Goal: Information Seeking & Learning: Check status

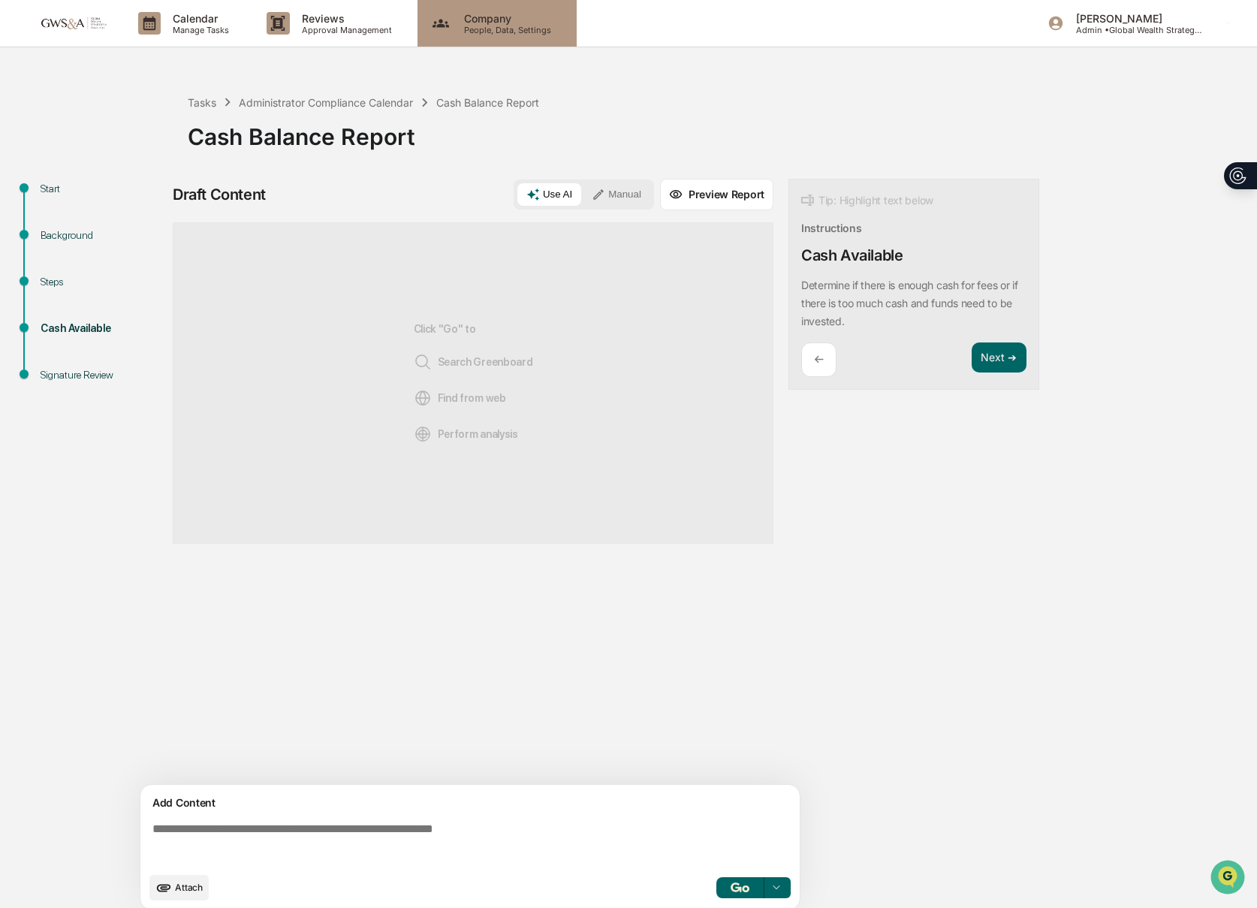
click at [495, 28] on p "People, Data, Settings" at bounding box center [505, 30] width 107 height 11
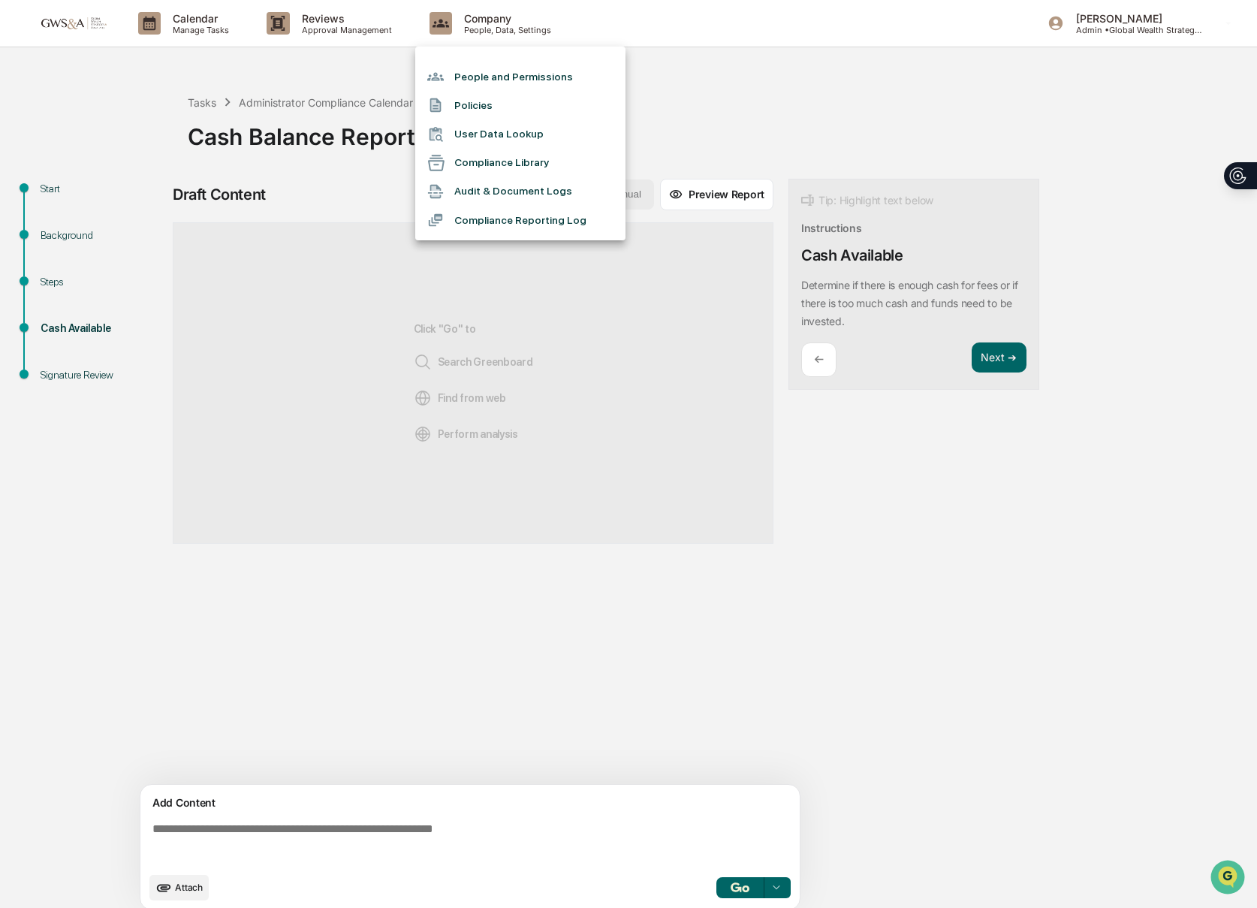
click at [375, 38] on div at bounding box center [628, 454] width 1257 height 908
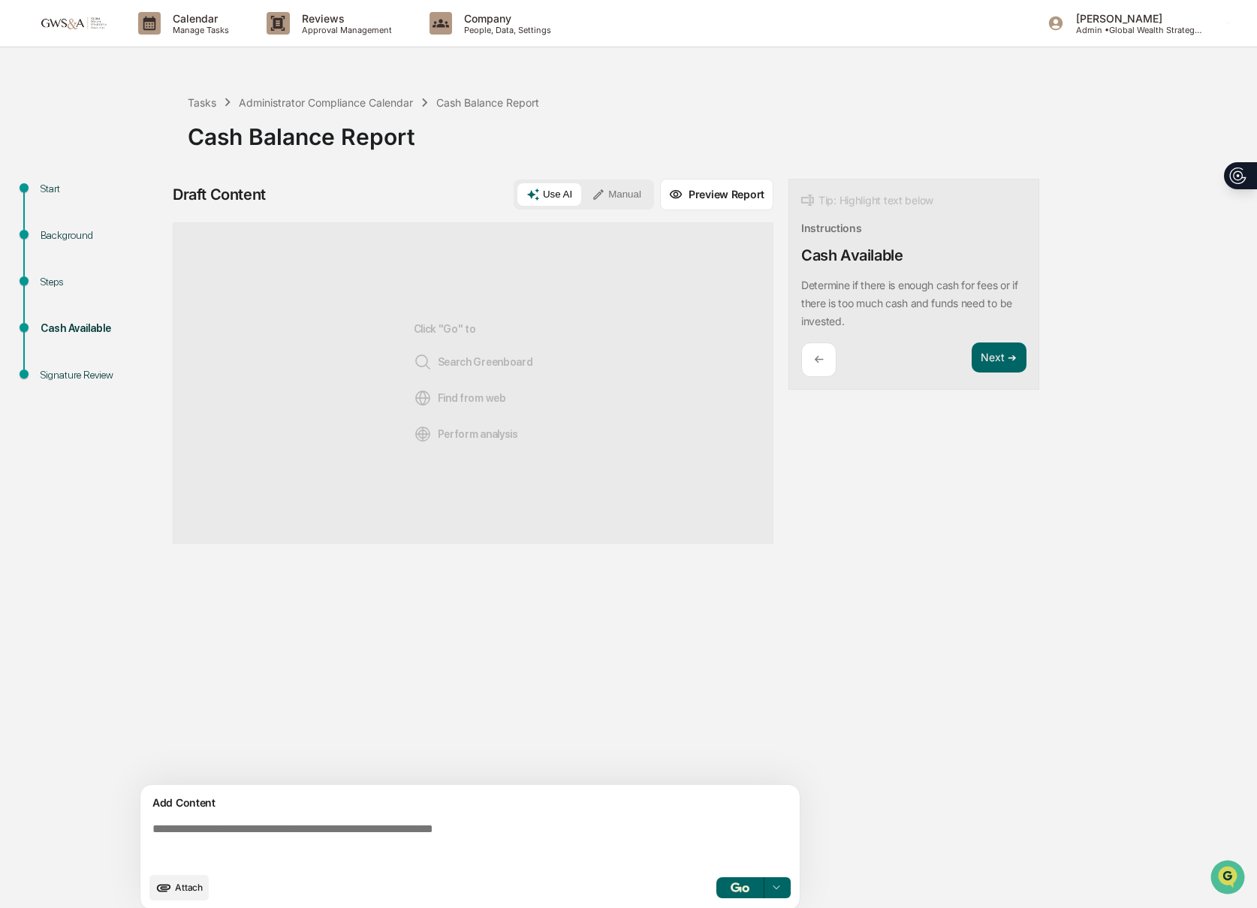
click at [341, 32] on div "People and Permissions Policies User Data Lookup Compliance Library Audit & Doc…" at bounding box center [628, 454] width 1257 height 908
click at [338, 32] on p "Approval Management" at bounding box center [345, 30] width 110 height 11
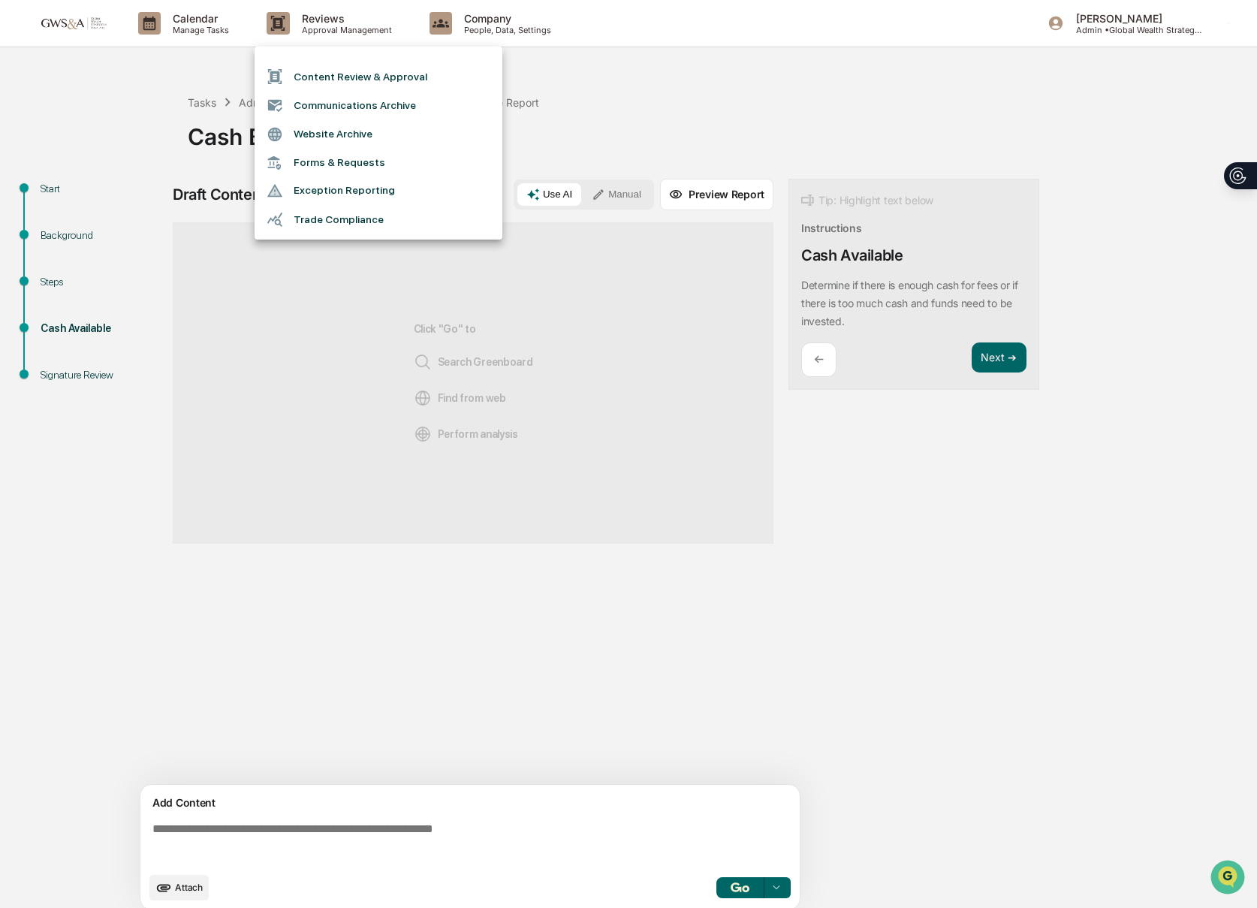
click at [210, 34] on div at bounding box center [628, 454] width 1257 height 908
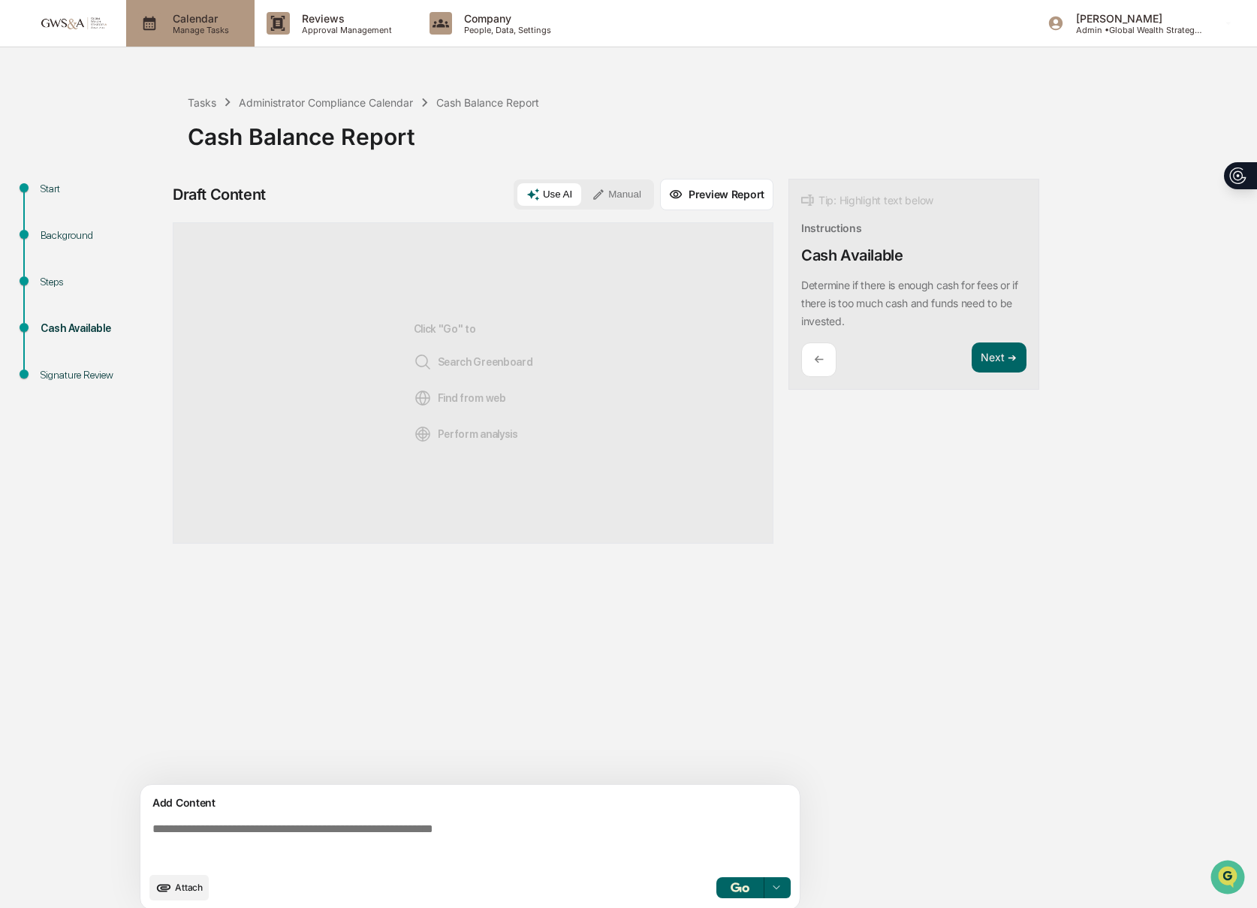
click at [196, 28] on p "Manage Tasks" at bounding box center [199, 30] width 76 height 11
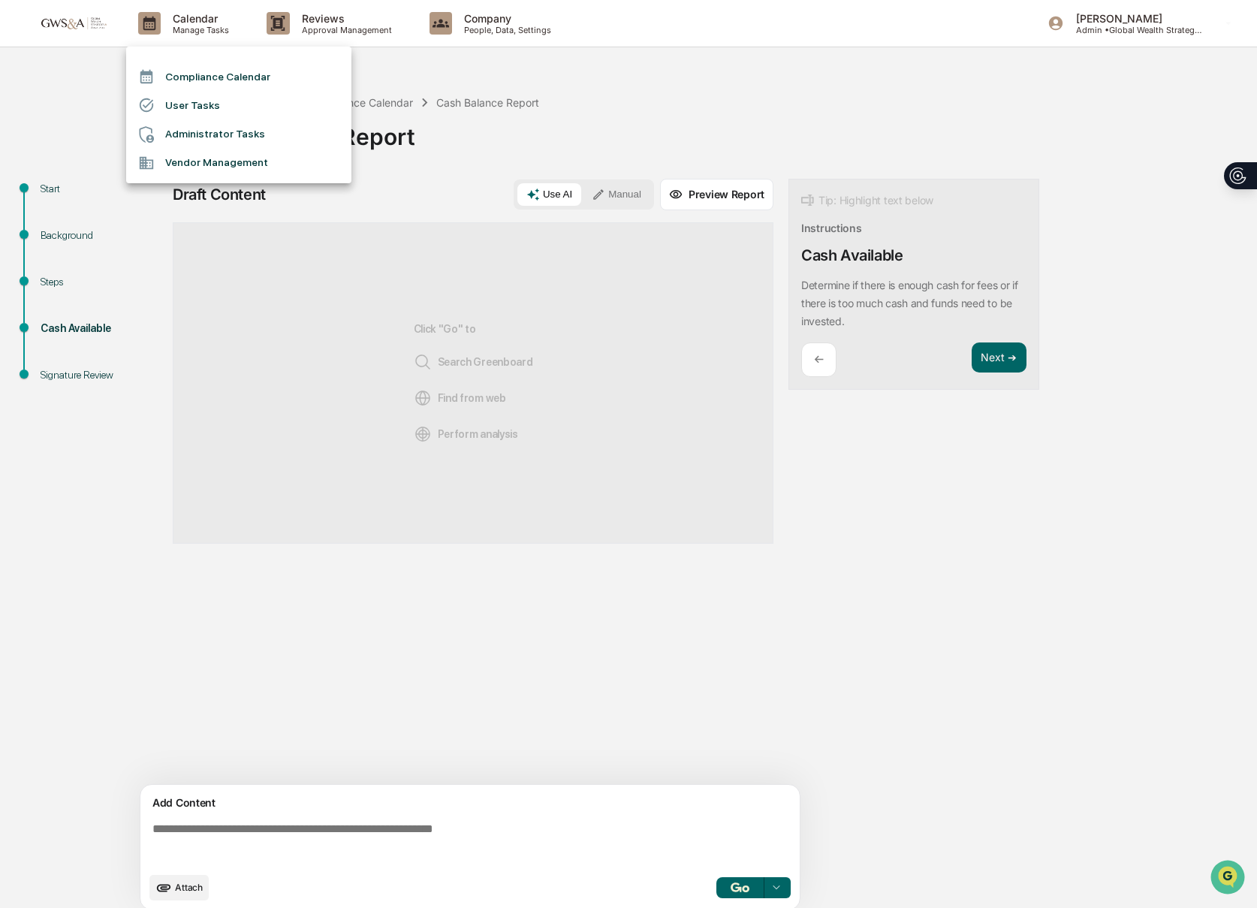
click at [179, 161] on li "Vendor Management" at bounding box center [238, 163] width 225 height 29
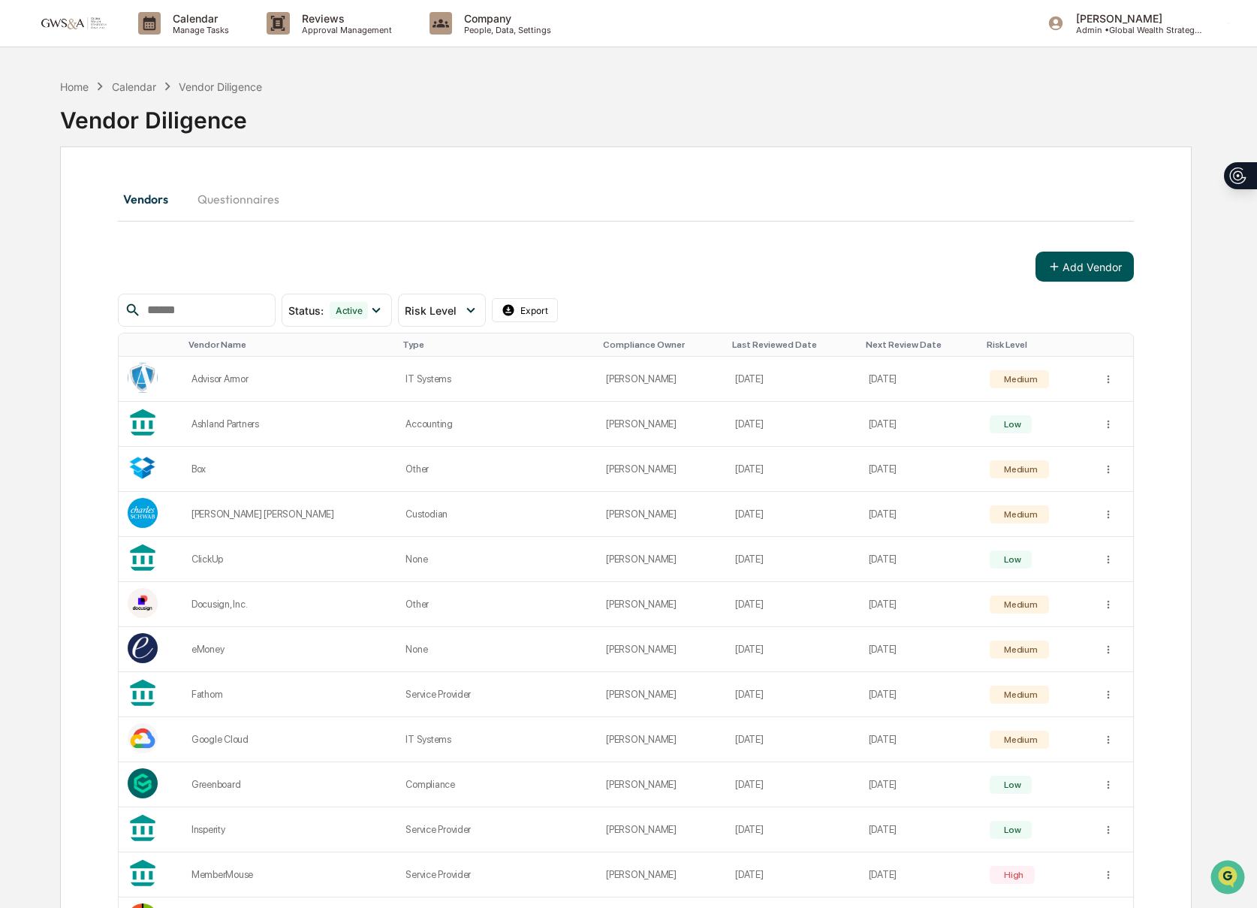
click at [1080, 254] on button "Add Vendor" at bounding box center [1084, 266] width 98 height 30
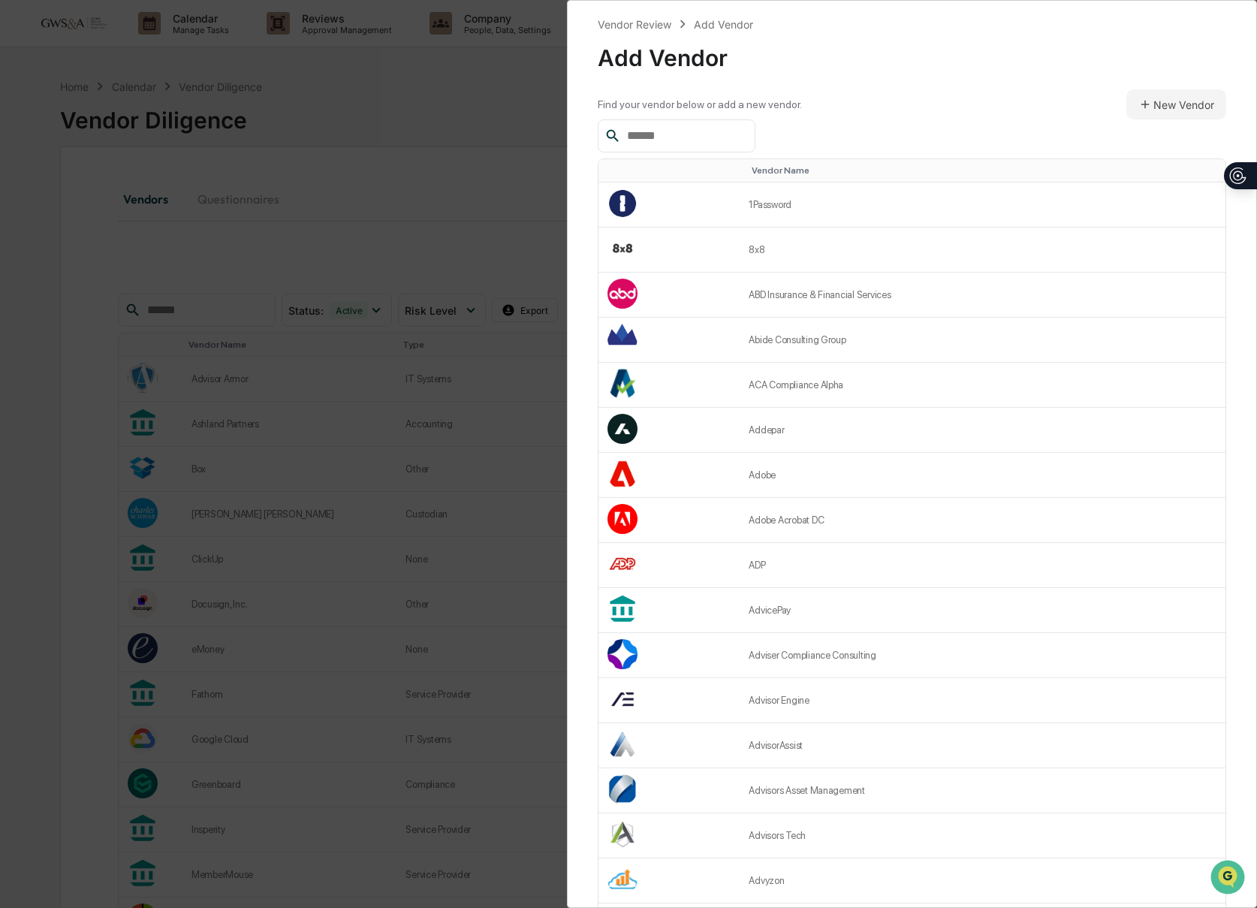
click at [671, 133] on input "text" at bounding box center [685, 136] width 128 height 20
click at [1156, 109] on button "New Vendor" at bounding box center [1176, 104] width 100 height 30
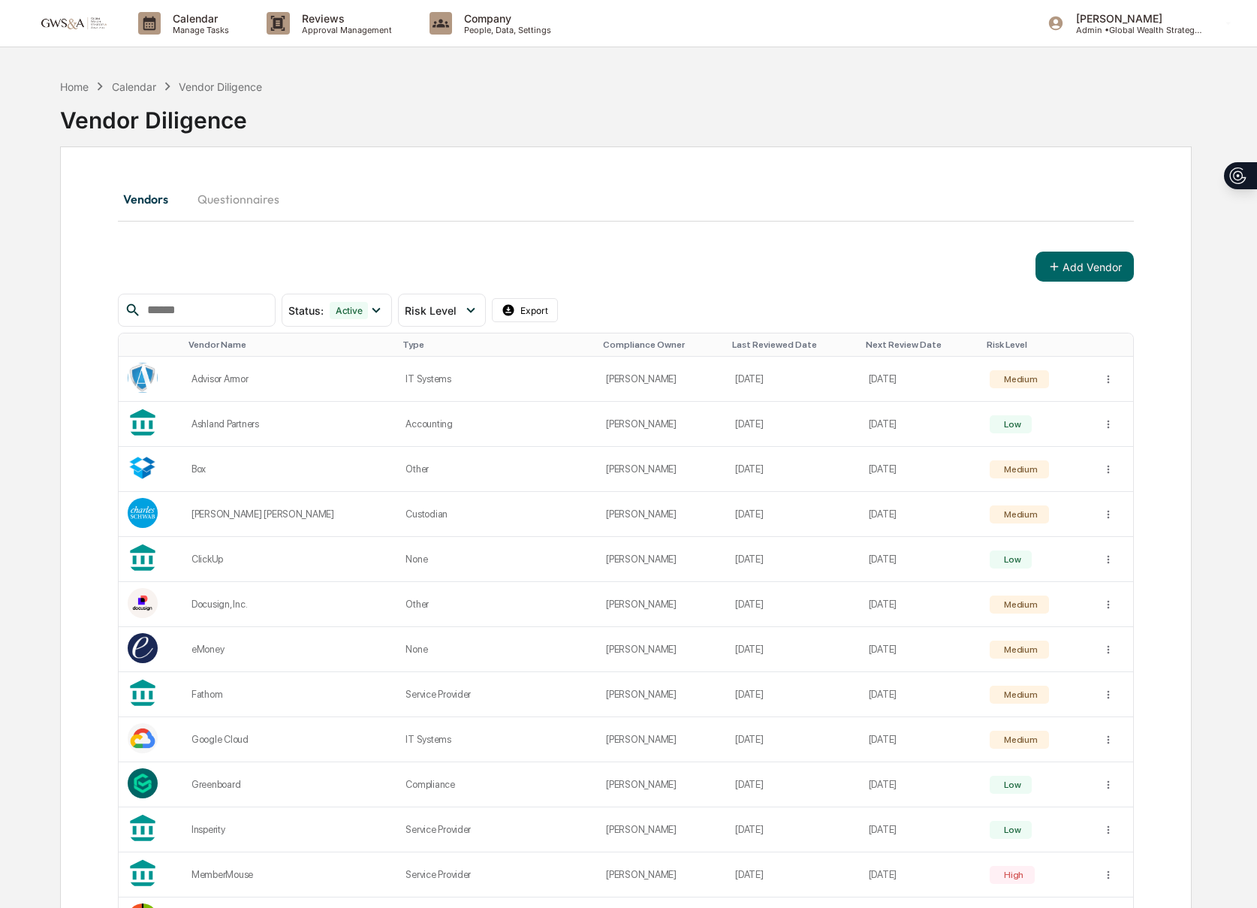
click at [185, 312] on input "text" at bounding box center [205, 310] width 128 height 20
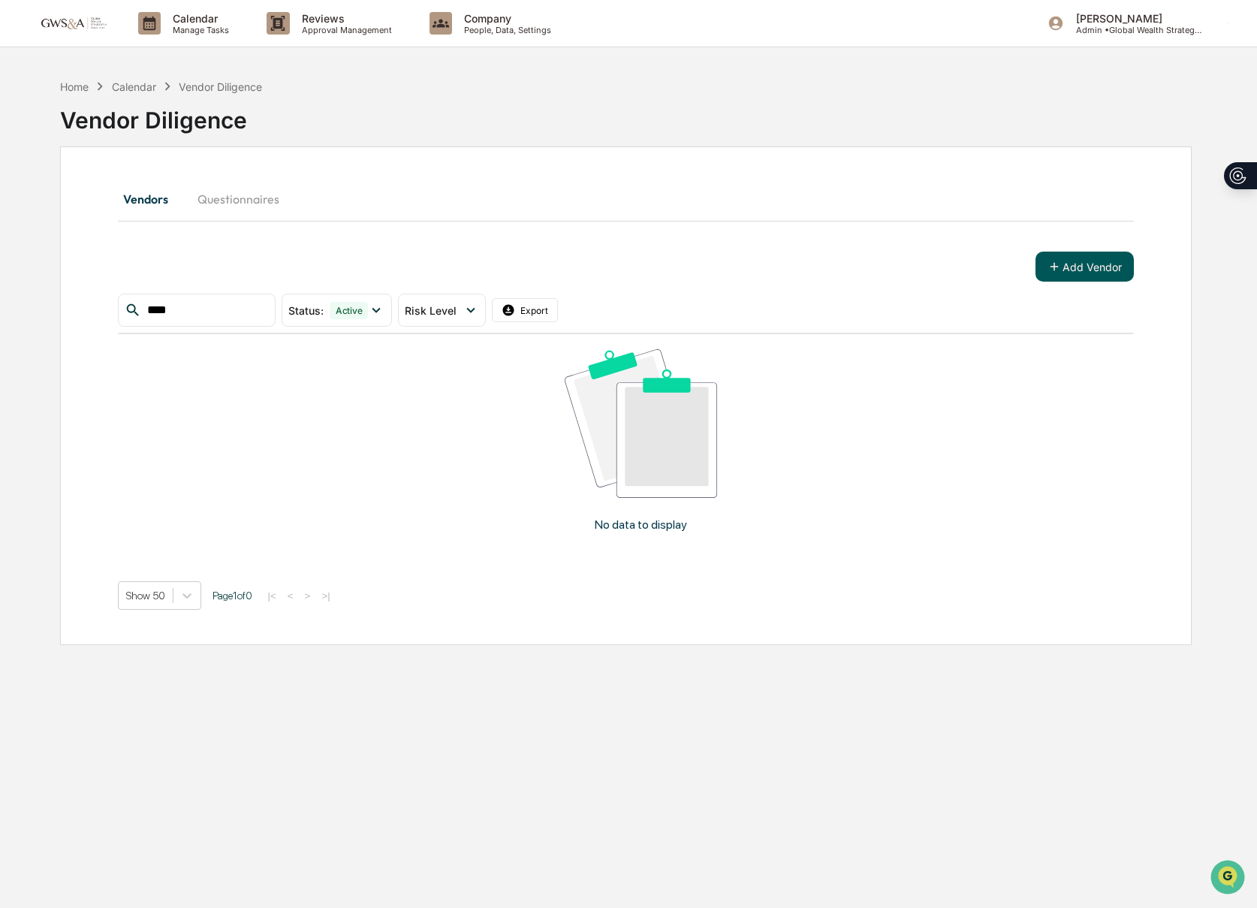
type input "****"
click at [1113, 260] on button "Add Vendor" at bounding box center [1084, 266] width 98 height 30
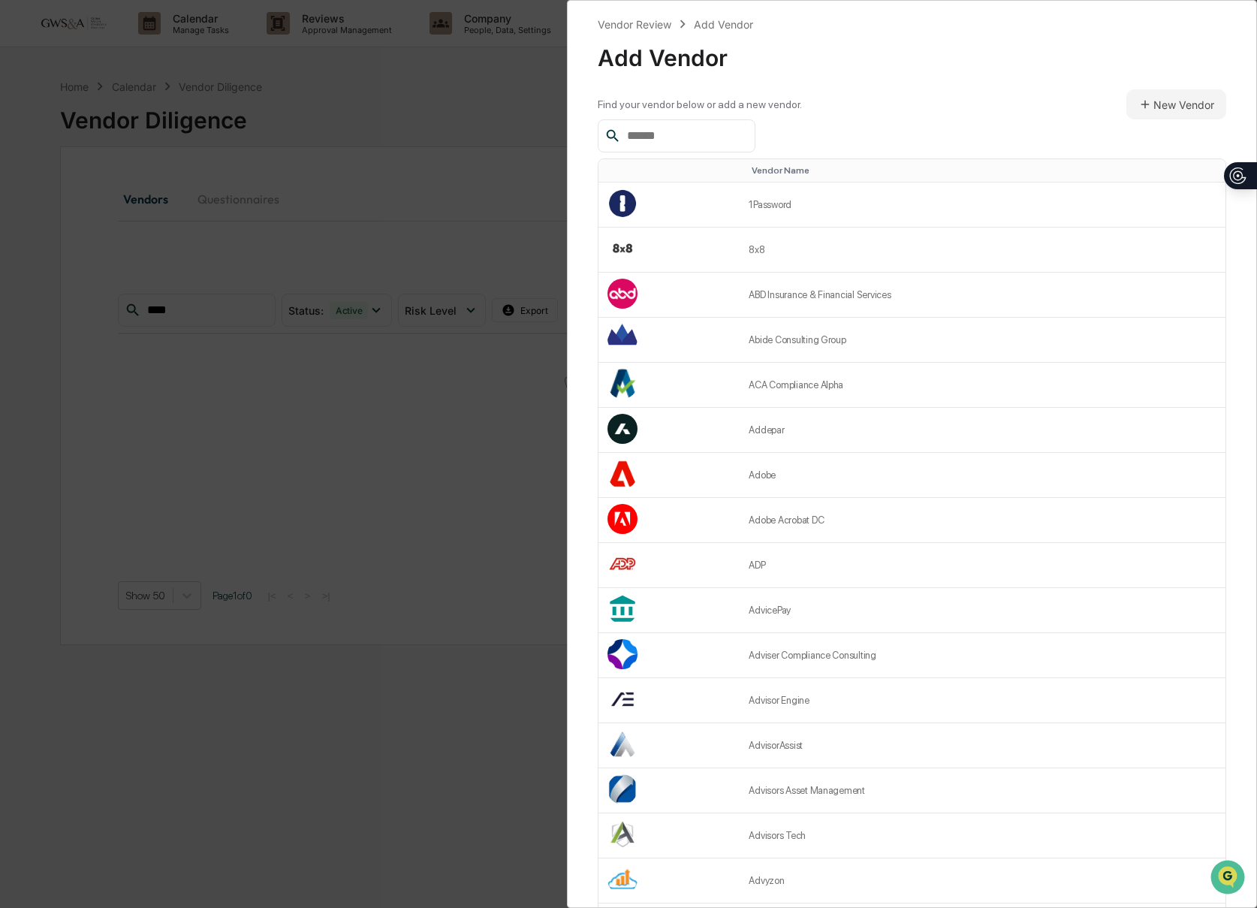
click at [686, 143] on input "text" at bounding box center [685, 136] width 128 height 20
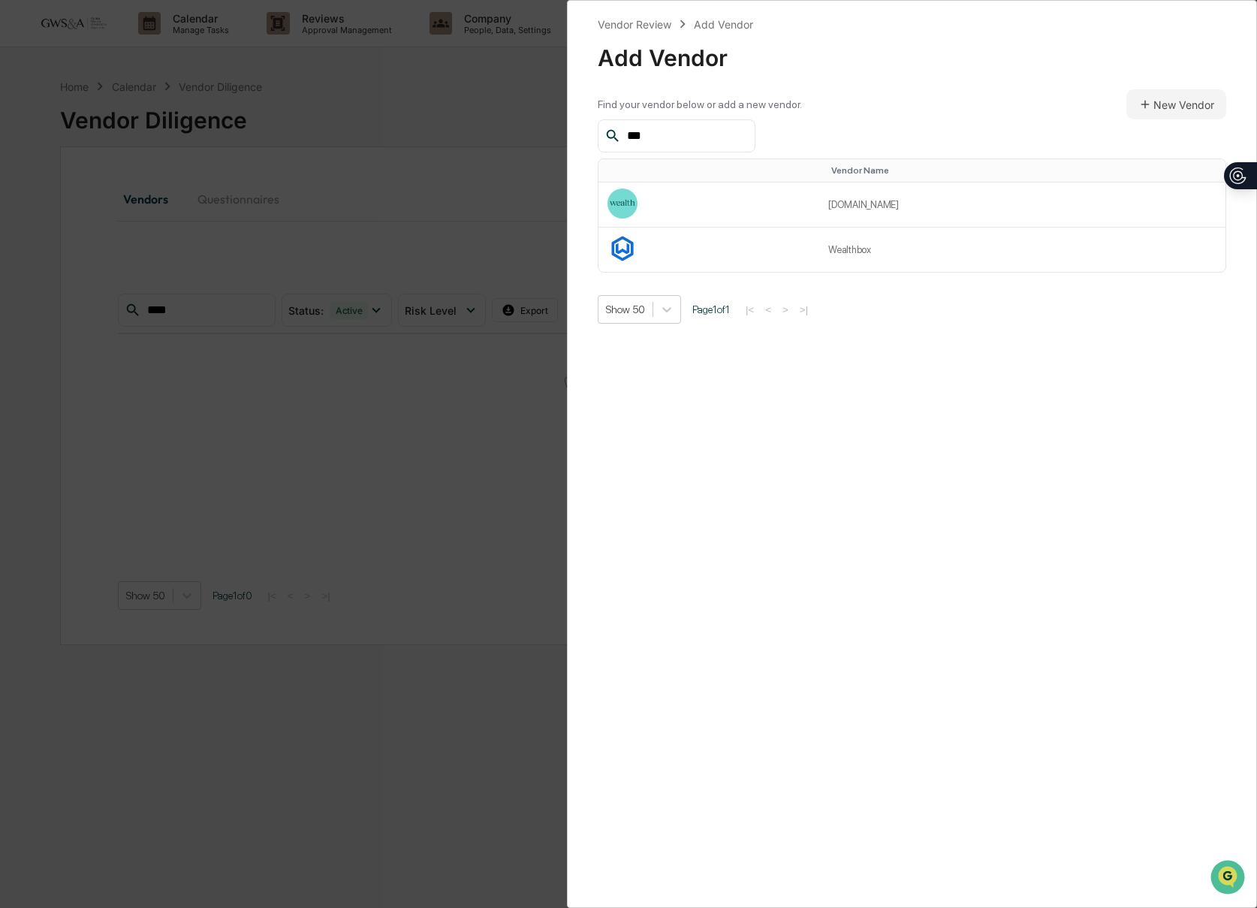
click at [686, 143] on input "***" at bounding box center [685, 136] width 128 height 20
type input "***"
click at [1155, 116] on button "New Vendor" at bounding box center [1176, 104] width 100 height 30
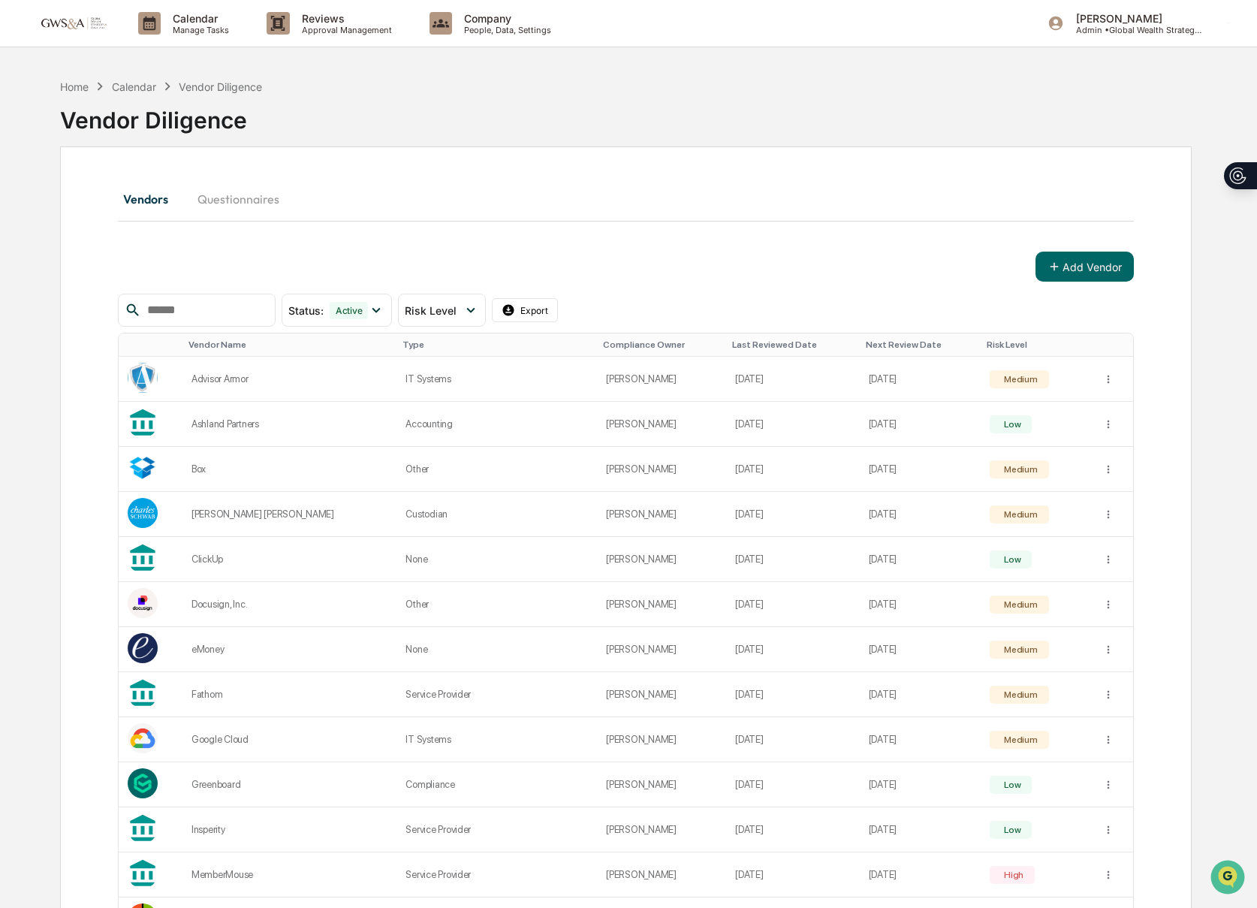
click at [182, 315] on input "text" at bounding box center [205, 310] width 128 height 20
click at [1098, 271] on button "Add Vendor" at bounding box center [1084, 266] width 98 height 30
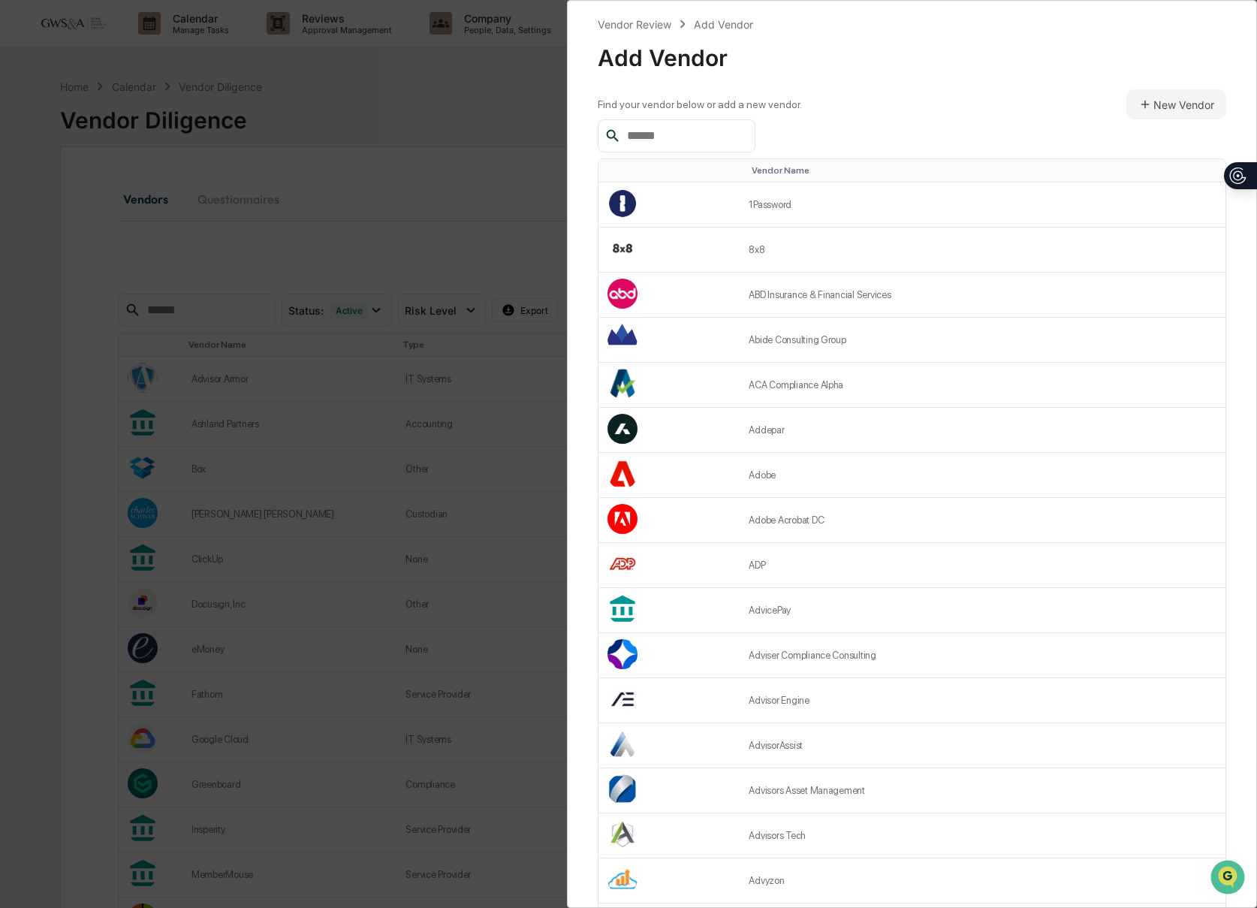
click at [673, 129] on input "text" at bounding box center [685, 136] width 128 height 20
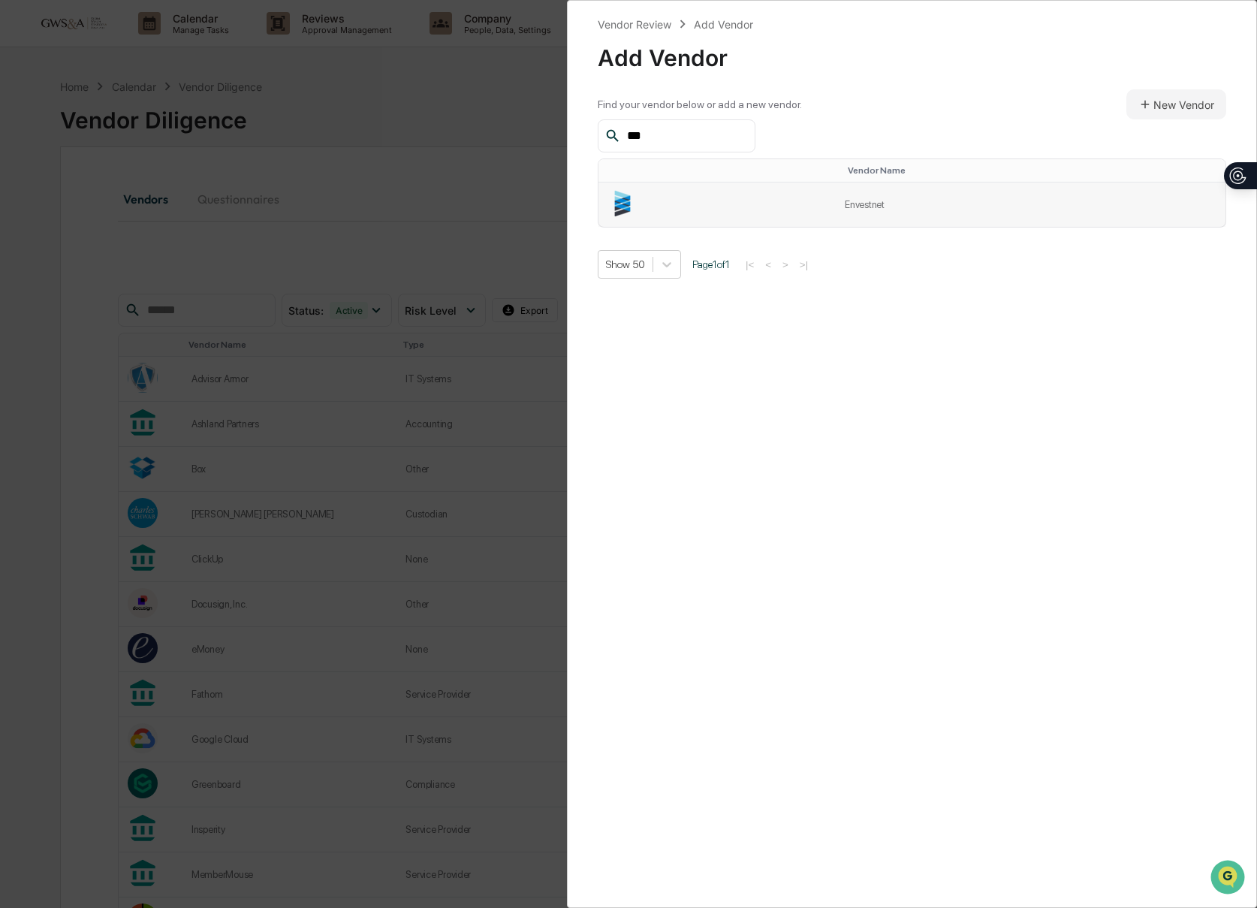
type input "***"
click at [784, 197] on td at bounding box center [716, 204] width 237 height 44
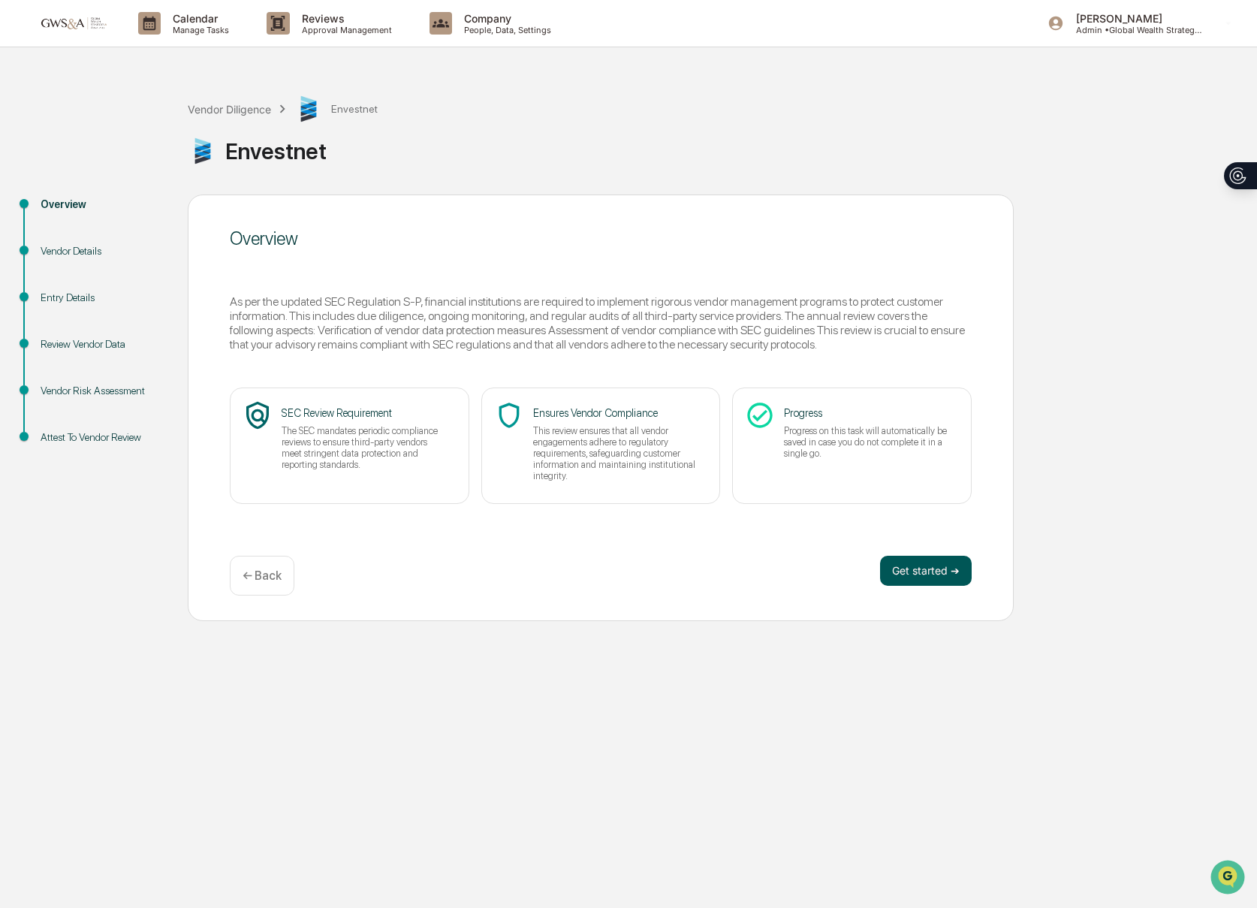
click at [944, 574] on button "Get started ➔" at bounding box center [926, 571] width 92 height 30
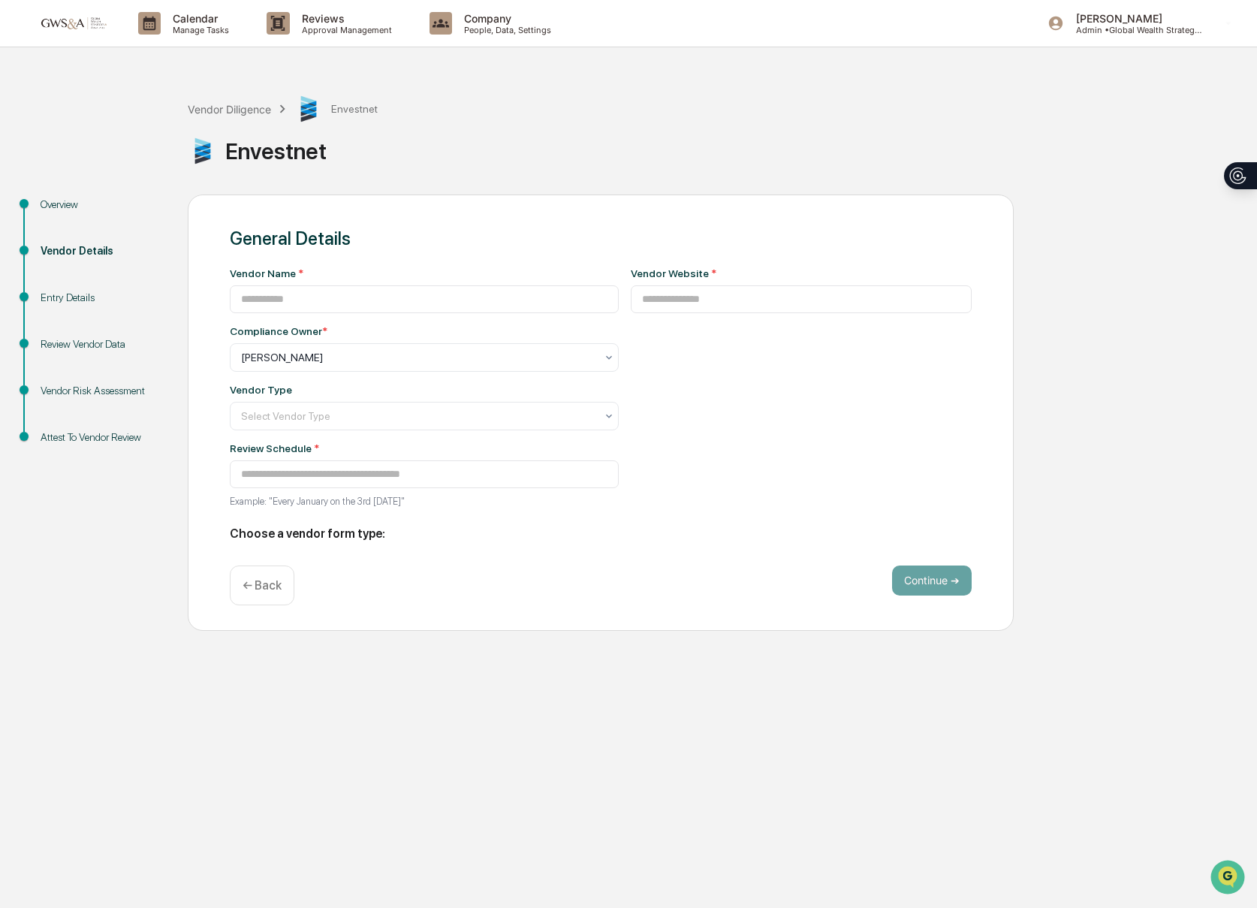
type input "*********"
type input "**********"
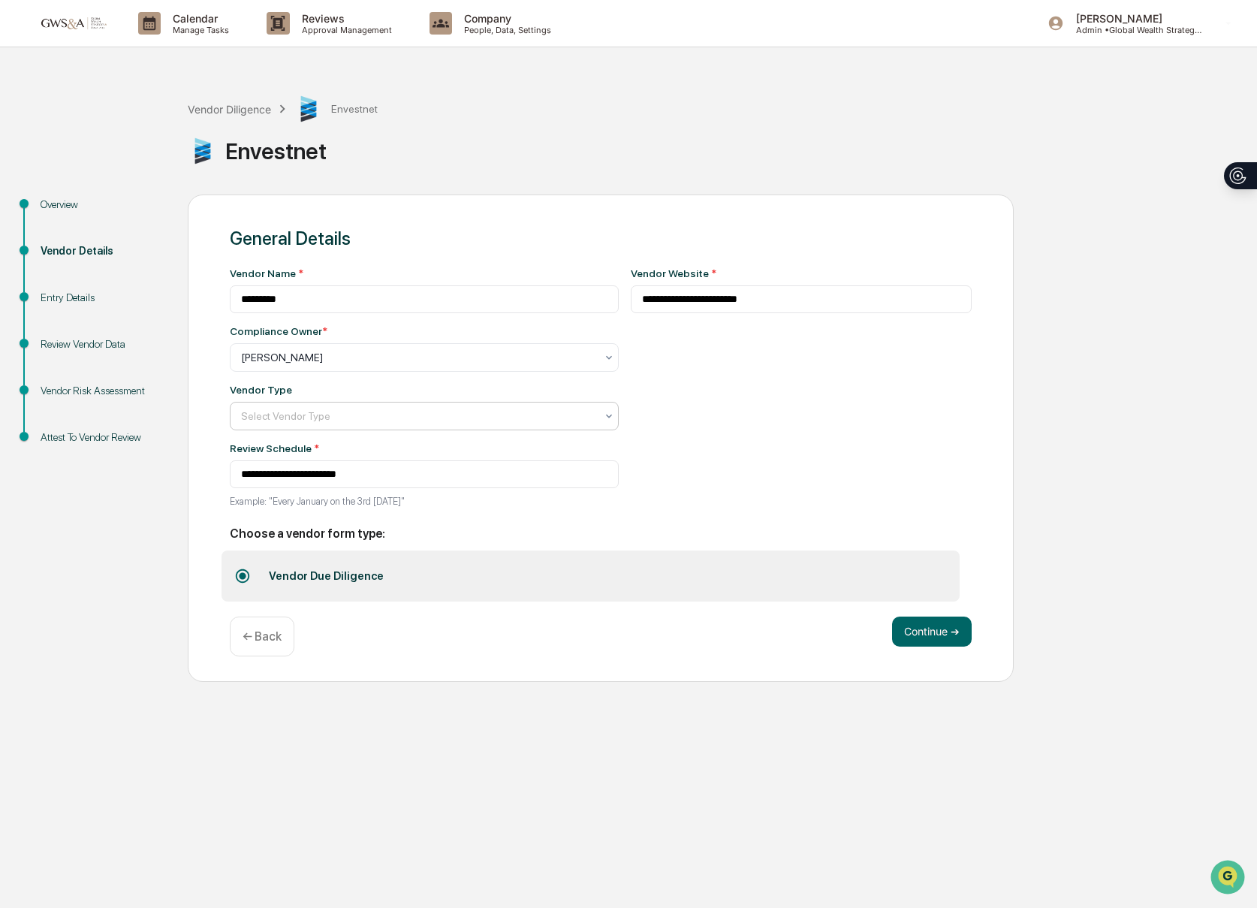
click at [279, 408] on div "Select Vendor Type" at bounding box center [417, 415] width 369 height 21
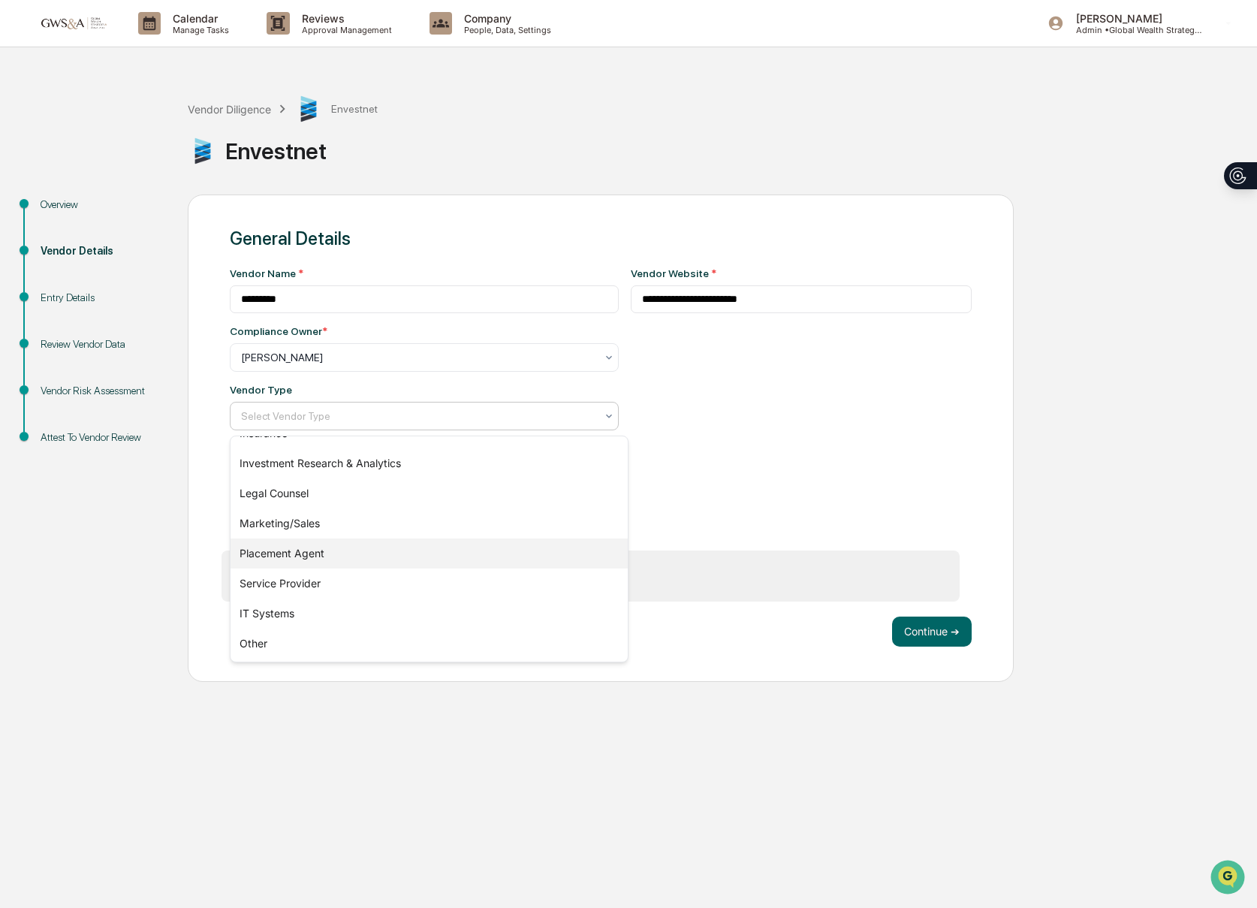
scroll to position [167, 0]
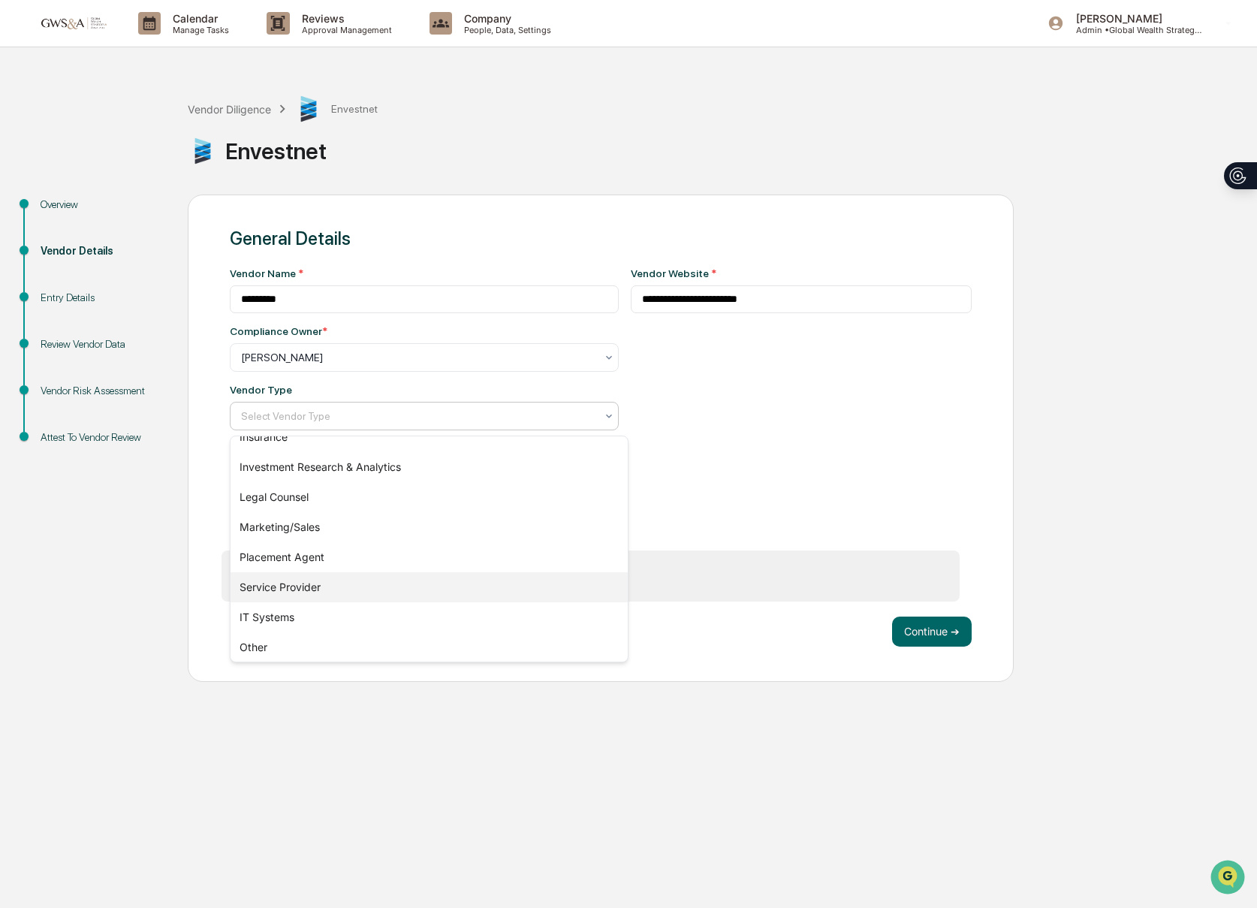
click at [335, 583] on div "Service Provider" at bounding box center [428, 587] width 397 height 30
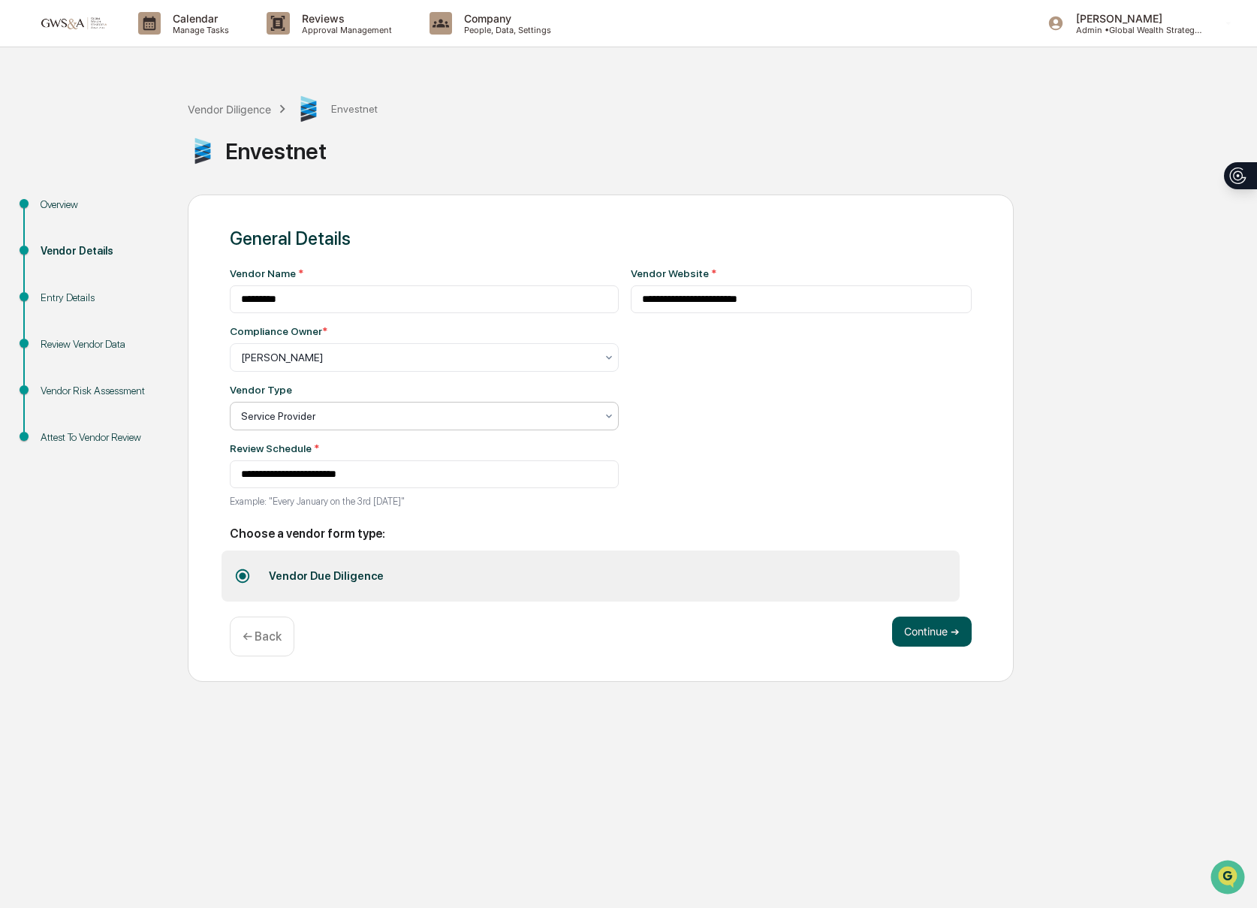
click at [950, 636] on button "Continue ➔" at bounding box center [932, 631] width 80 height 30
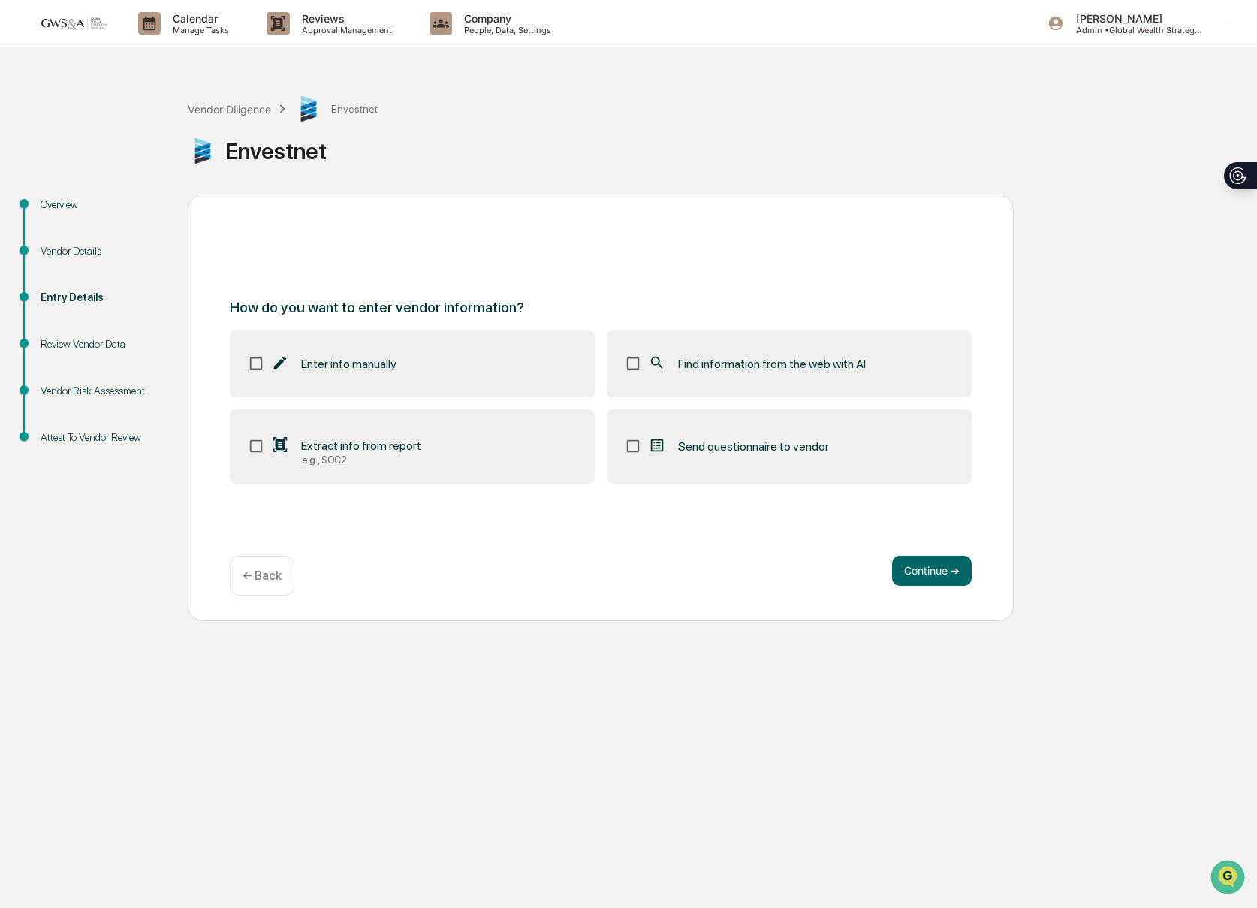
click at [492, 432] on label "Extract info from report e.g., SOC2" at bounding box center [412, 446] width 365 height 75
click at [691, 389] on label "Find information from the web with AI" at bounding box center [789, 363] width 365 height 66
click at [396, 375] on label "Enter info manually" at bounding box center [412, 363] width 365 height 66
click at [920, 576] on button "Continue ➔" at bounding box center [932, 571] width 80 height 30
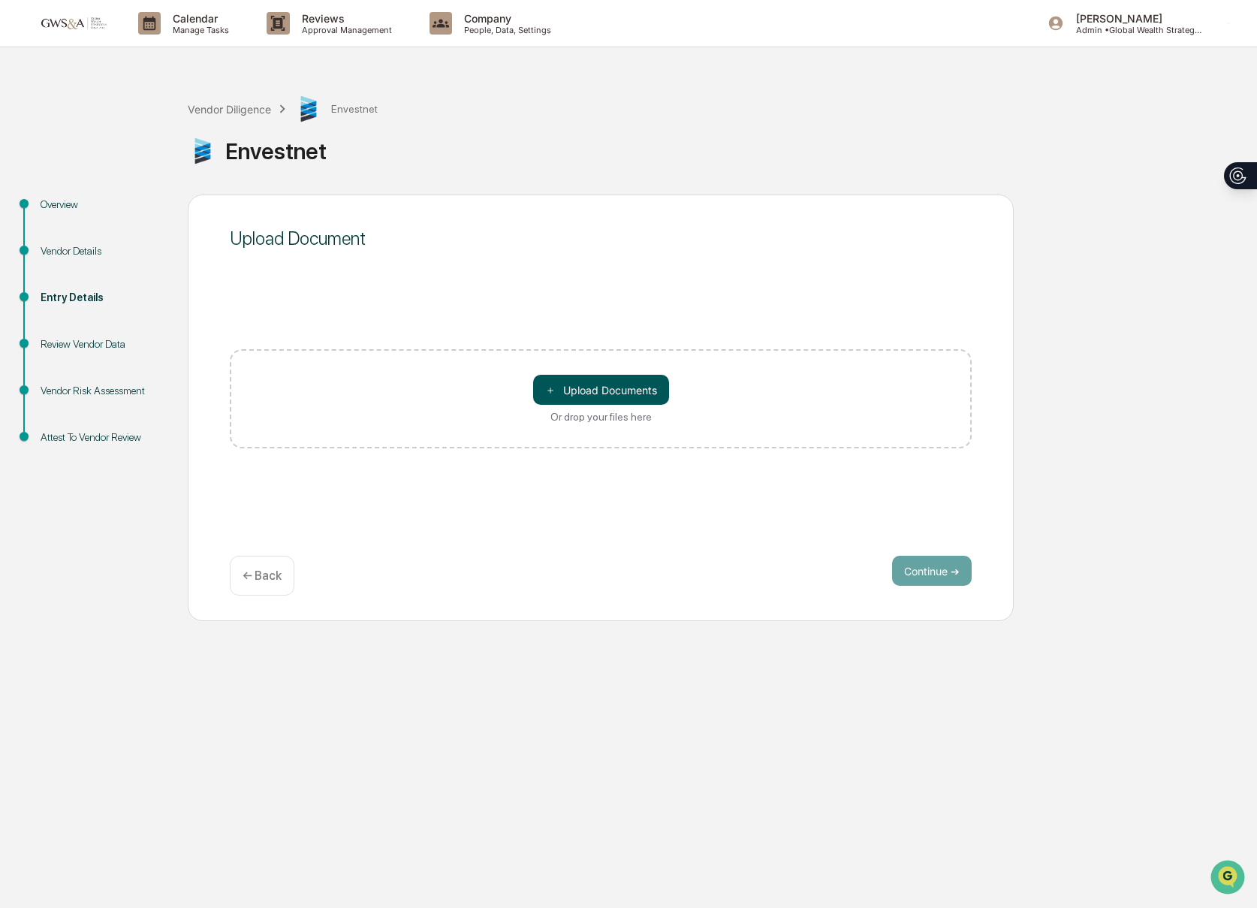
click at [619, 389] on button "＋ Upload Documents" at bounding box center [601, 390] width 136 height 30
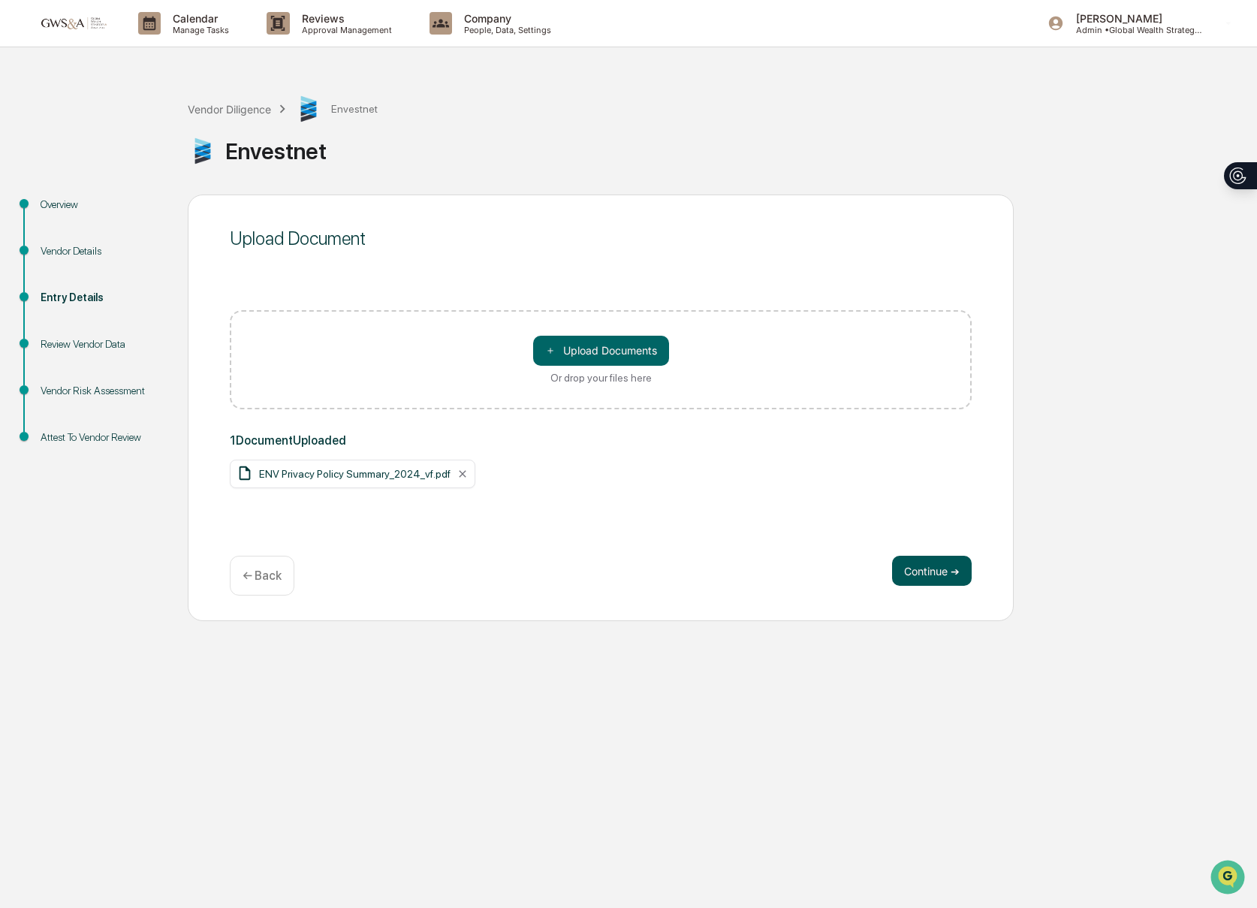
click at [947, 564] on button "Continue ➔" at bounding box center [932, 571] width 80 height 30
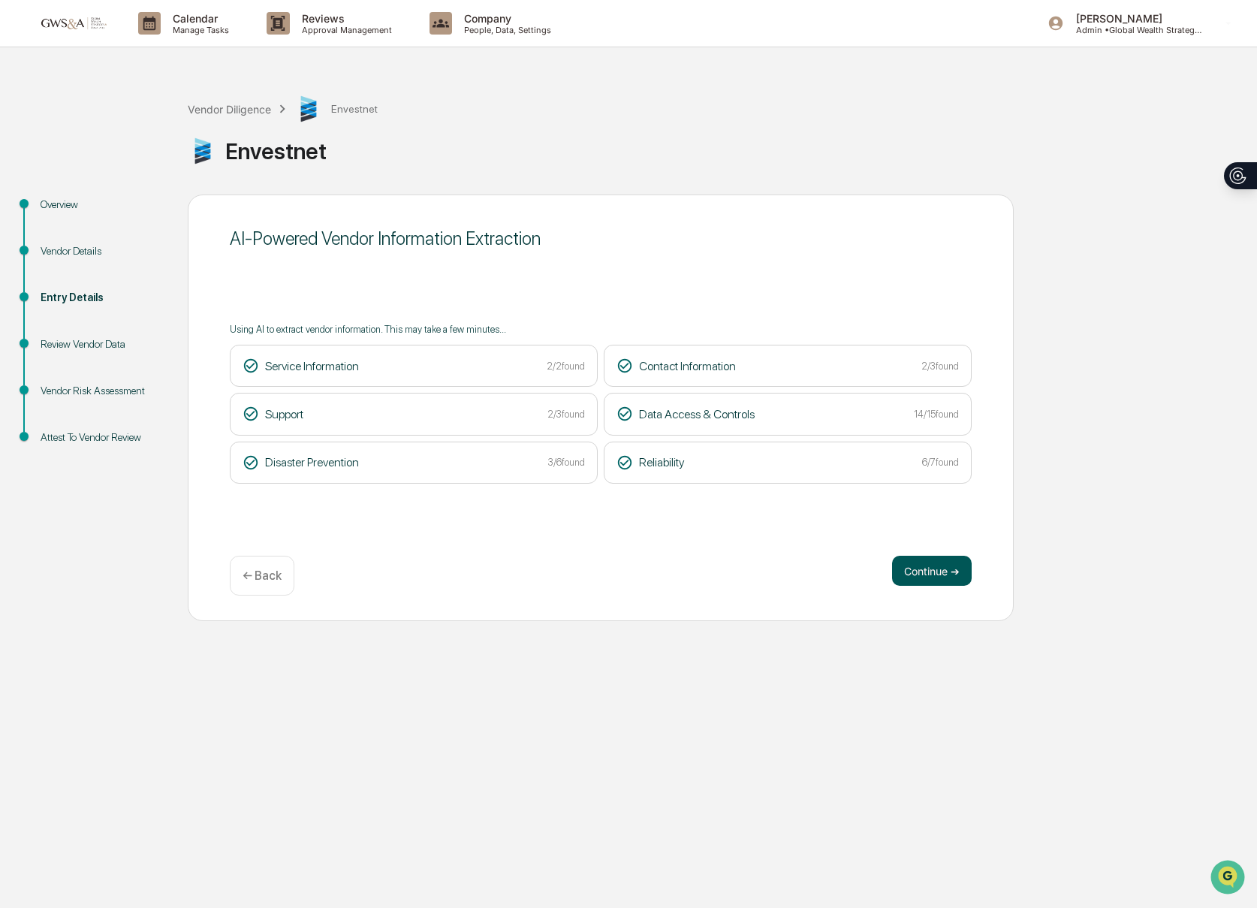
click at [931, 578] on button "Continue ➔" at bounding box center [932, 571] width 80 height 30
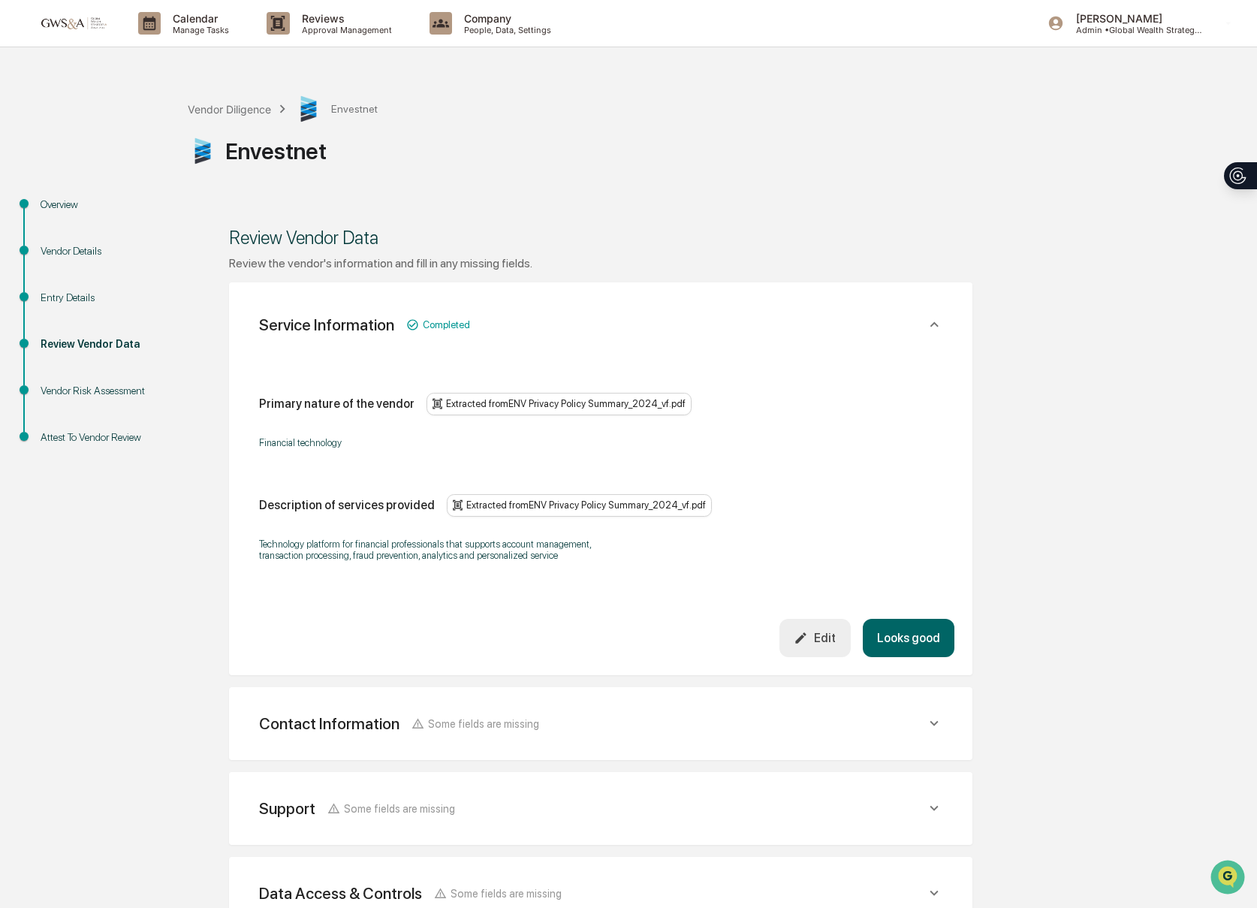
click at [911, 648] on button "Looks good" at bounding box center [909, 638] width 92 height 38
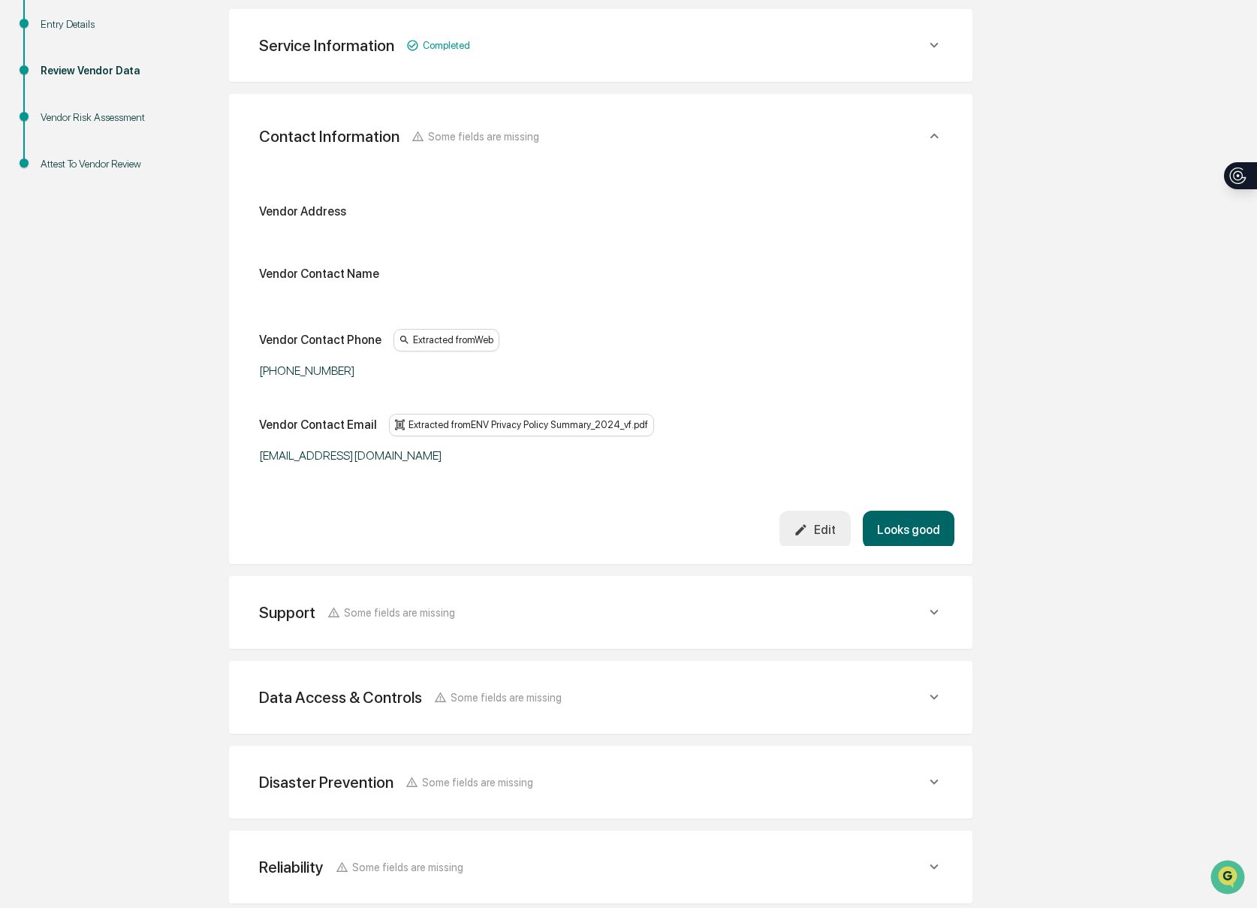
scroll to position [279, 0]
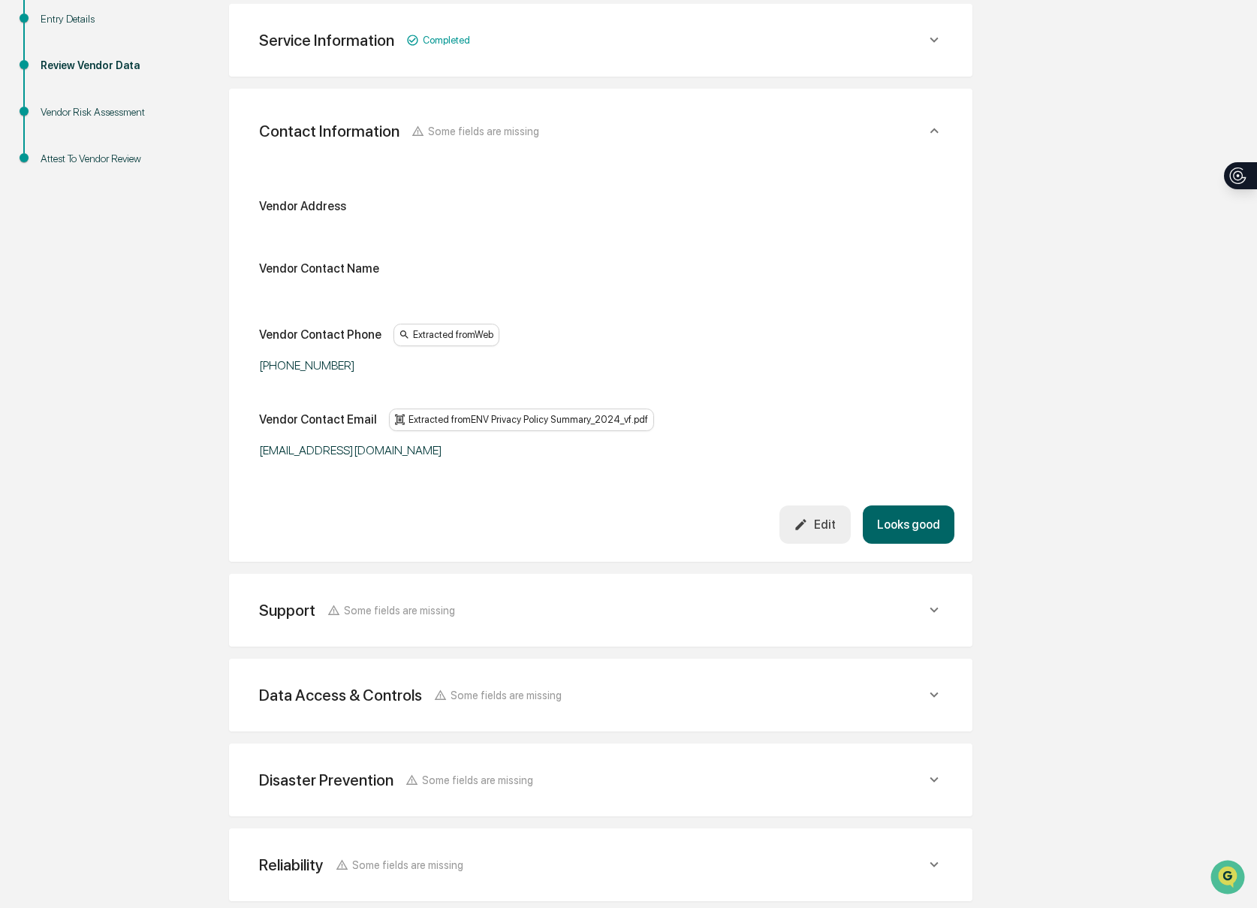
click at [901, 535] on button "Looks good" at bounding box center [909, 524] width 92 height 38
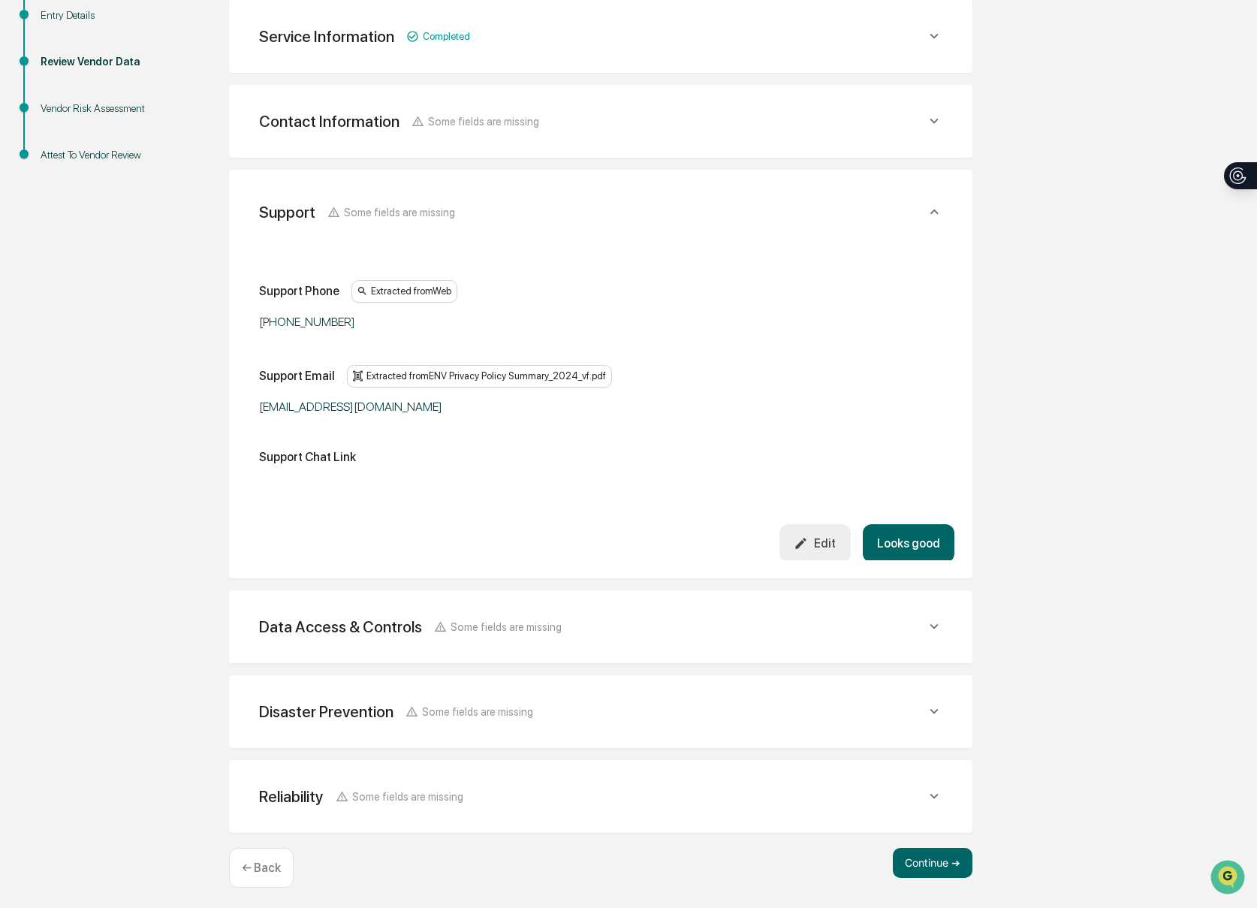
scroll to position [280, 0]
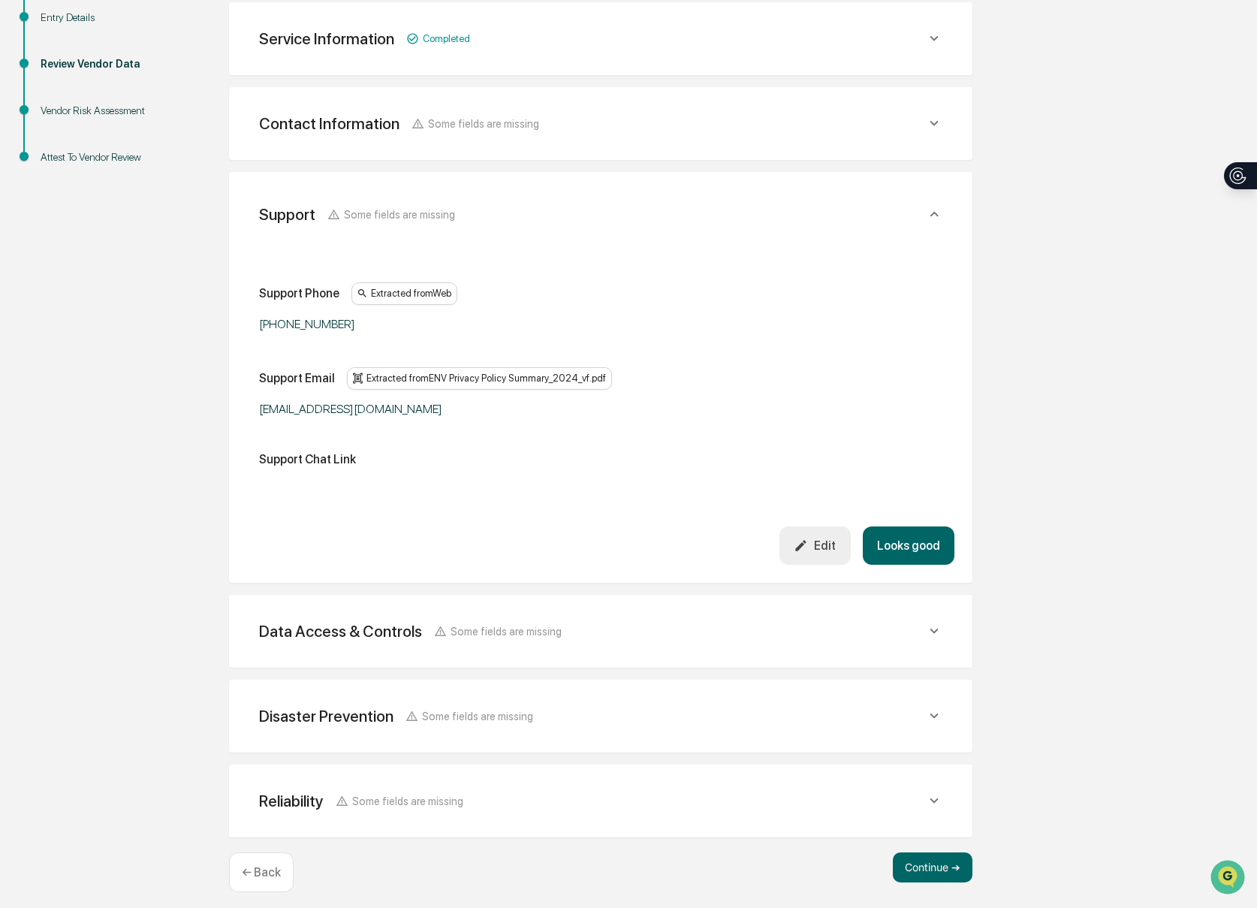
click at [905, 526] on button "Looks good" at bounding box center [909, 545] width 92 height 38
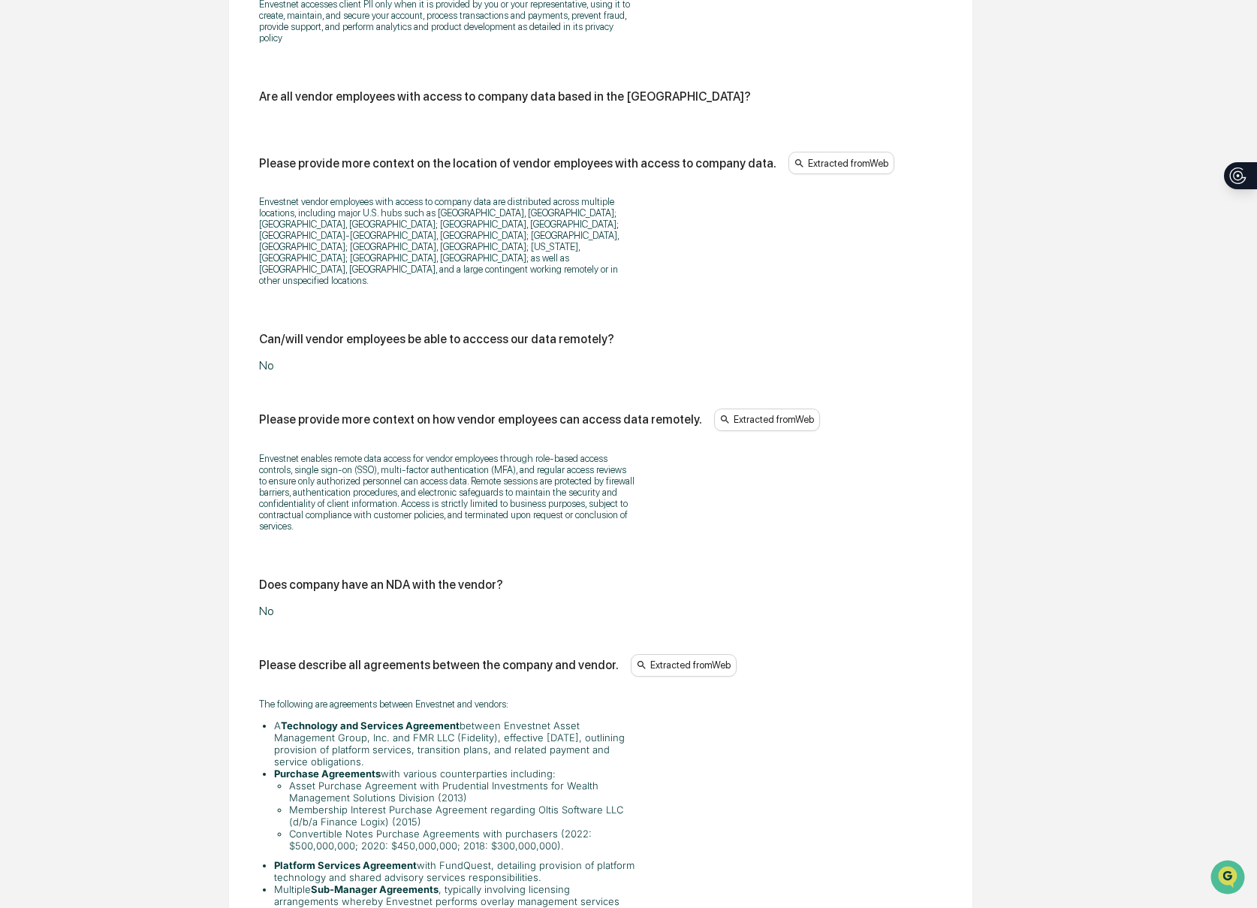
scroll to position [2201, 0]
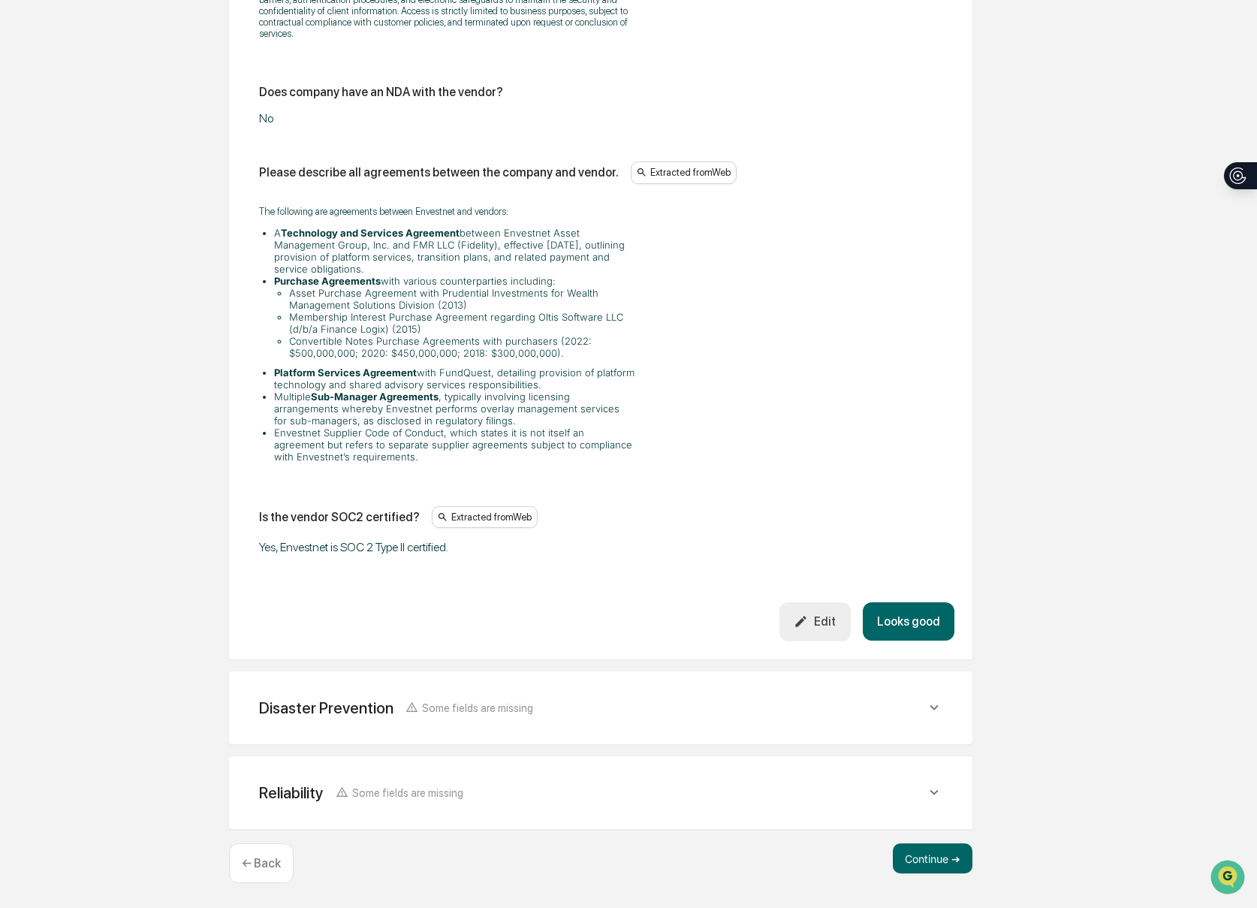
click at [920, 613] on button "Looks good" at bounding box center [909, 621] width 92 height 38
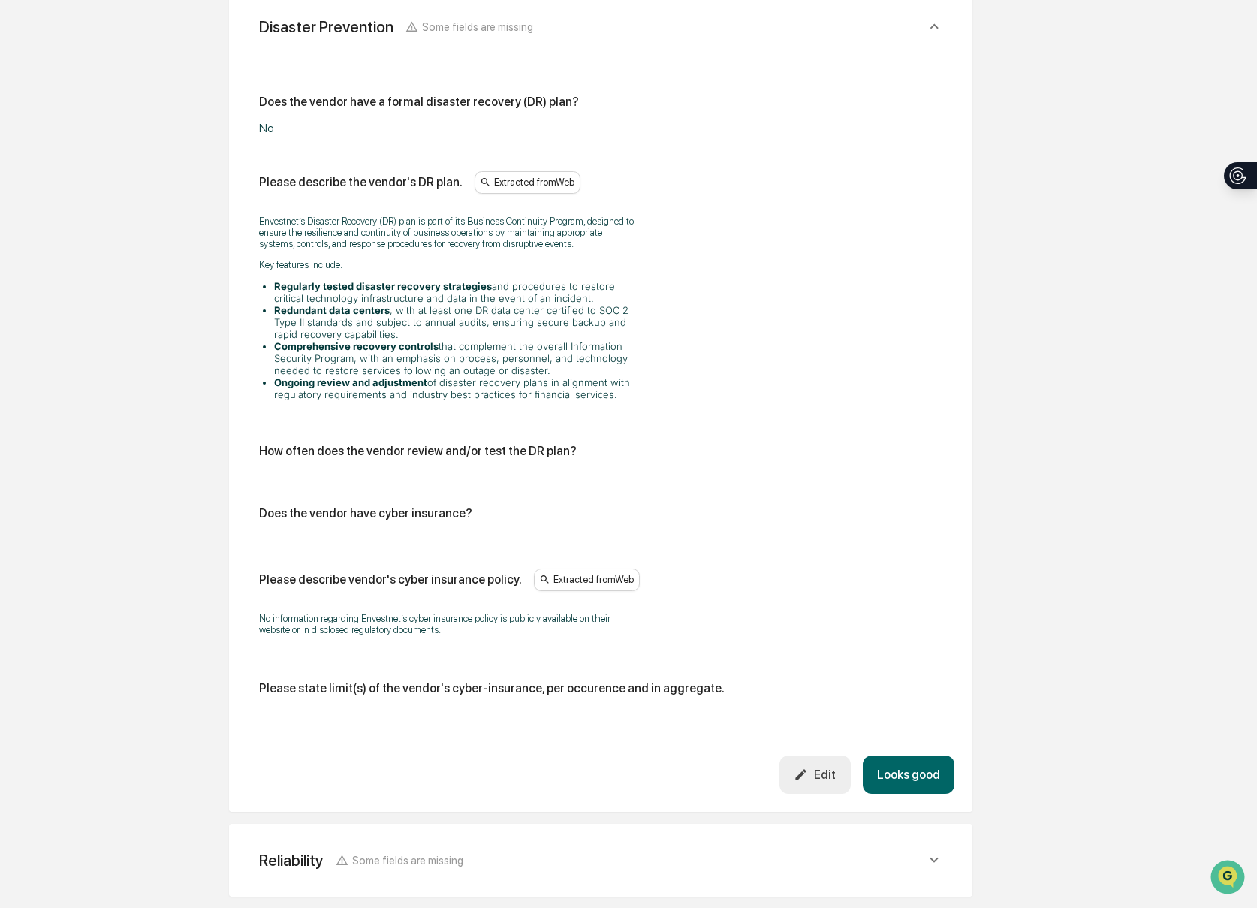
scroll to position [636, 0]
click at [902, 795] on button "Looks good" at bounding box center [909, 776] width 92 height 38
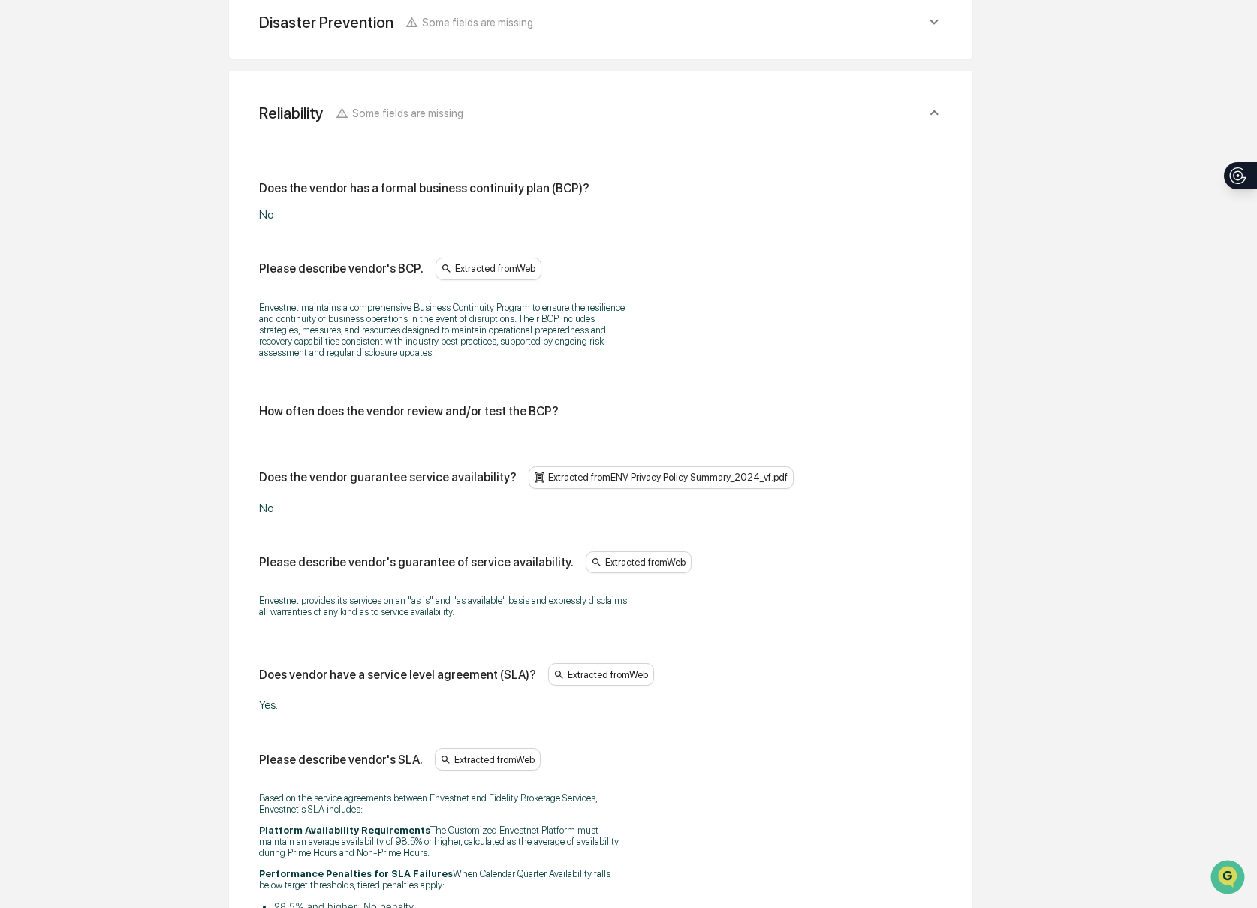
scroll to position [617, 0]
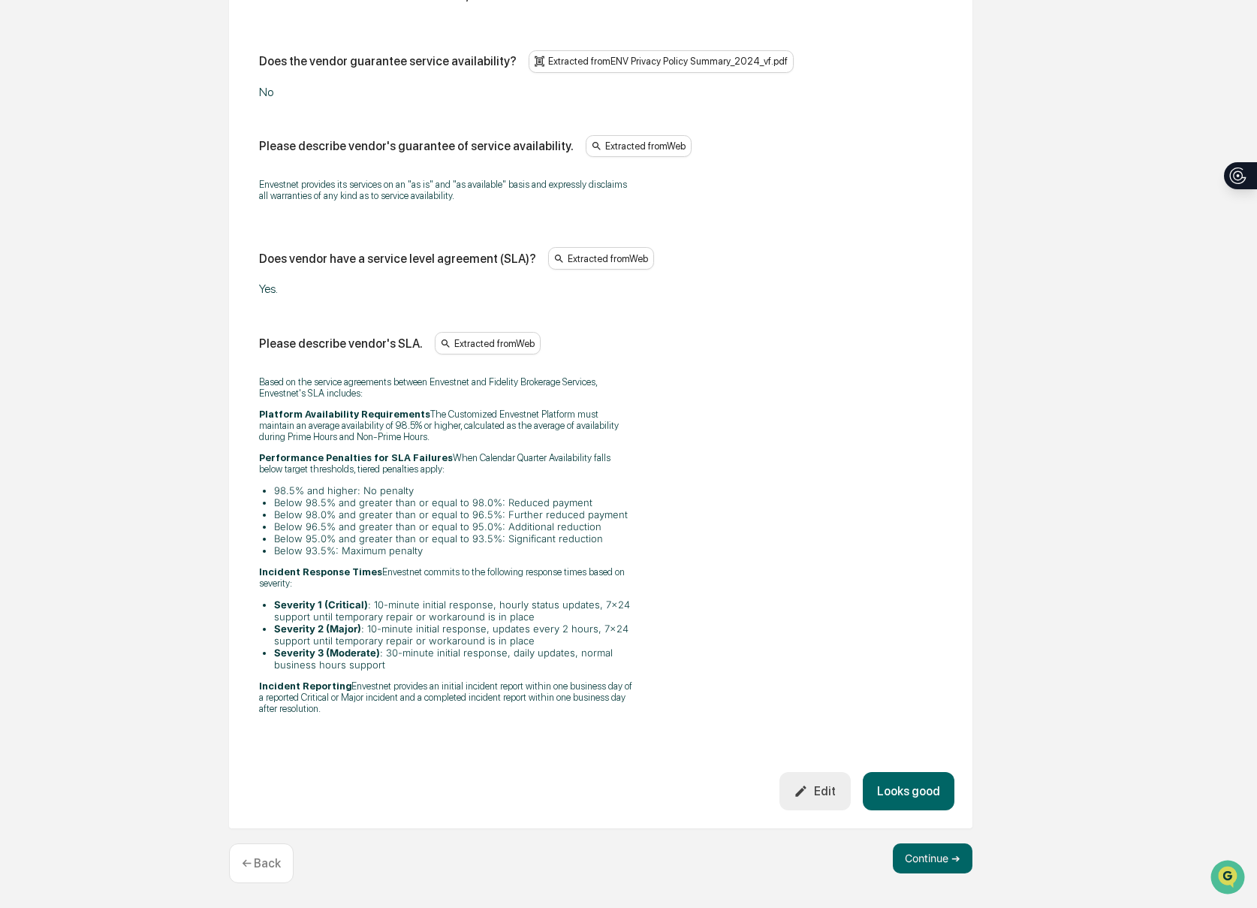
click at [905, 797] on button "Looks good" at bounding box center [909, 791] width 92 height 38
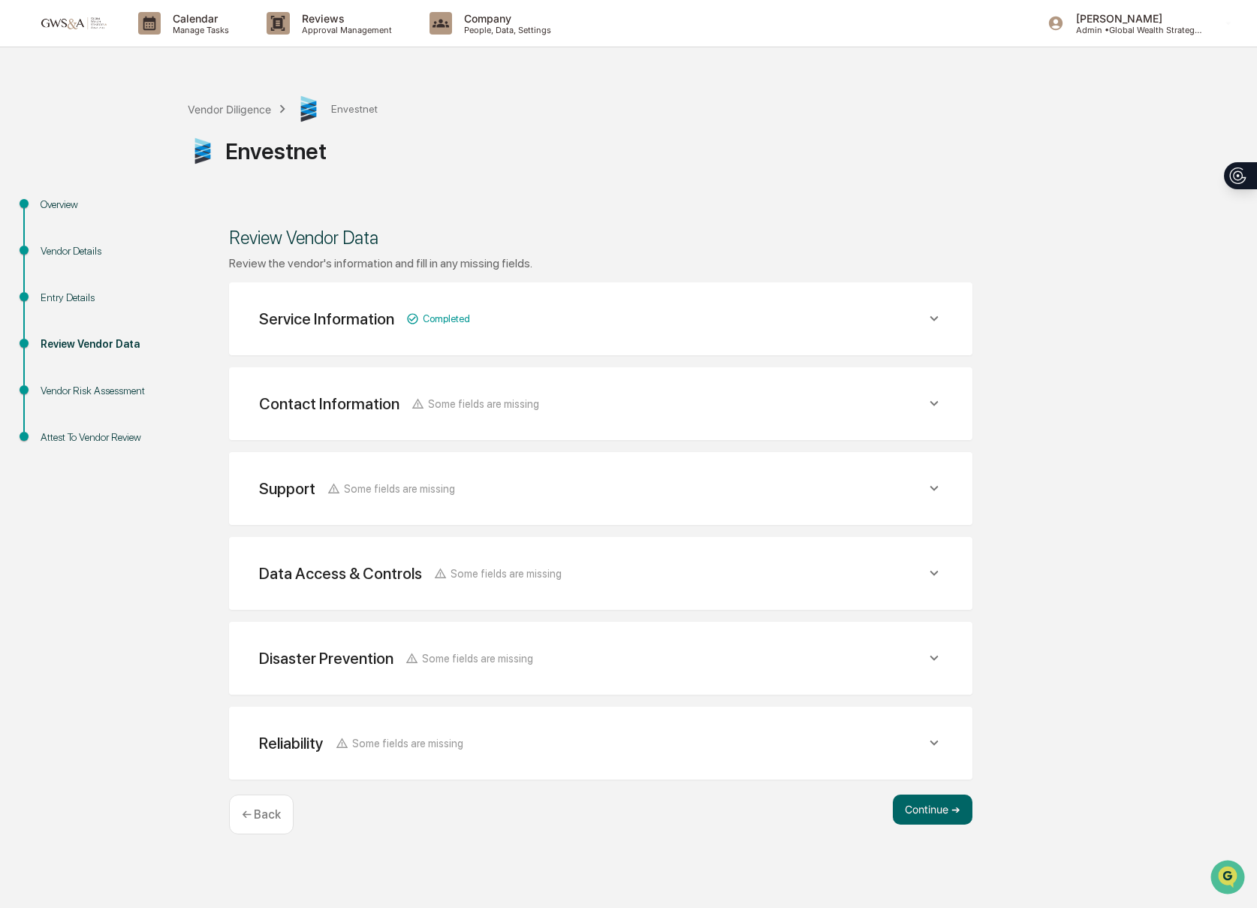
scroll to position [0, 0]
click at [915, 806] on button "Continue ➔" at bounding box center [933, 809] width 80 height 30
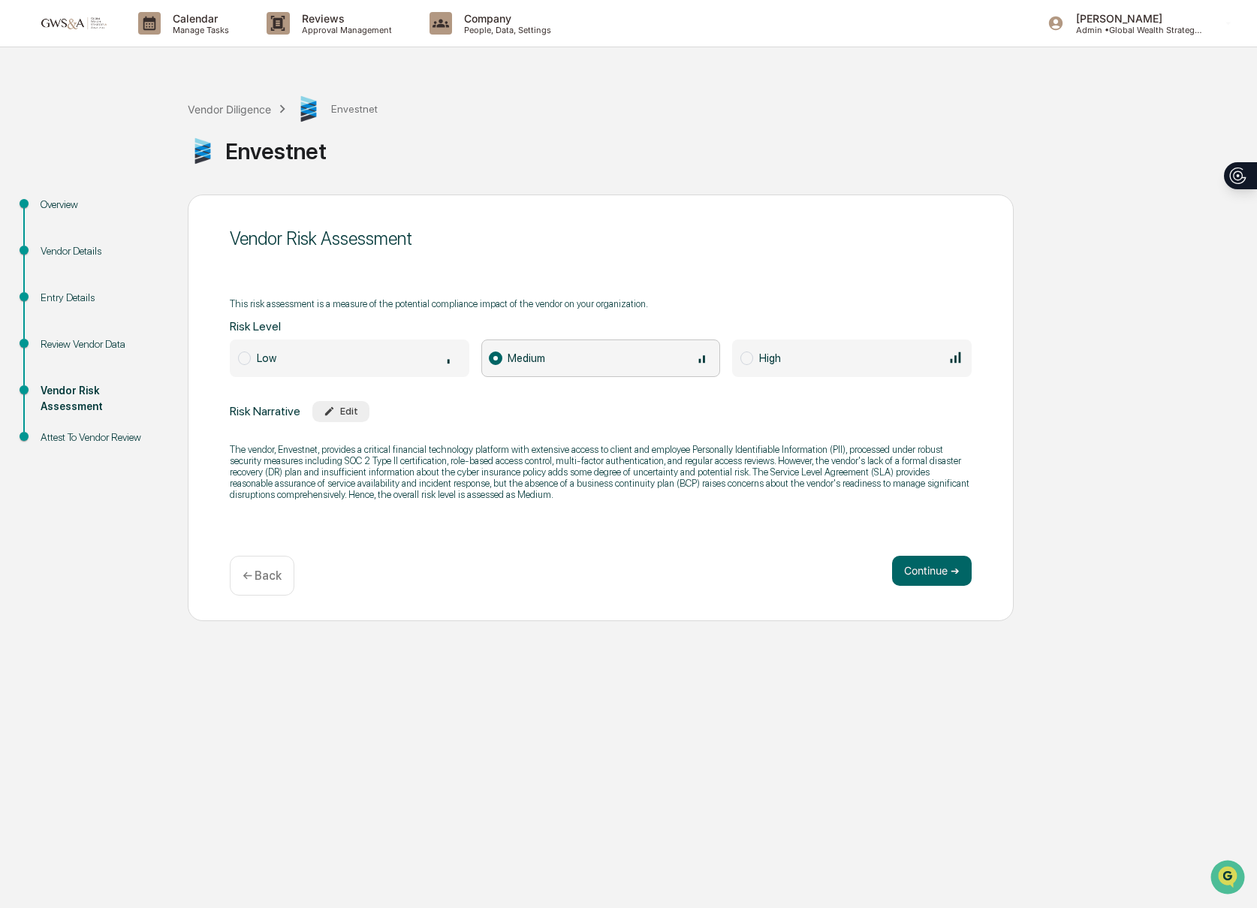
click at [316, 349] on div "Low" at bounding box center [359, 357] width 204 height 17
click at [917, 569] on button "Continue ➔" at bounding box center [932, 571] width 80 height 30
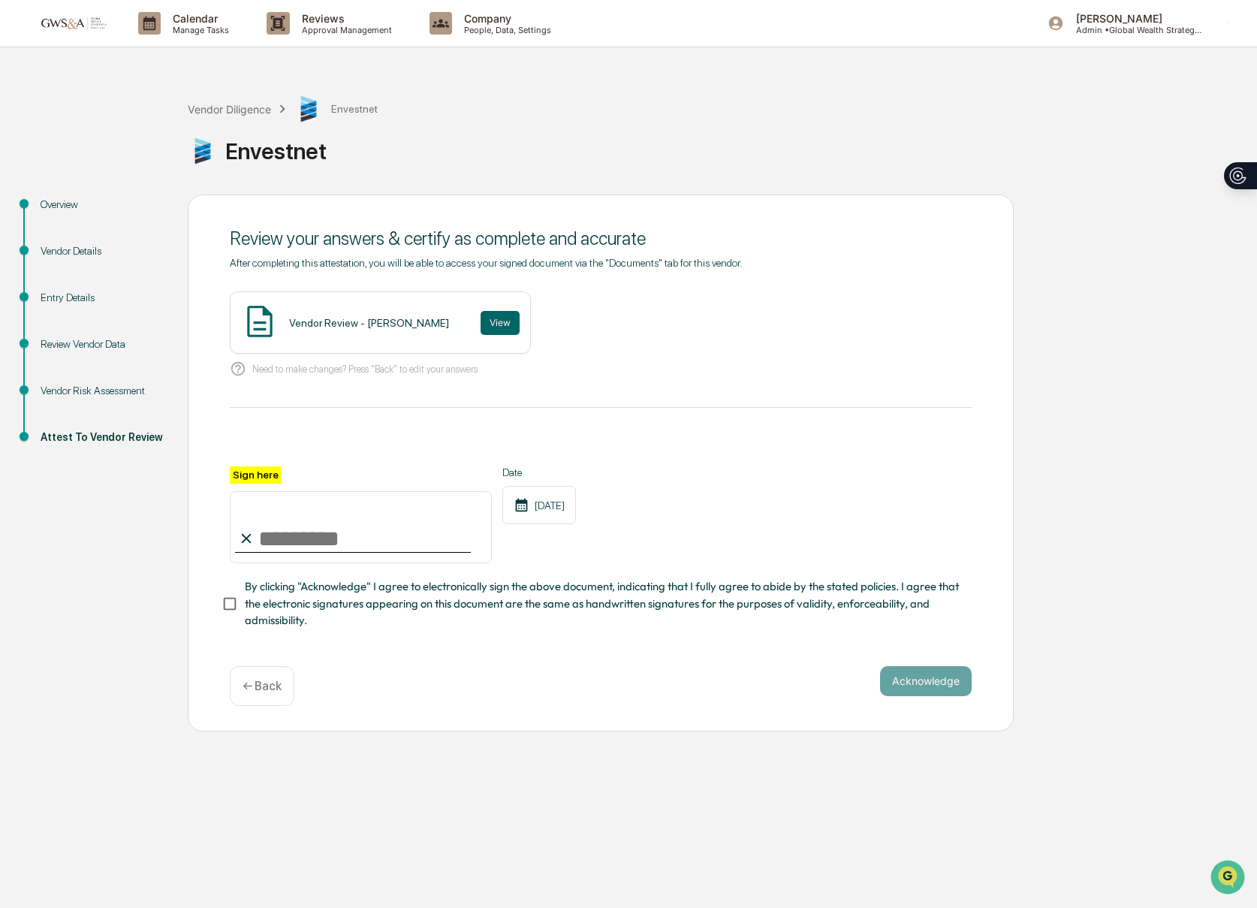
click at [386, 511] on input "Sign here" at bounding box center [361, 527] width 262 height 72
click at [417, 541] on input "Sign here" at bounding box center [361, 527] width 262 height 72
type input "**********"
drag, startPoint x: 387, startPoint y: 589, endPoint x: 444, endPoint y: 601, distance: 58.5
click at [387, 589] on span "By clicking "Acknowledge" I agree to electronically sign the above document, in…" at bounding box center [602, 603] width 715 height 50
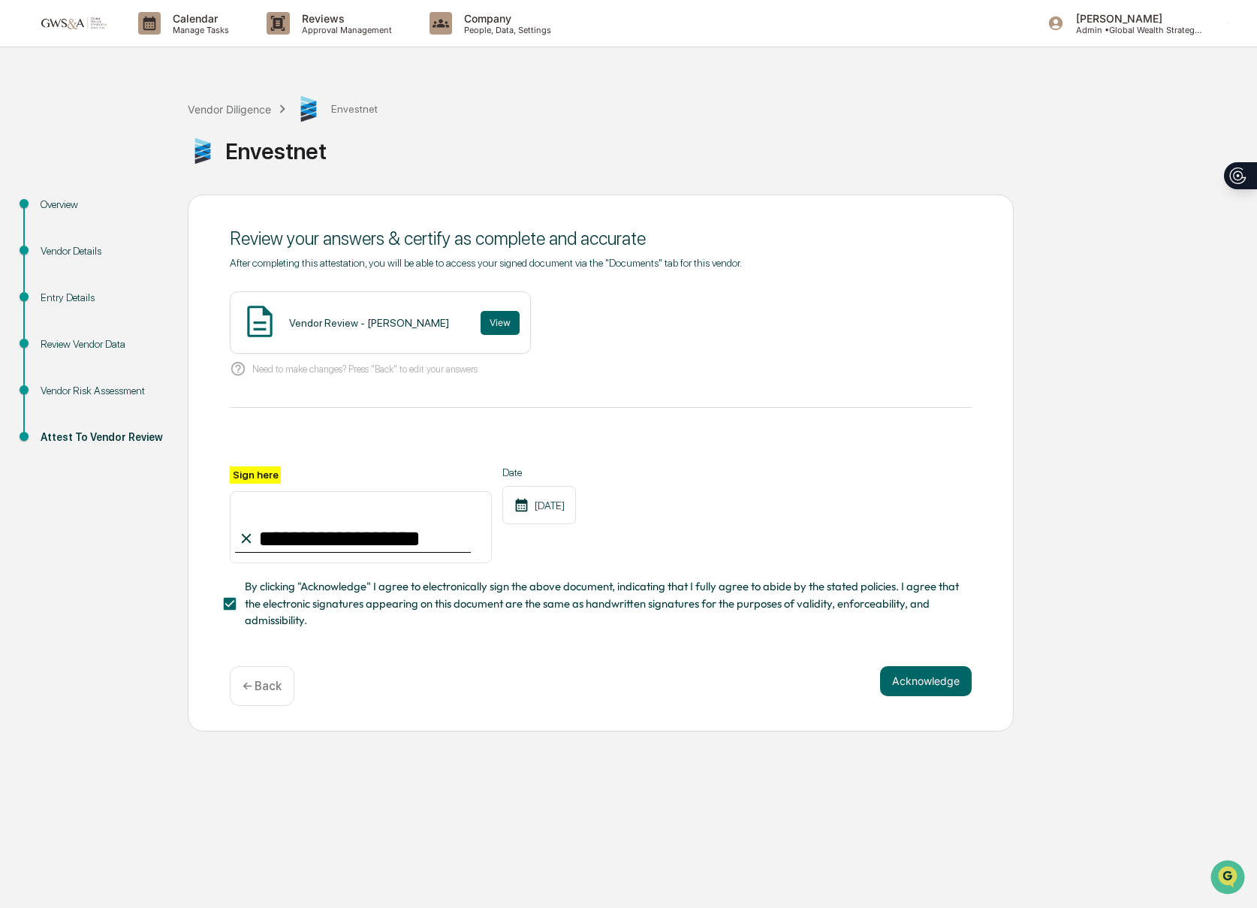
click at [974, 684] on div "**********" at bounding box center [601, 462] width 826 height 537
click at [932, 672] on button "Acknowledge" at bounding box center [926, 681] width 92 height 30
click at [519, 319] on button "View" at bounding box center [499, 323] width 39 height 24
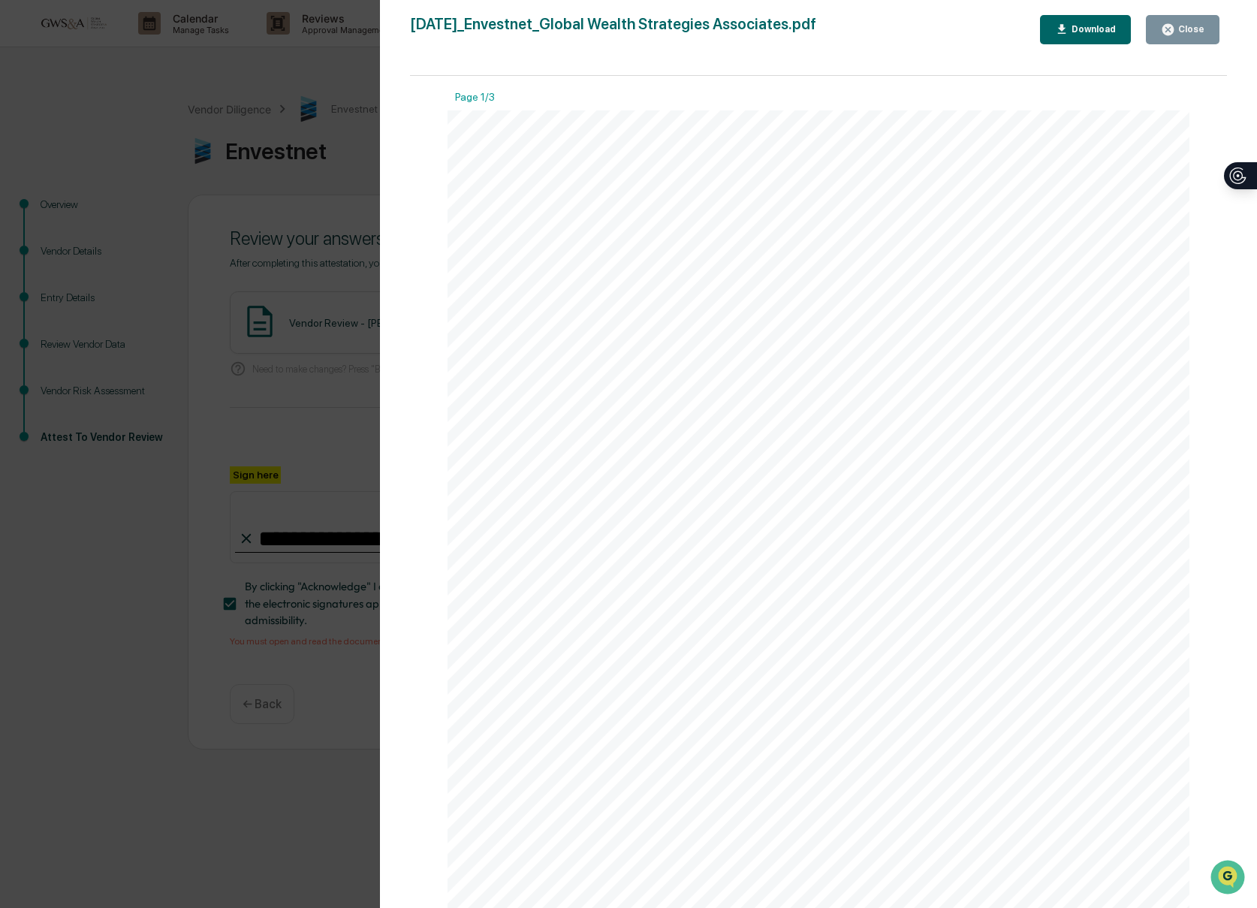
scroll to position [2, 0]
click at [1197, 20] on button "Close" at bounding box center [1183, 29] width 74 height 29
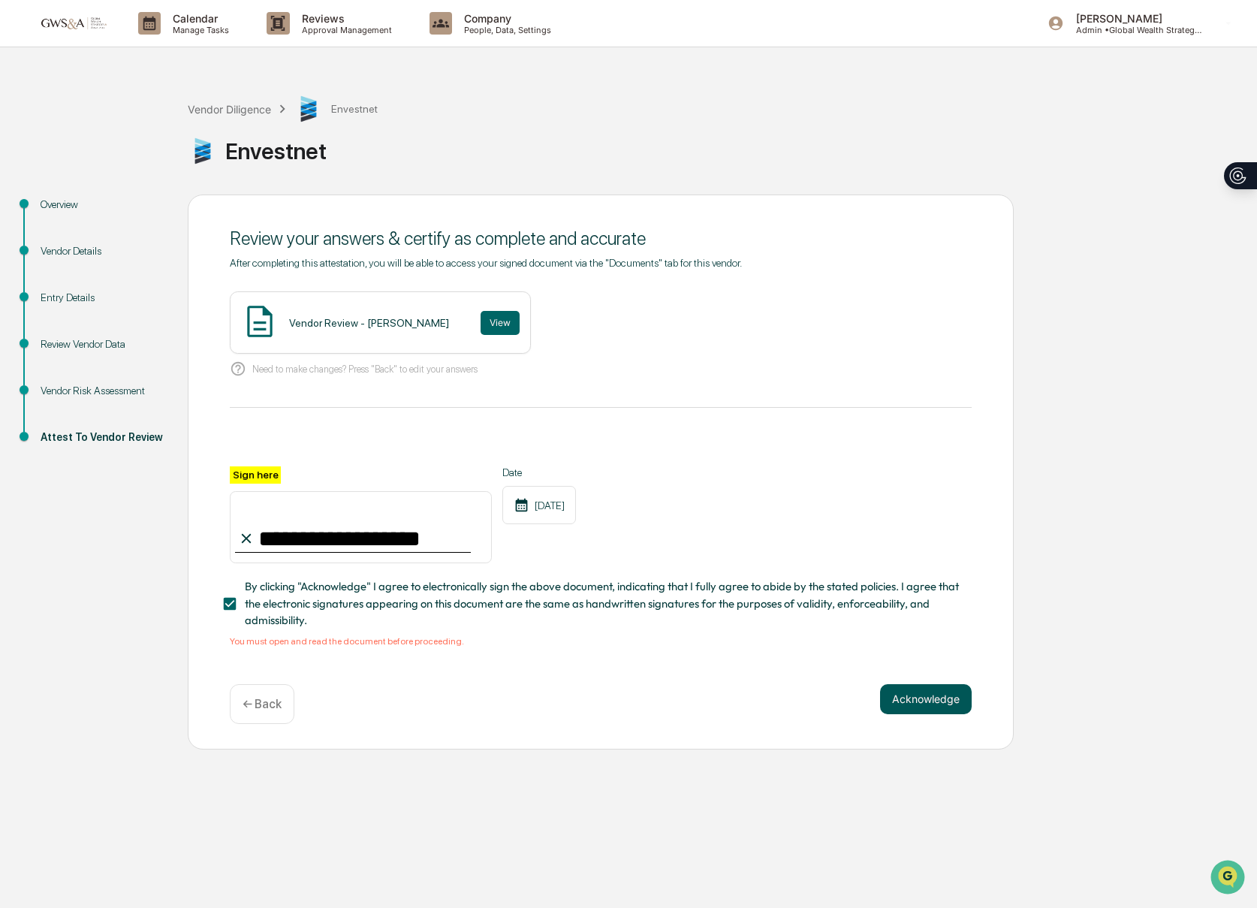
click at [930, 694] on button "Acknowledge" at bounding box center [926, 699] width 92 height 30
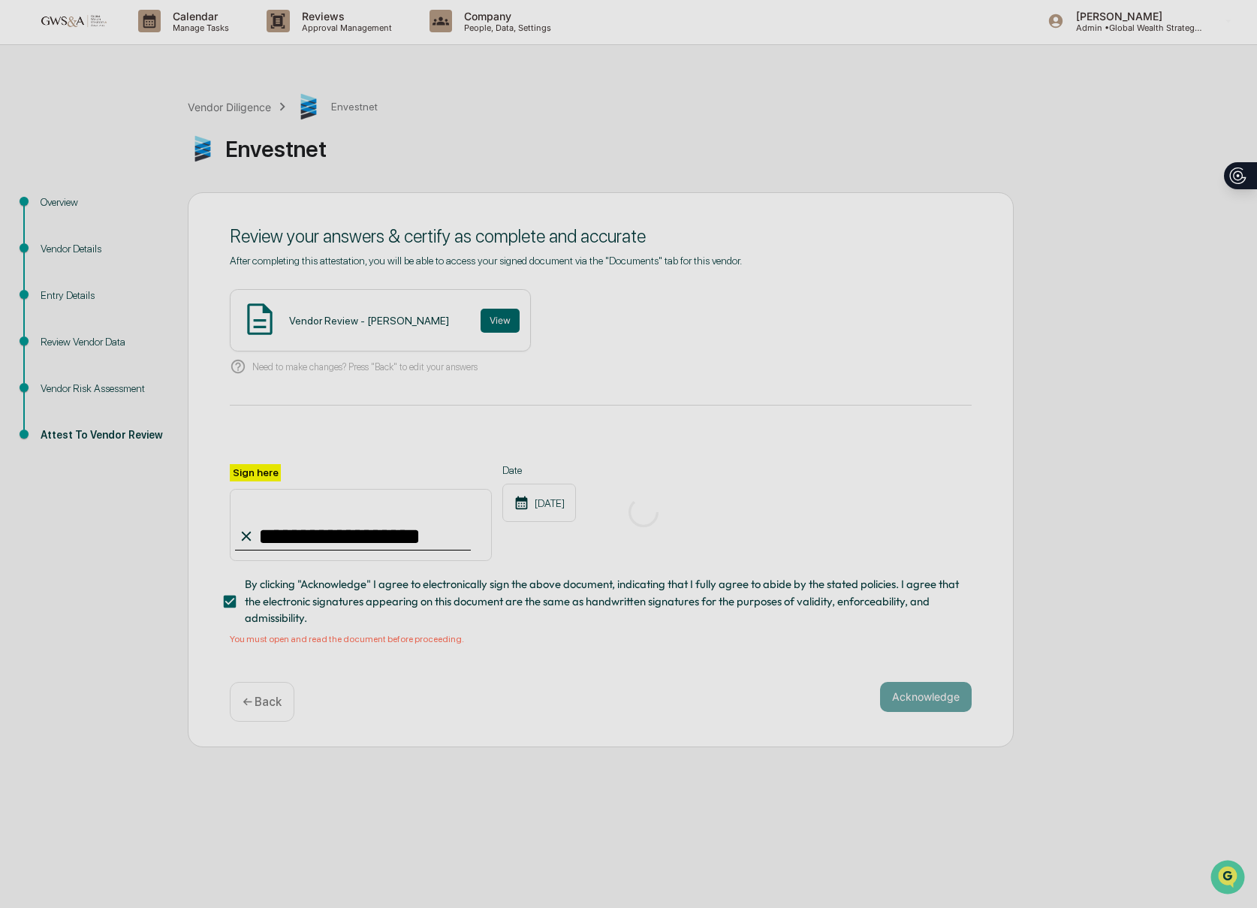
scroll to position [0, 0]
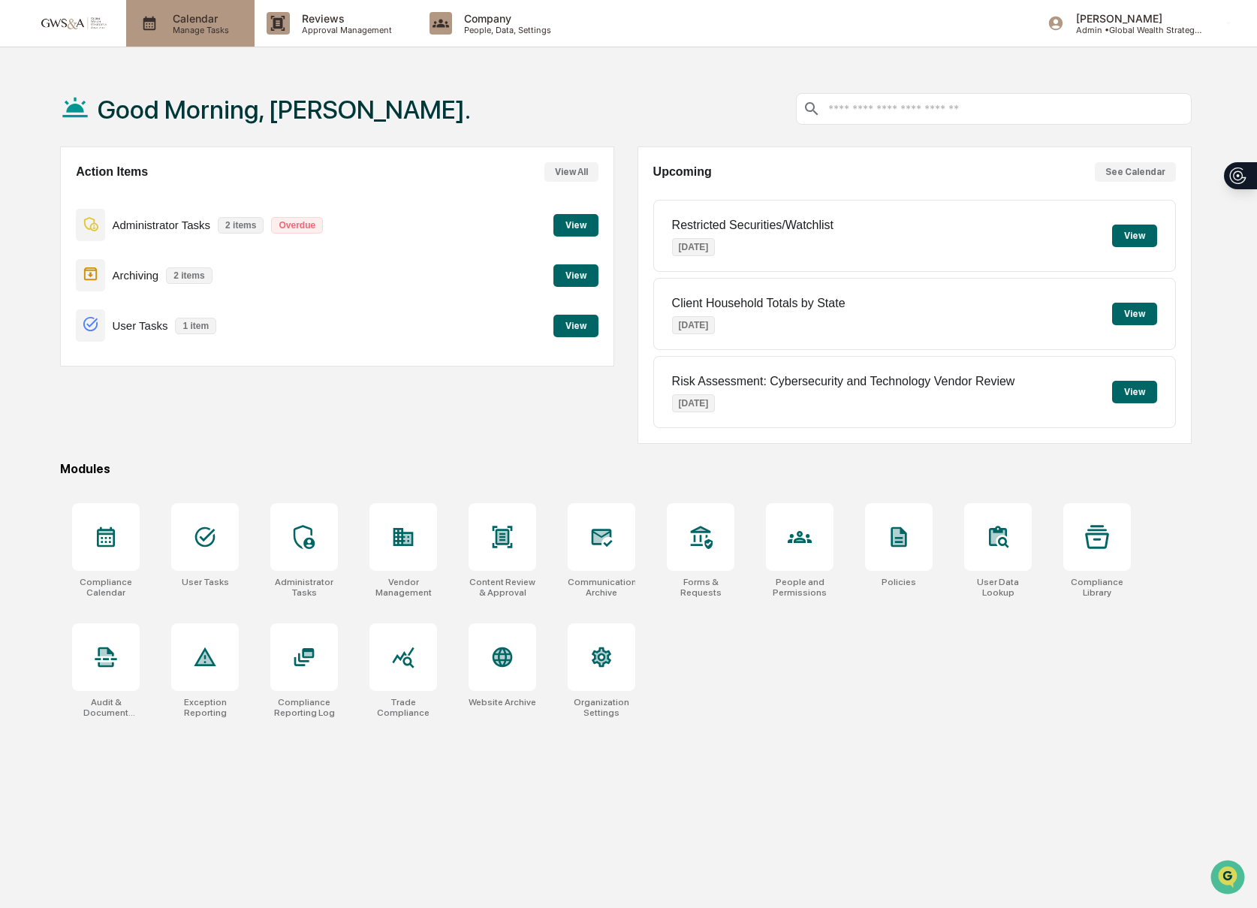
click at [203, 25] on p "Manage Tasks" at bounding box center [199, 30] width 76 height 11
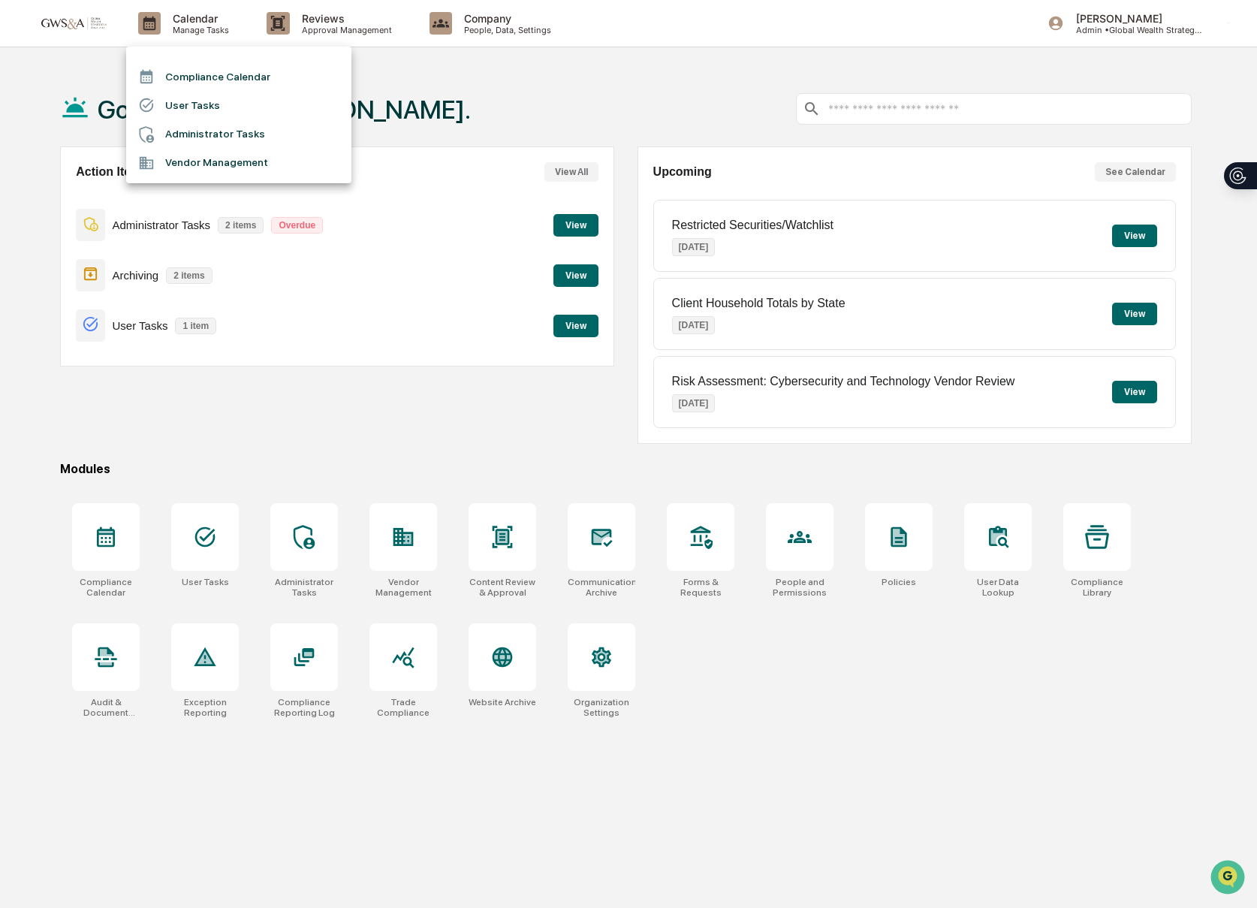
click at [317, 31] on div at bounding box center [628, 454] width 1257 height 908
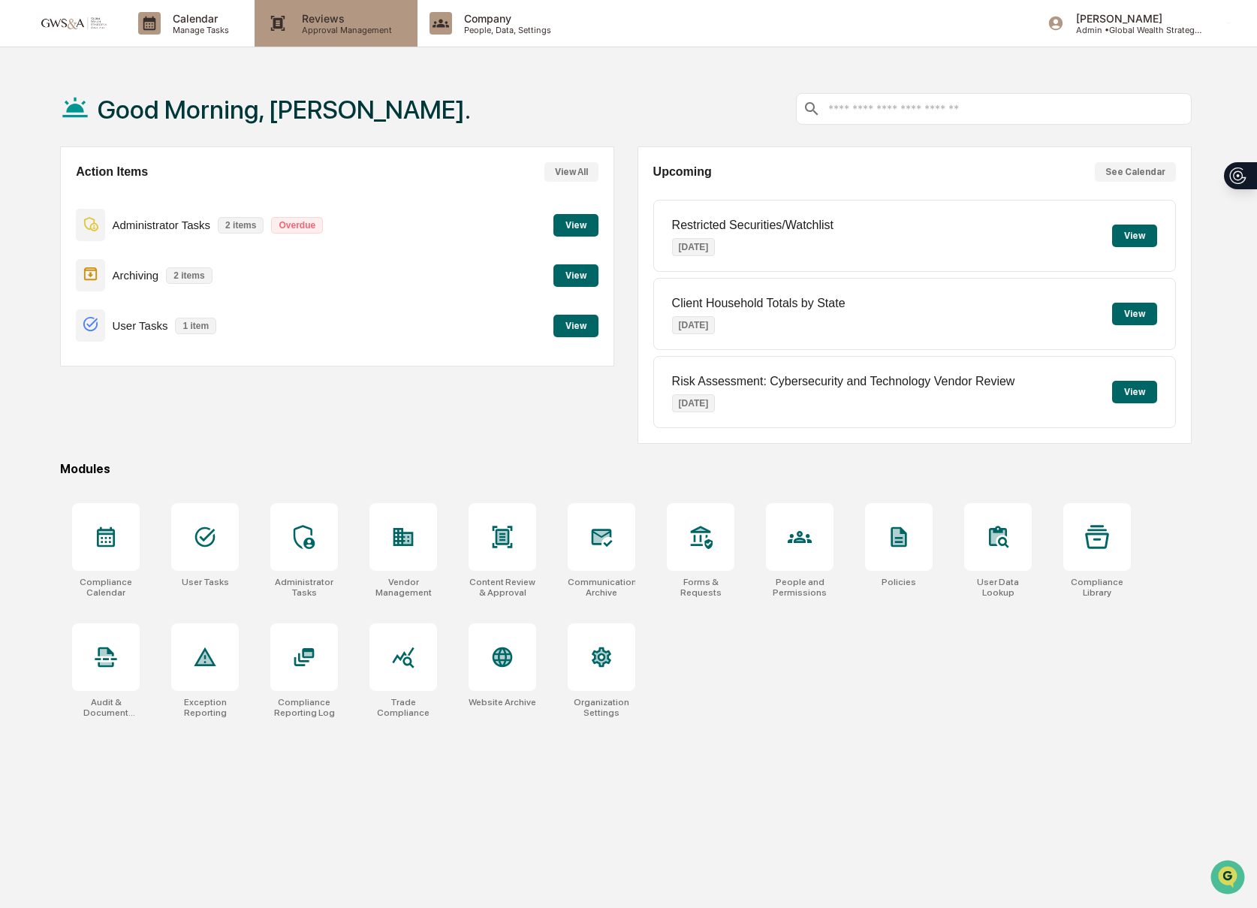
click at [351, 27] on p "Approval Management" at bounding box center [345, 30] width 110 height 11
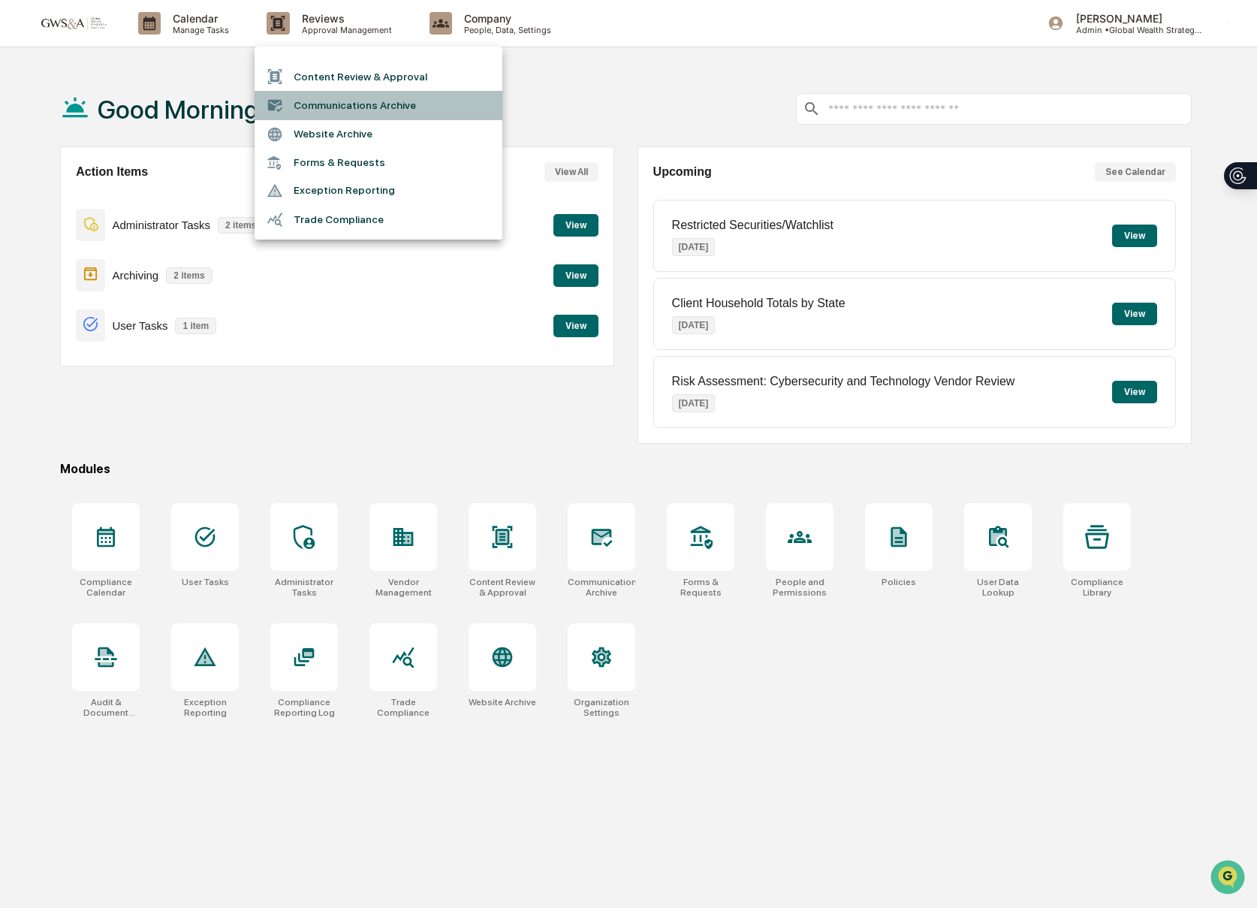
click at [329, 110] on li "Communications Archive" at bounding box center [378, 105] width 248 height 29
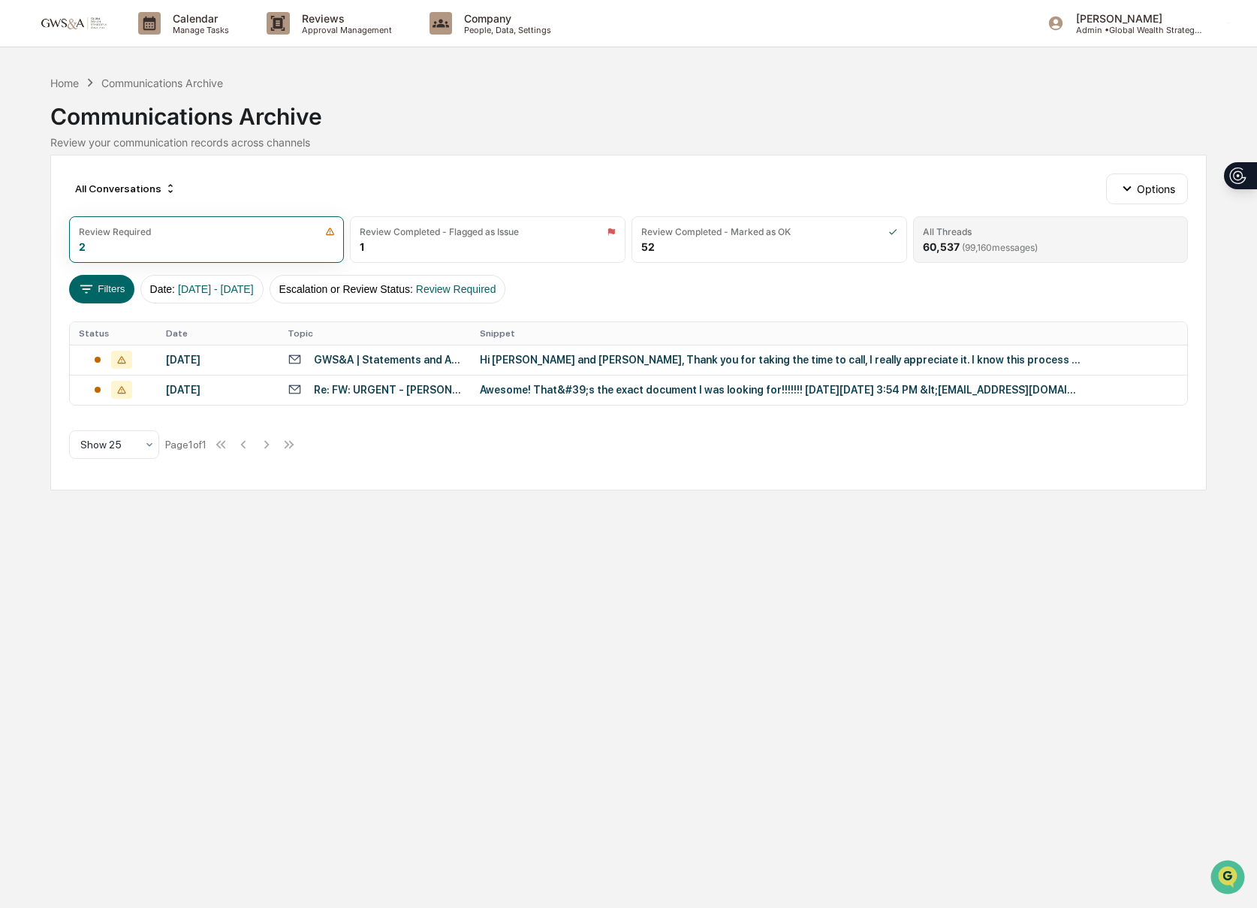
click at [923, 226] on div "All Threads" at bounding box center [947, 231] width 49 height 11
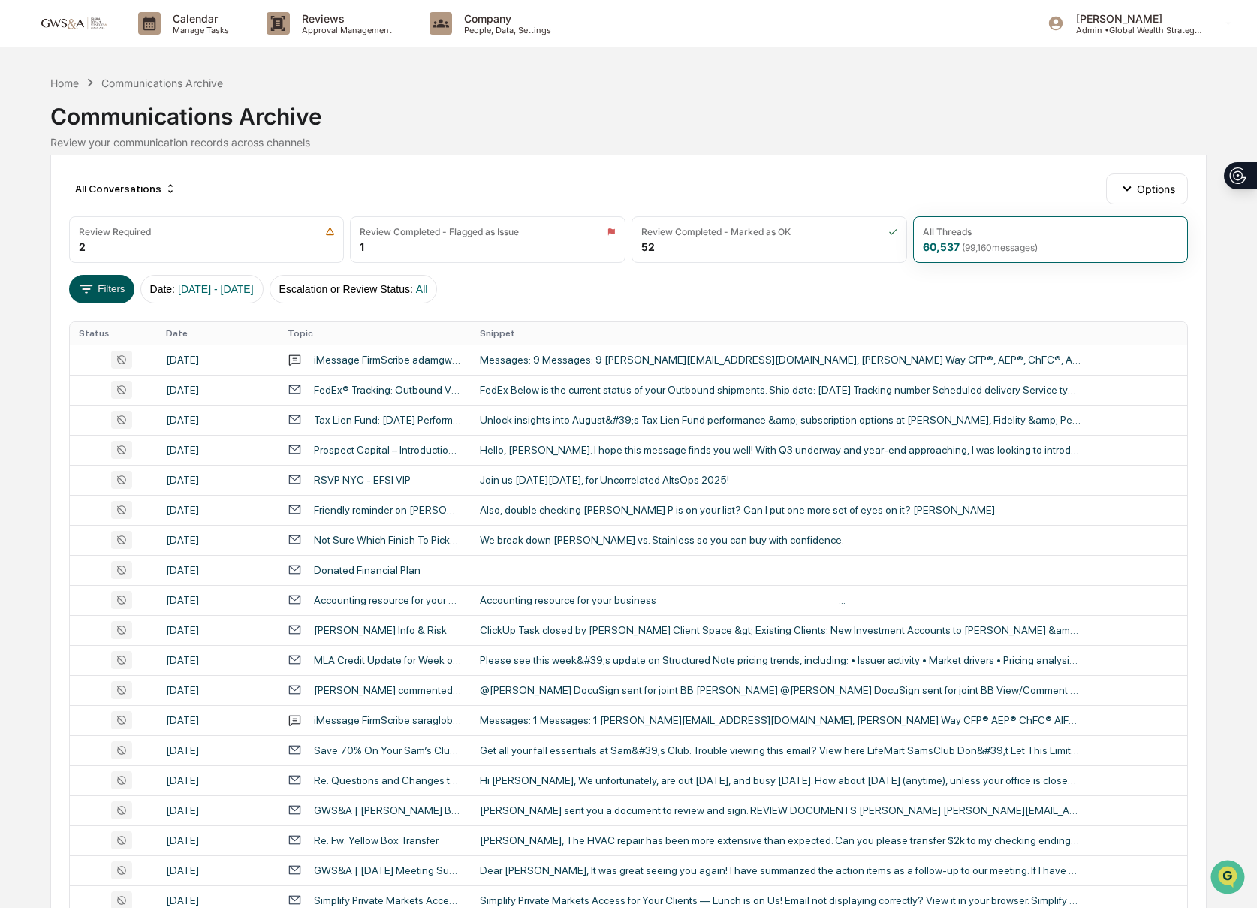
click at [120, 294] on button "Filters" at bounding box center [101, 289] width 65 height 29
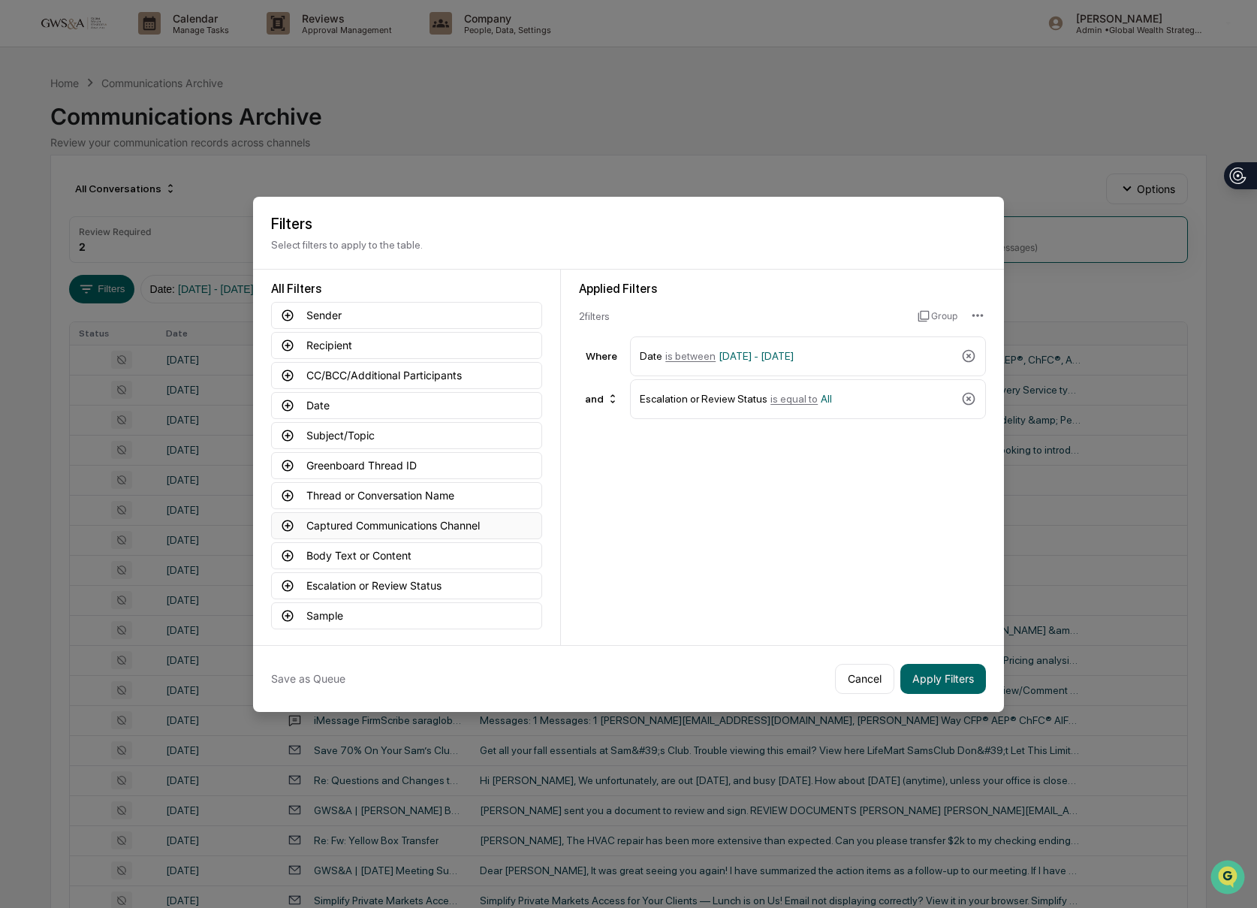
click at [398, 524] on button "Captured Communications Channel" at bounding box center [406, 525] width 271 height 27
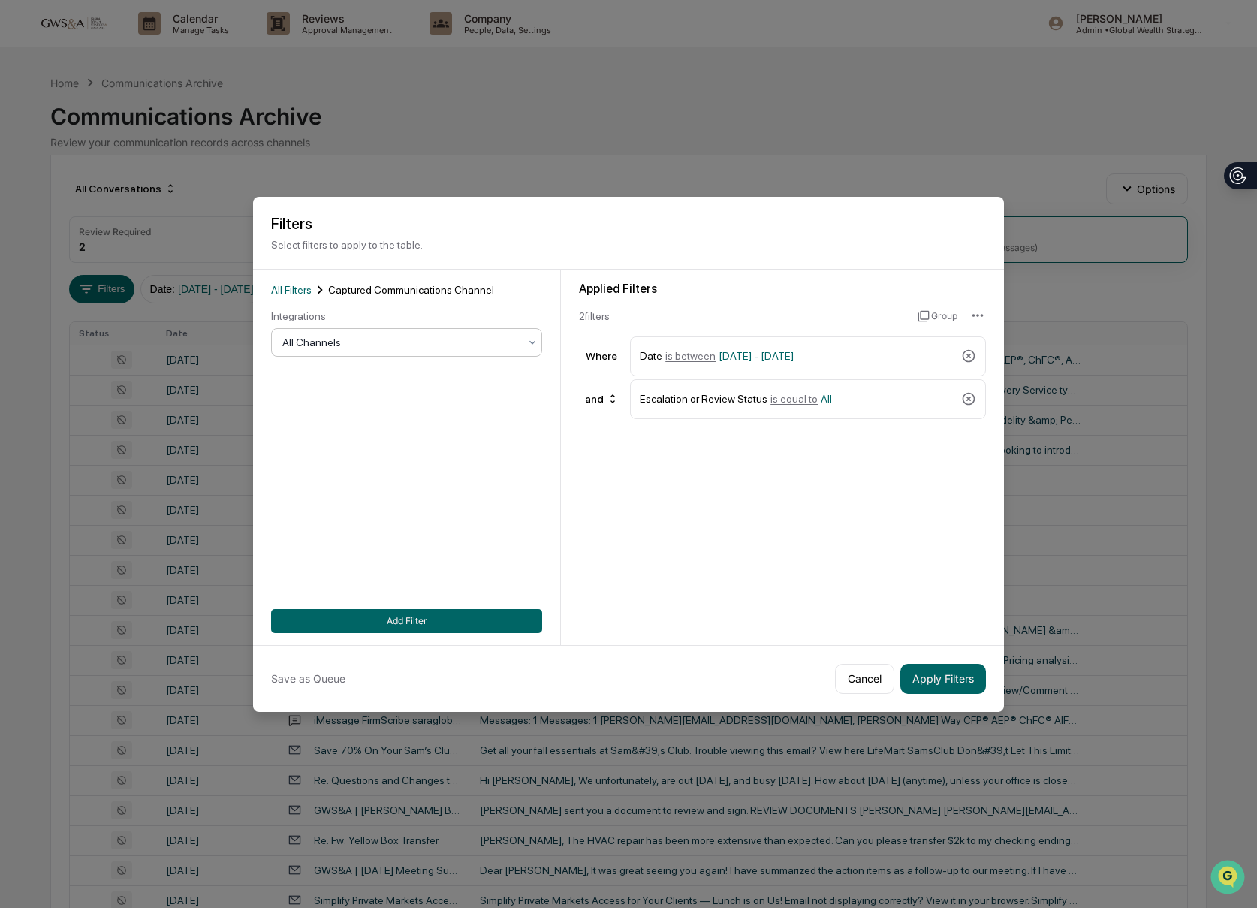
click at [375, 330] on div "All Channels" at bounding box center [406, 342] width 271 height 29
click at [311, 414] on div "SMS" at bounding box center [407, 418] width 270 height 30
click at [965, 673] on button "Apply Filters" at bounding box center [943, 679] width 86 height 30
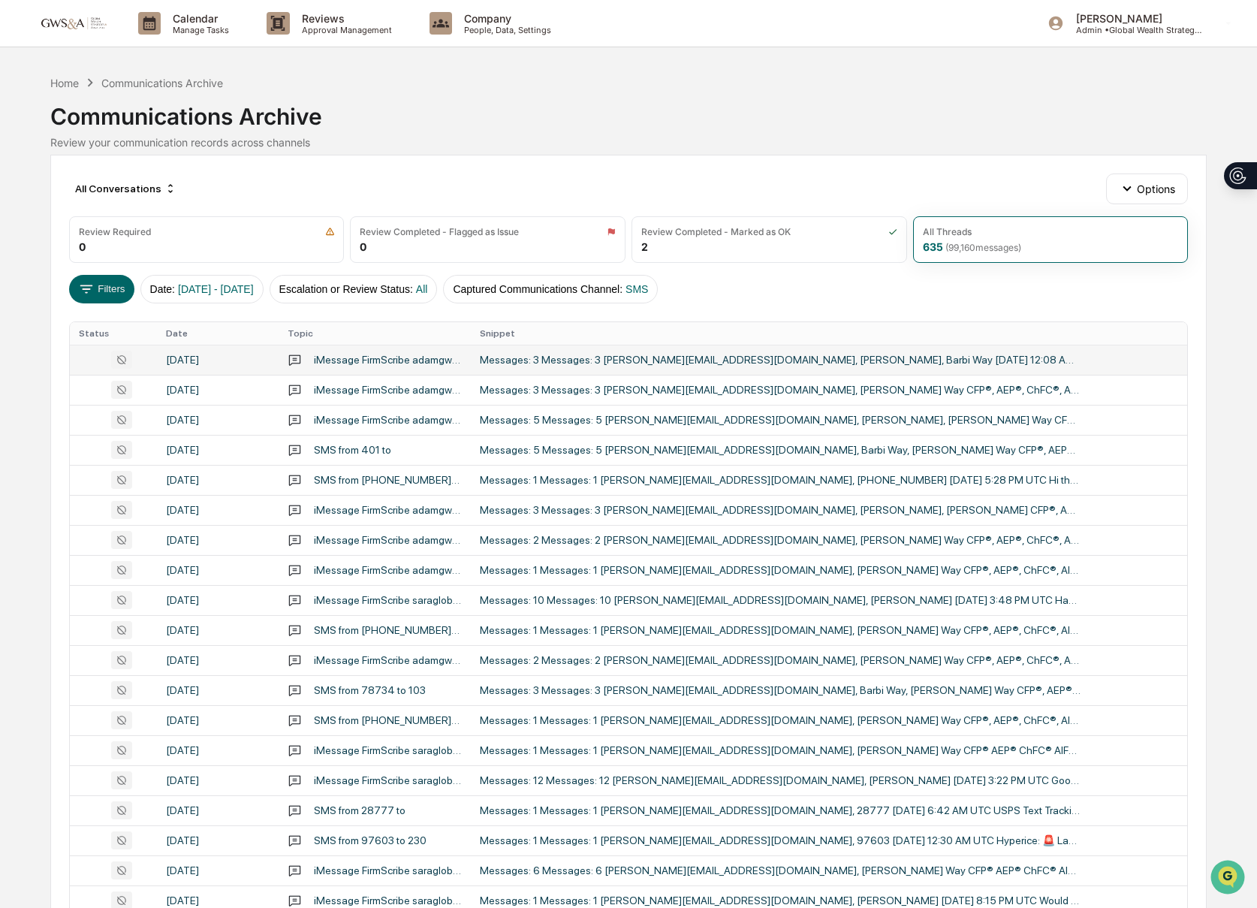
click at [639, 363] on div "Messages: 3 Messages: 3 [PERSON_NAME][EMAIL_ADDRESS][DOMAIN_NAME], [PERSON_NAME…" at bounding box center [780, 360] width 601 height 12
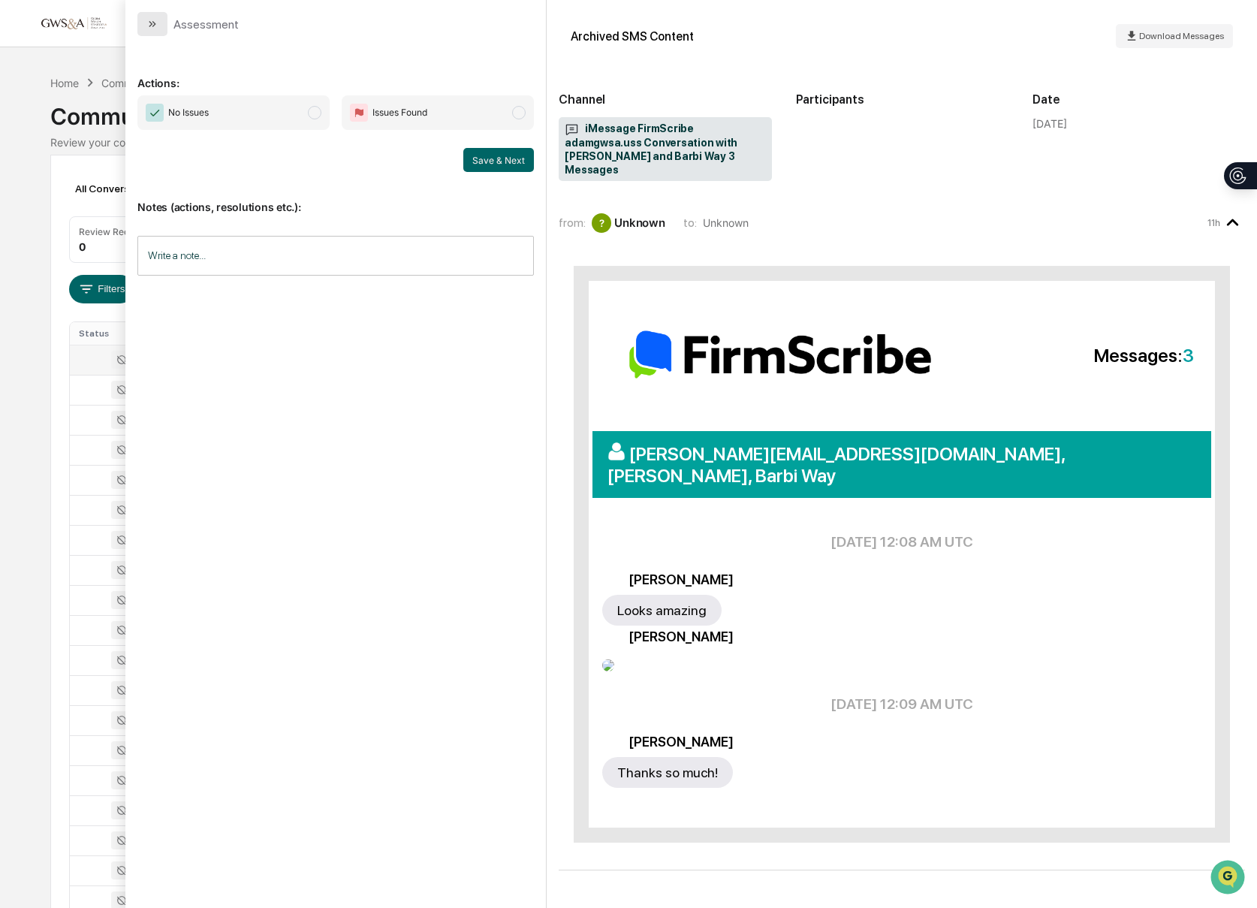
click at [148, 31] on button "modal" at bounding box center [152, 24] width 30 height 24
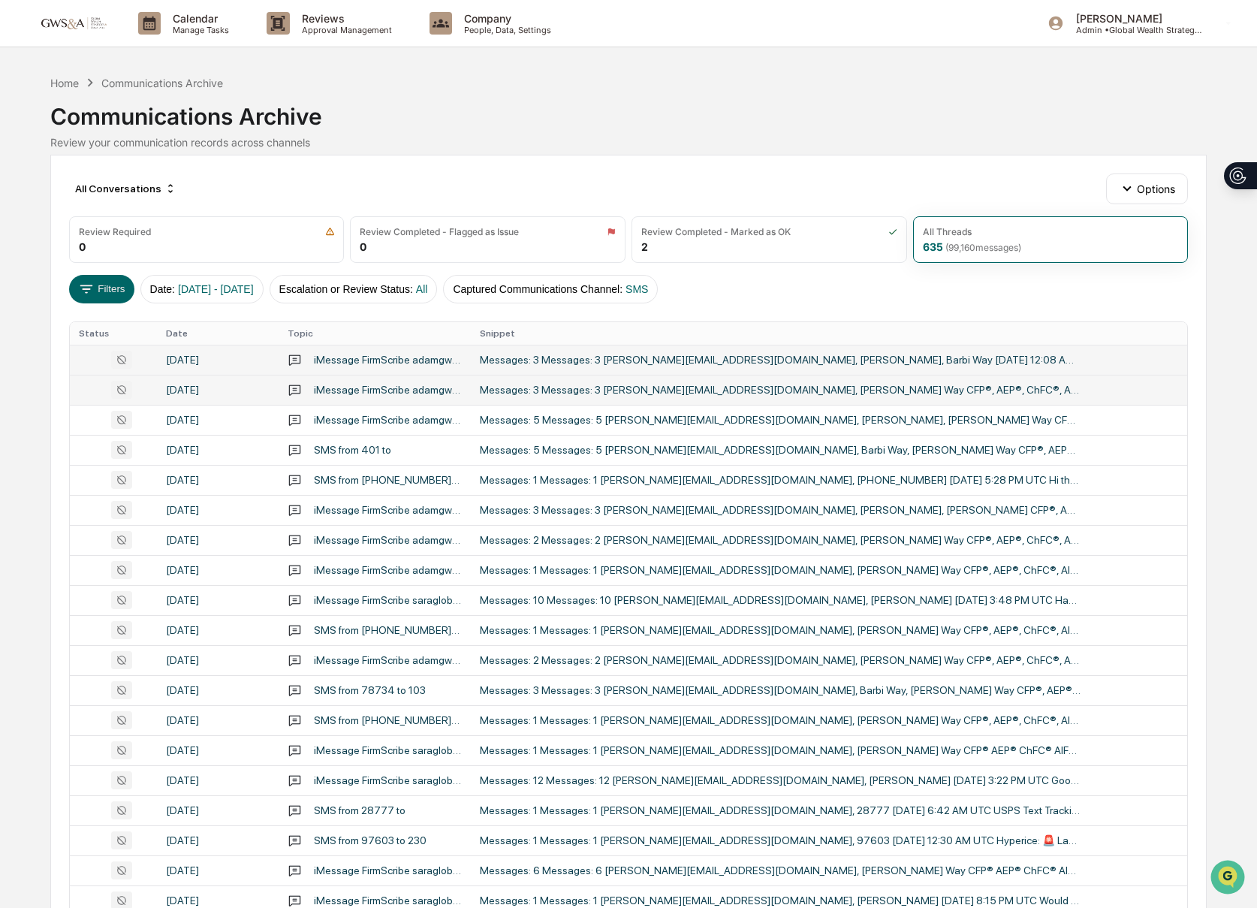
click at [737, 390] on div "Messages: 3 Messages: 3 [PERSON_NAME][EMAIL_ADDRESS][DOMAIN_NAME], [PERSON_NAME…" at bounding box center [780, 390] width 601 height 12
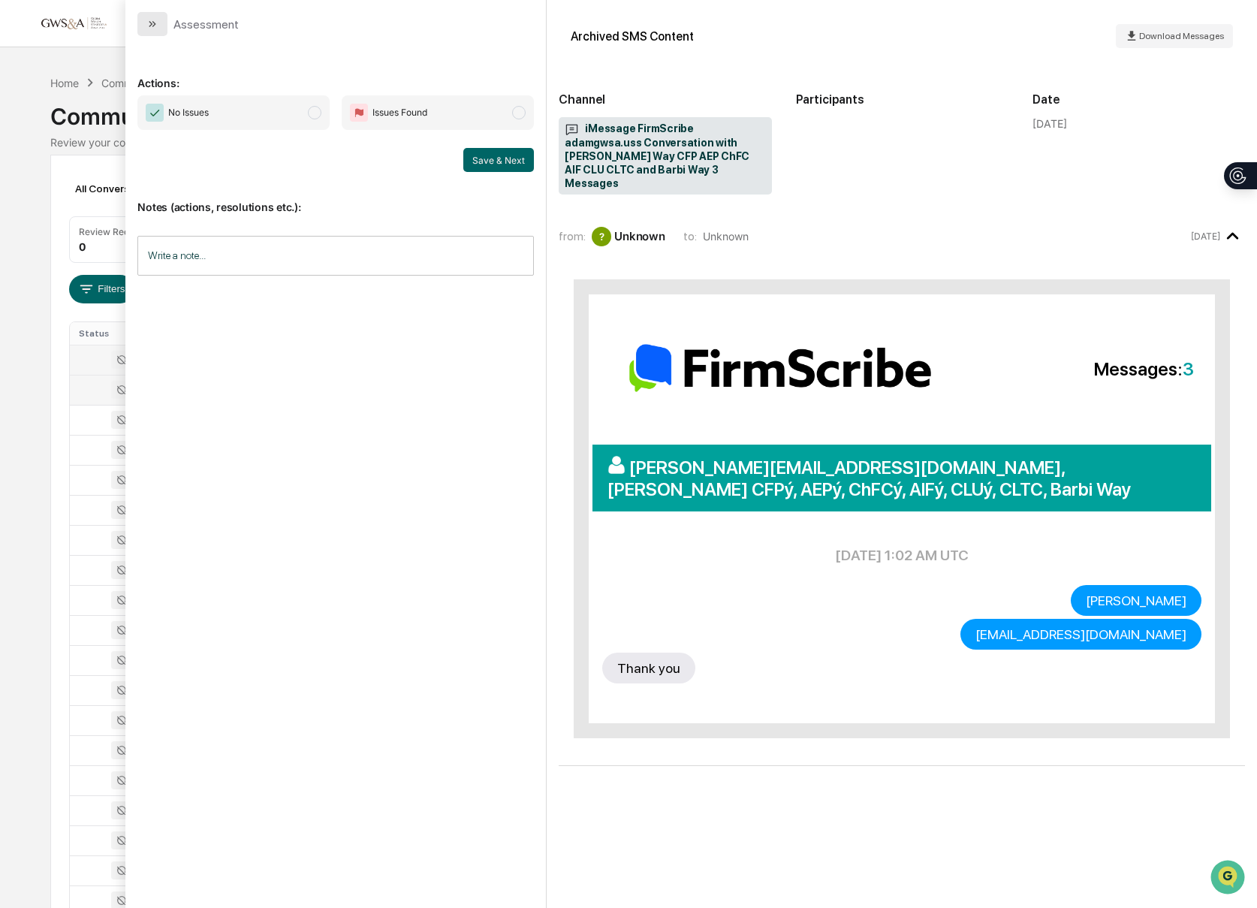
click at [158, 23] on button "modal" at bounding box center [152, 24] width 30 height 24
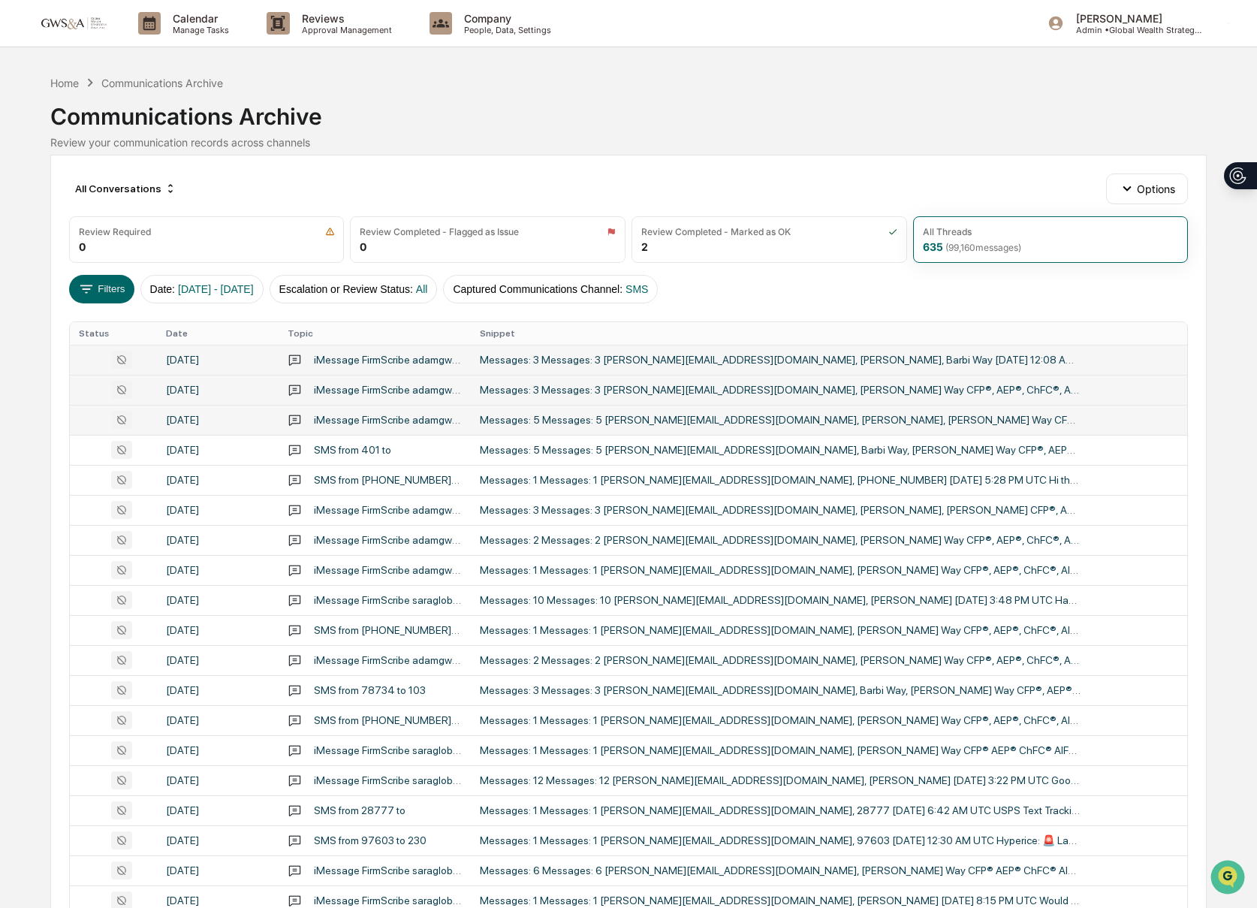
click at [617, 428] on td "Messages: 5 Messages: 5 [PERSON_NAME][EMAIL_ADDRESS][DOMAIN_NAME], [PERSON_NAME…" at bounding box center [829, 420] width 717 height 30
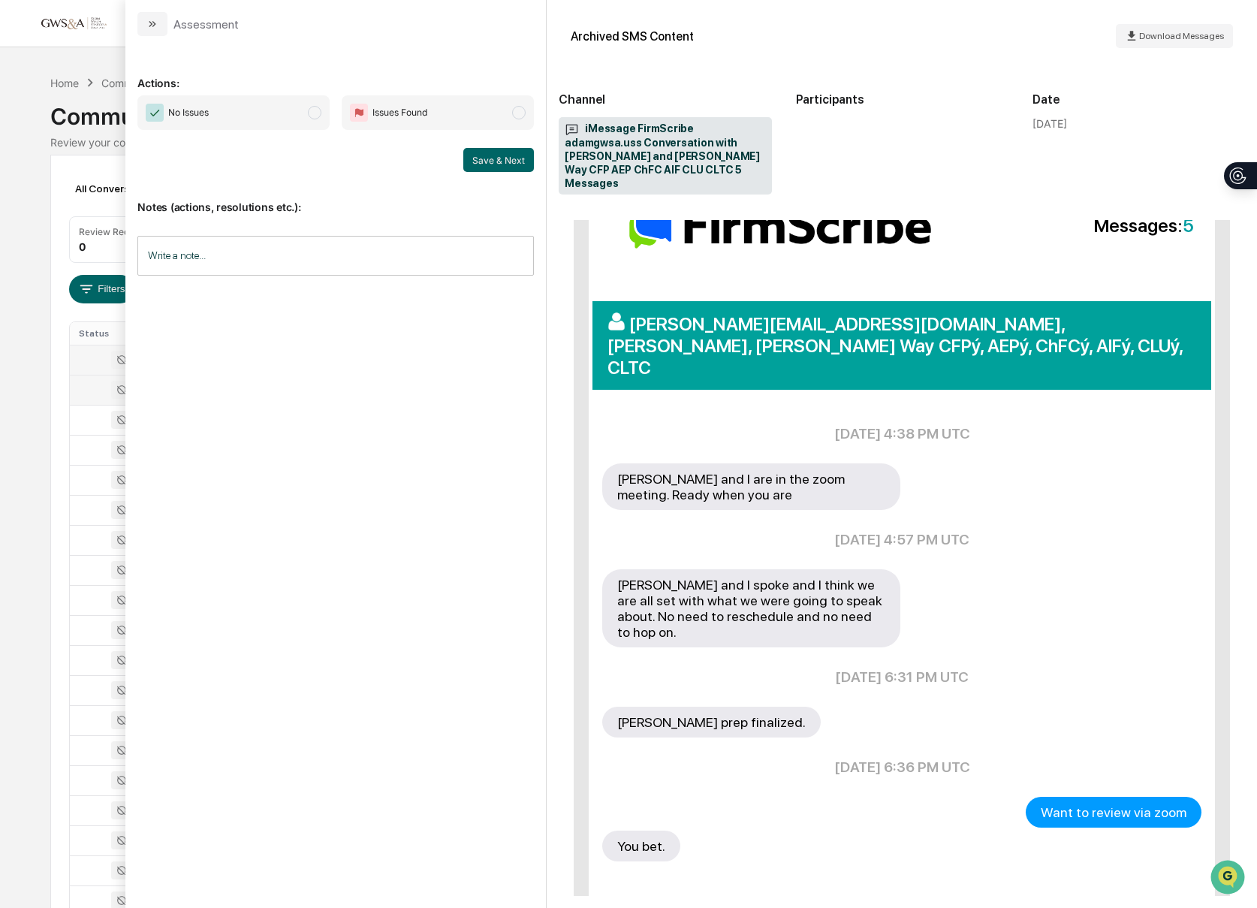
scroll to position [149, 0]
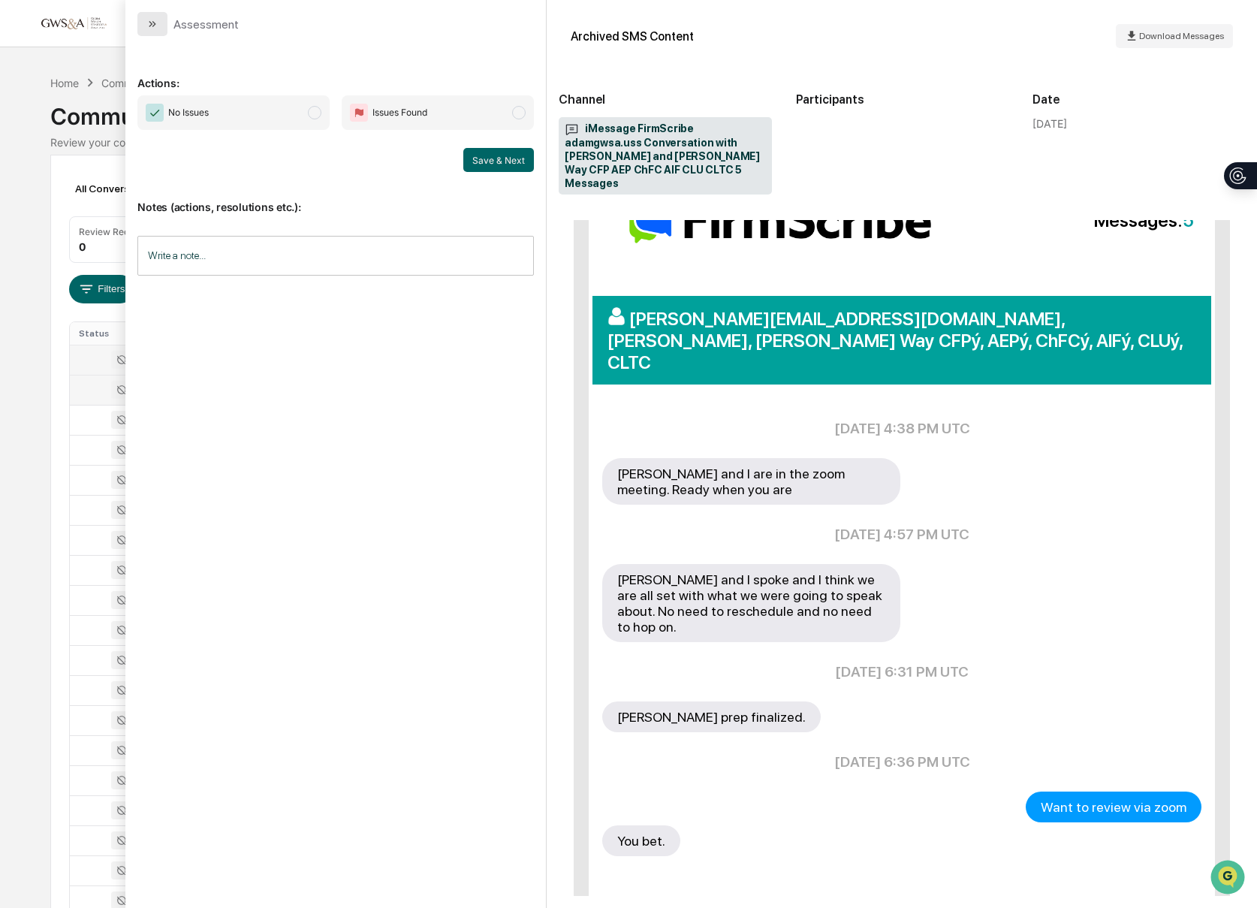
click at [152, 25] on icon "modal" at bounding box center [152, 24] width 12 height 12
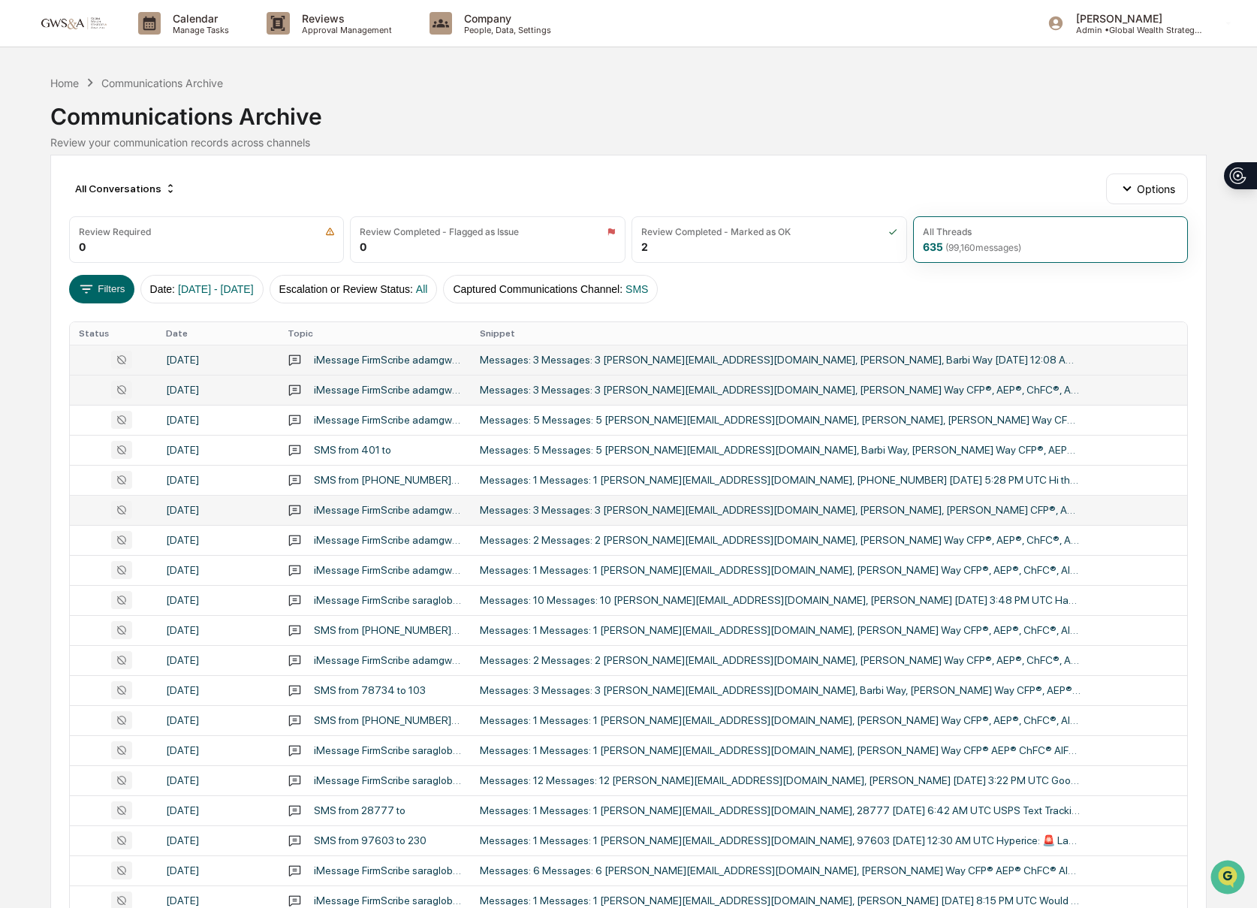
click at [615, 514] on div "Messages: 3 Messages: 3 [PERSON_NAME][EMAIL_ADDRESS][DOMAIN_NAME], [PERSON_NAME…" at bounding box center [780, 510] width 601 height 12
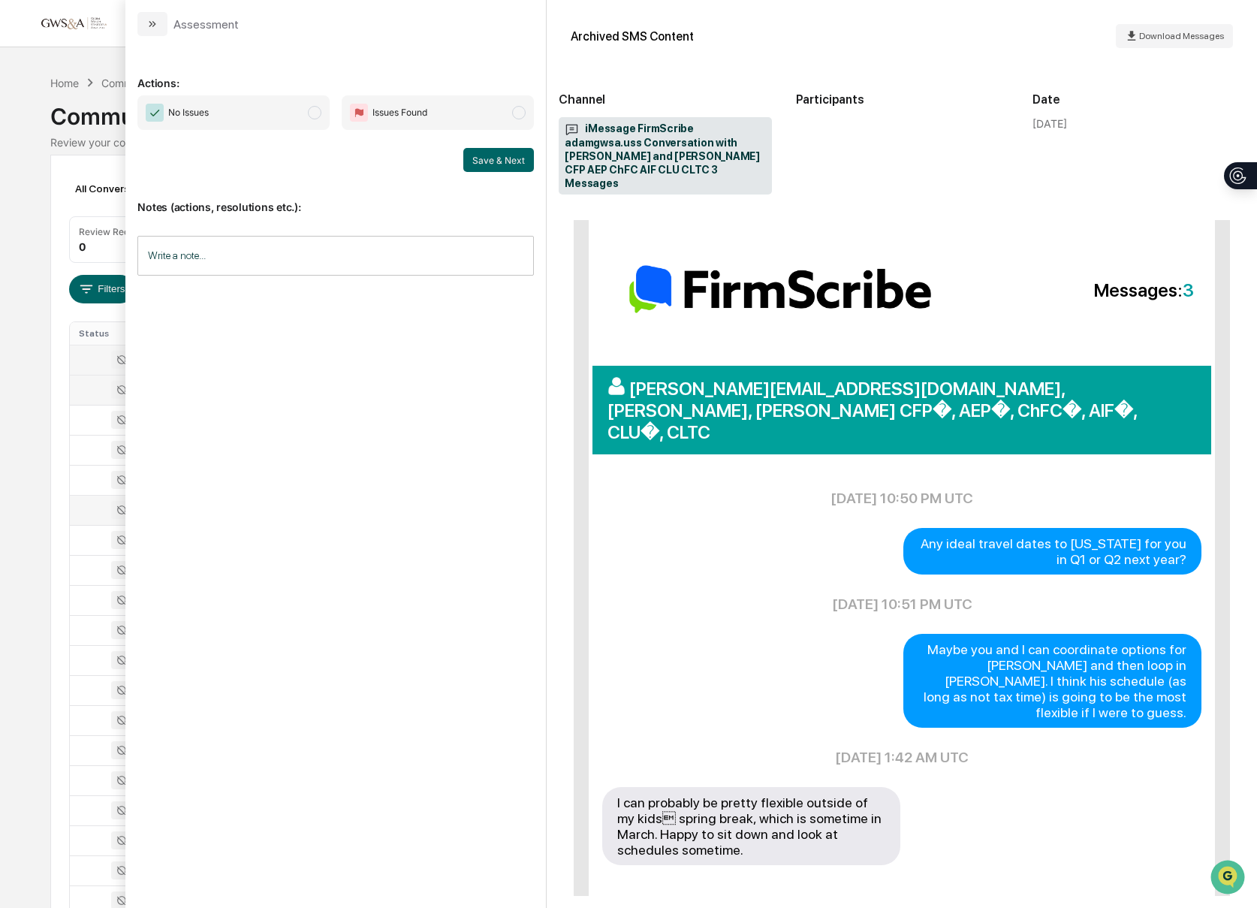
scroll to position [83, 0]
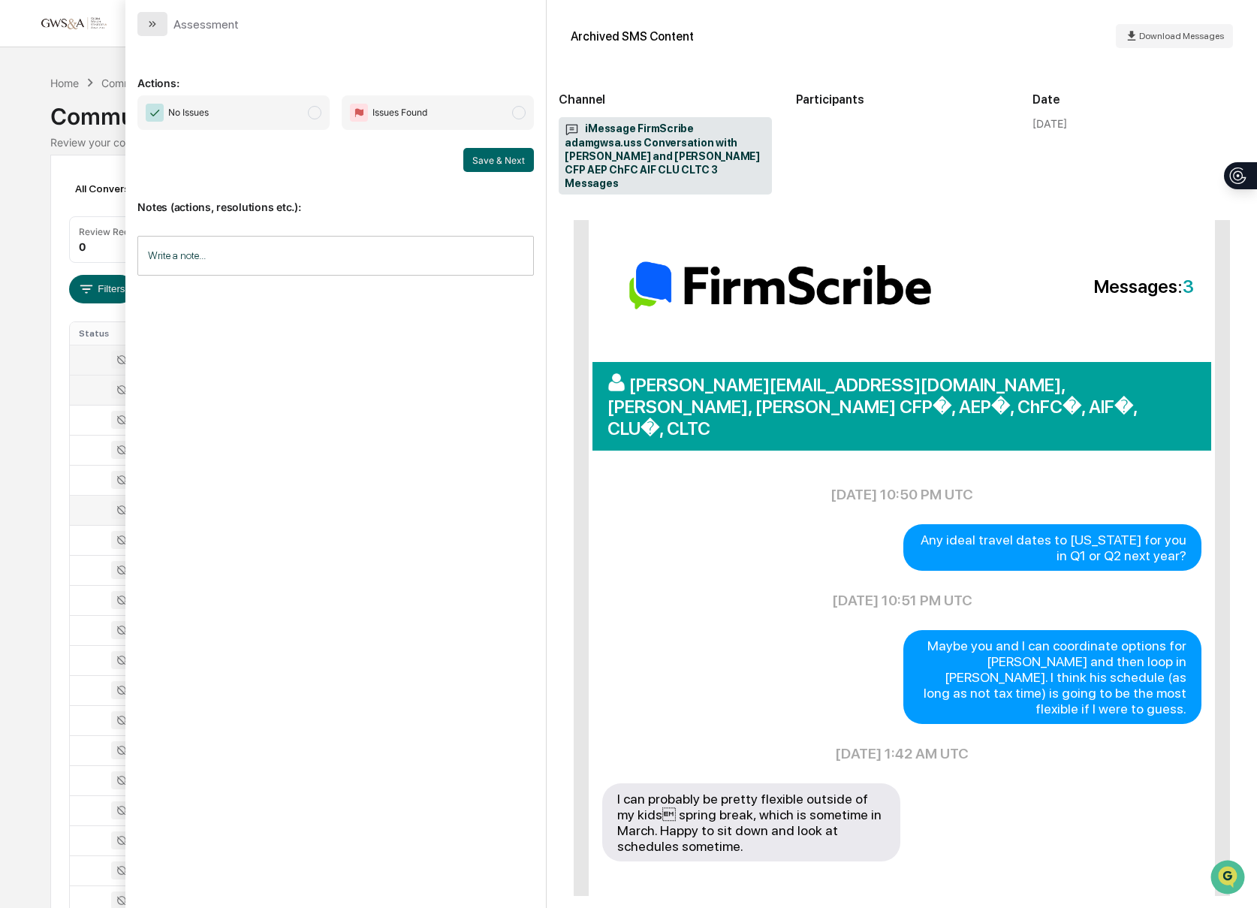
click at [151, 16] on button "modal" at bounding box center [152, 24] width 30 height 24
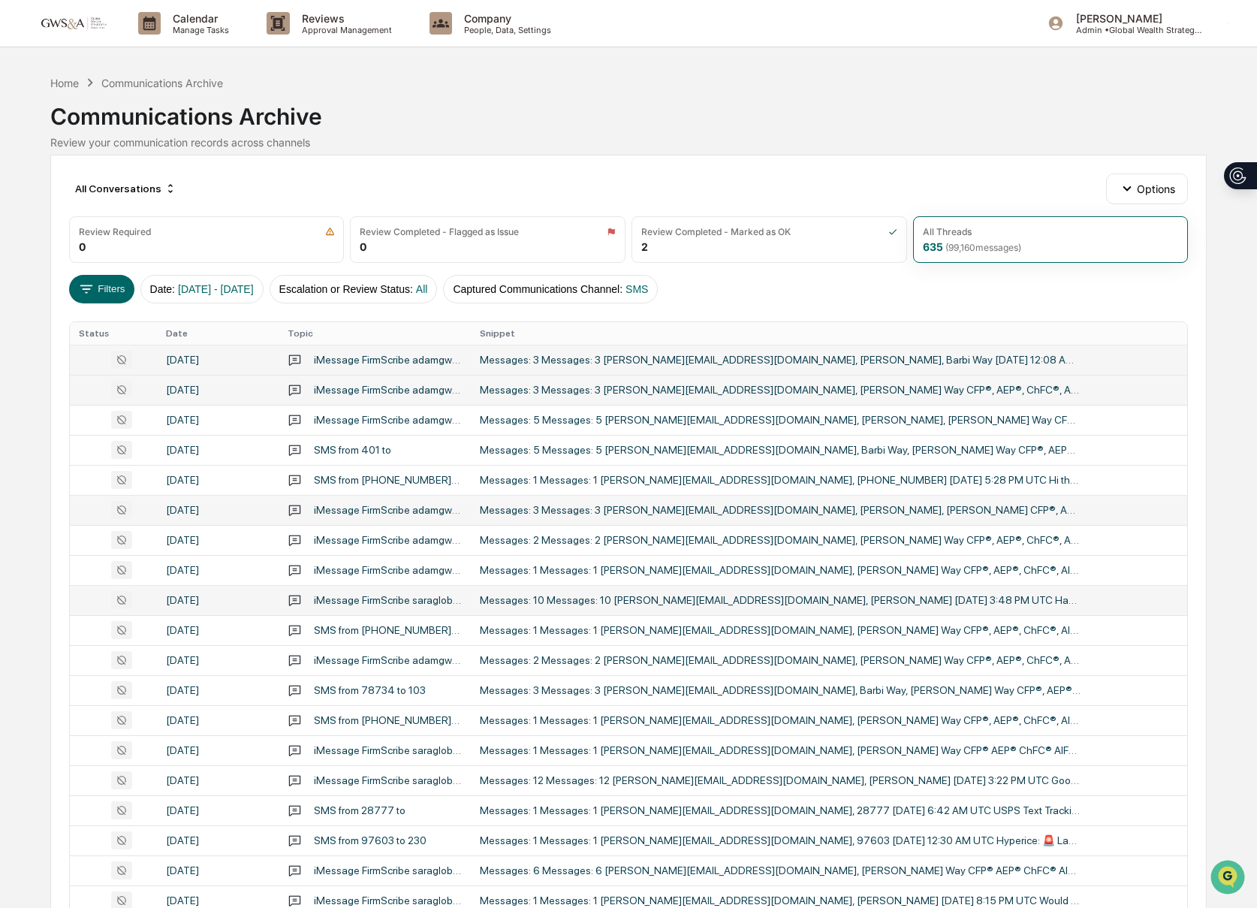
click at [779, 596] on div "Messages: 10 Messages: 10 [PERSON_NAME][EMAIL_ADDRESS][DOMAIN_NAME], [PERSON_NA…" at bounding box center [780, 600] width 601 height 12
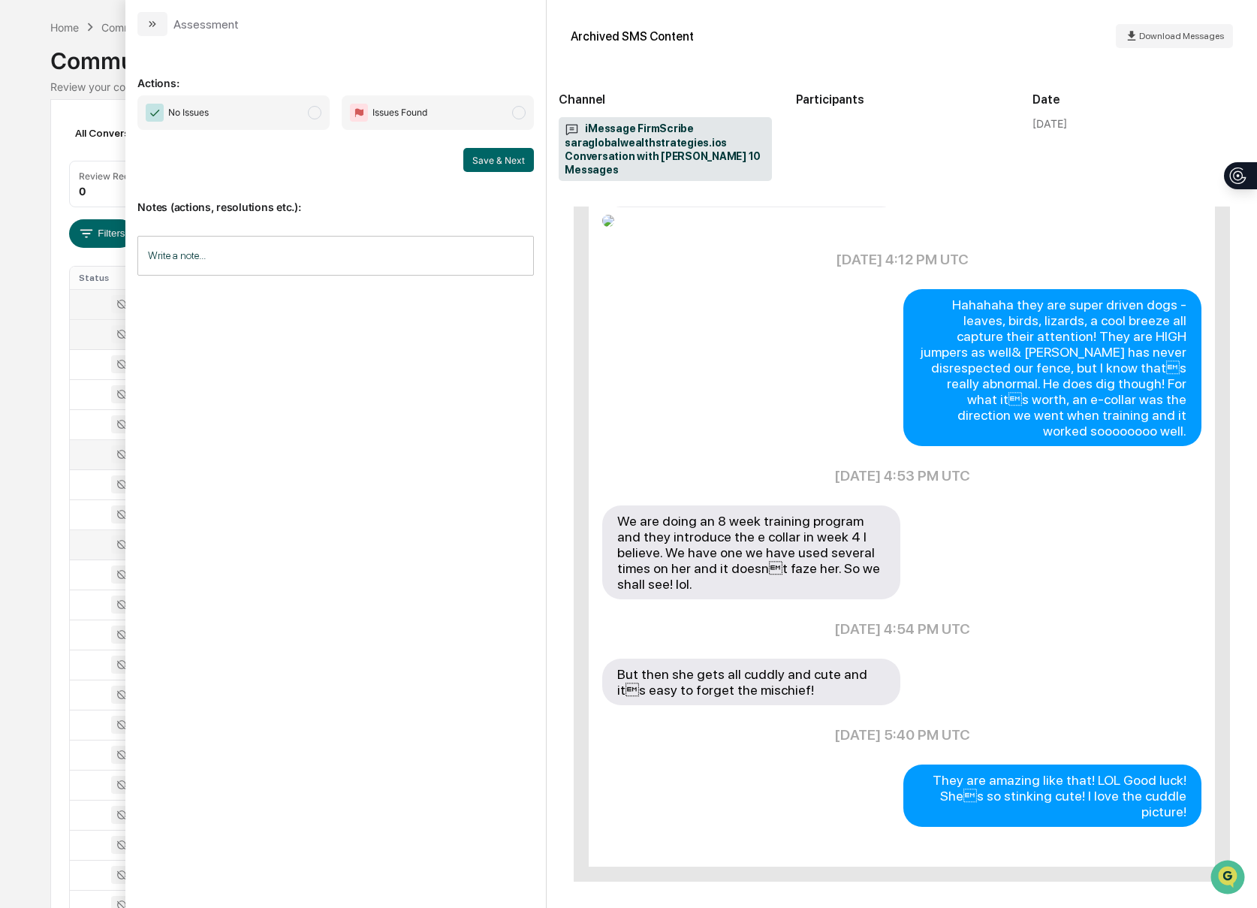
scroll to position [72, 0]
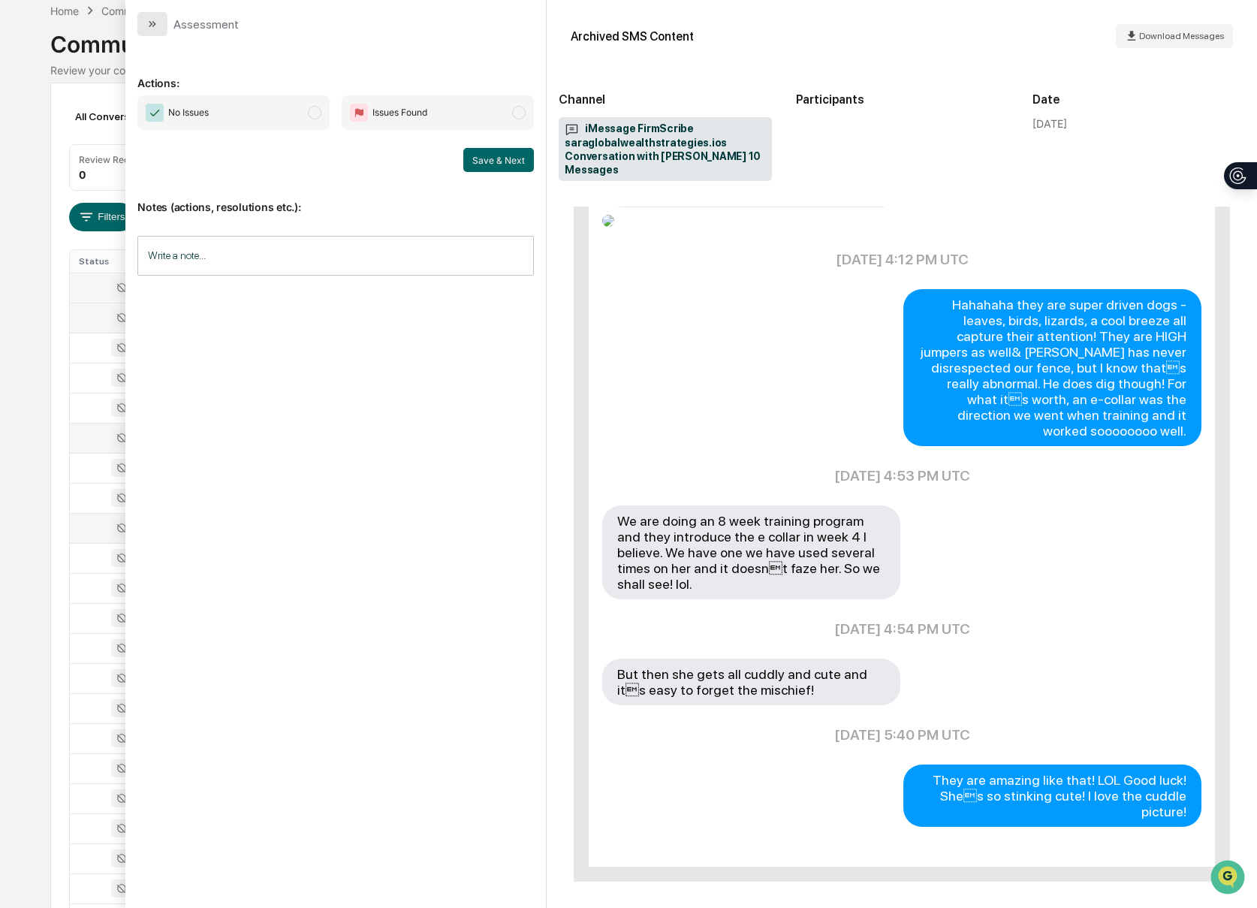
click at [150, 24] on icon "modal" at bounding box center [152, 24] width 12 height 12
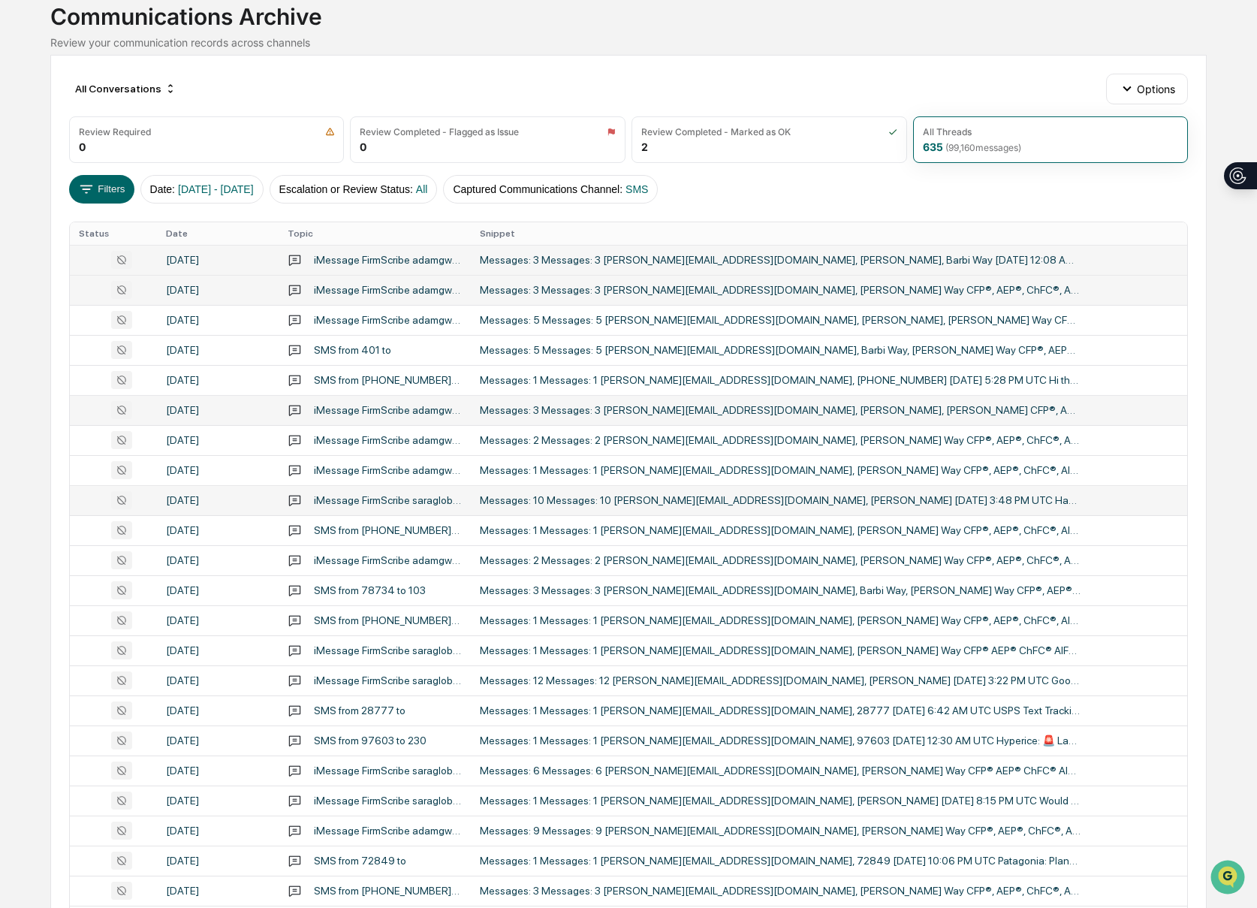
scroll to position [101, 0]
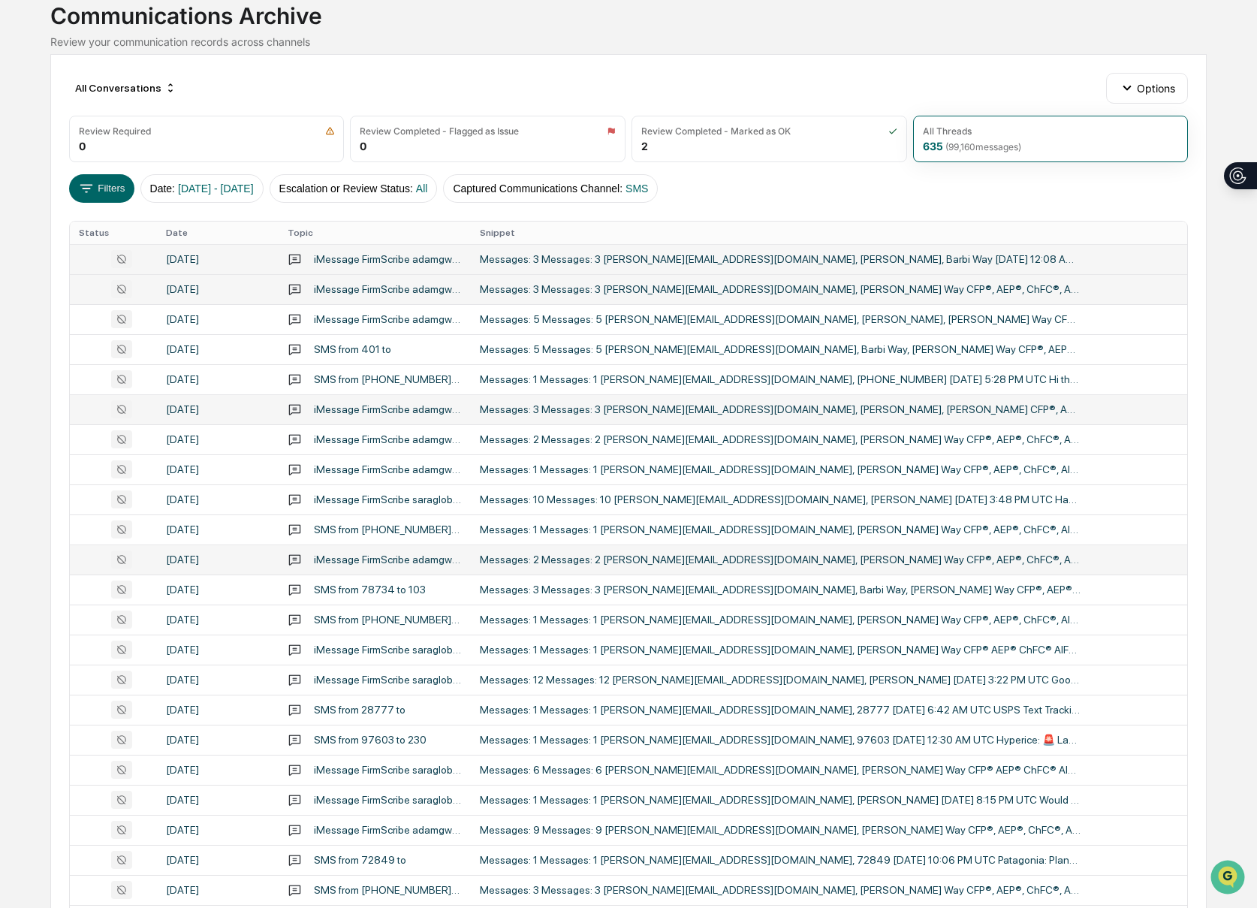
click at [764, 556] on div "Messages: 2 Messages: 2 [PERSON_NAME][EMAIL_ADDRESS][DOMAIN_NAME], [PERSON_NAME…" at bounding box center [780, 559] width 601 height 12
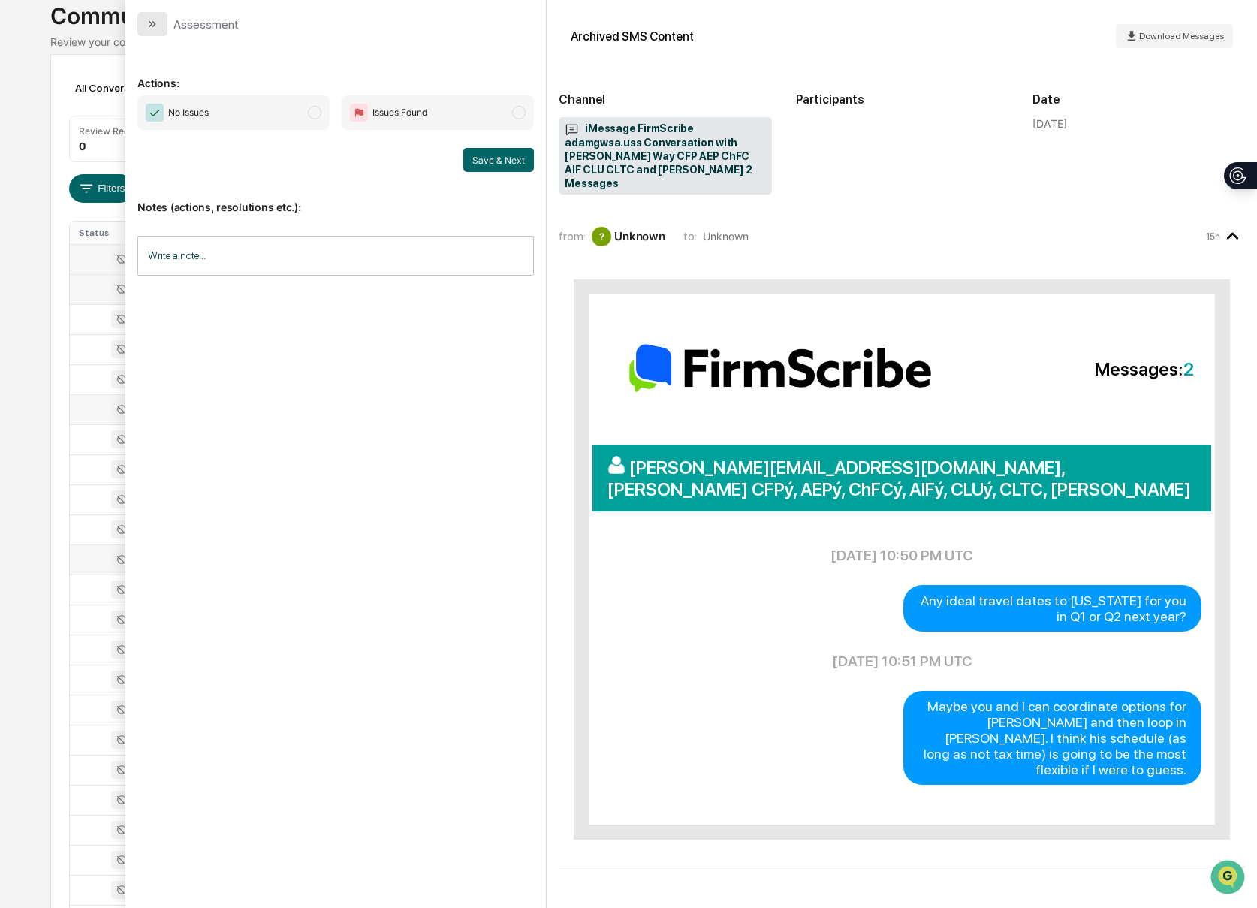
click at [160, 26] on button "modal" at bounding box center [152, 24] width 30 height 24
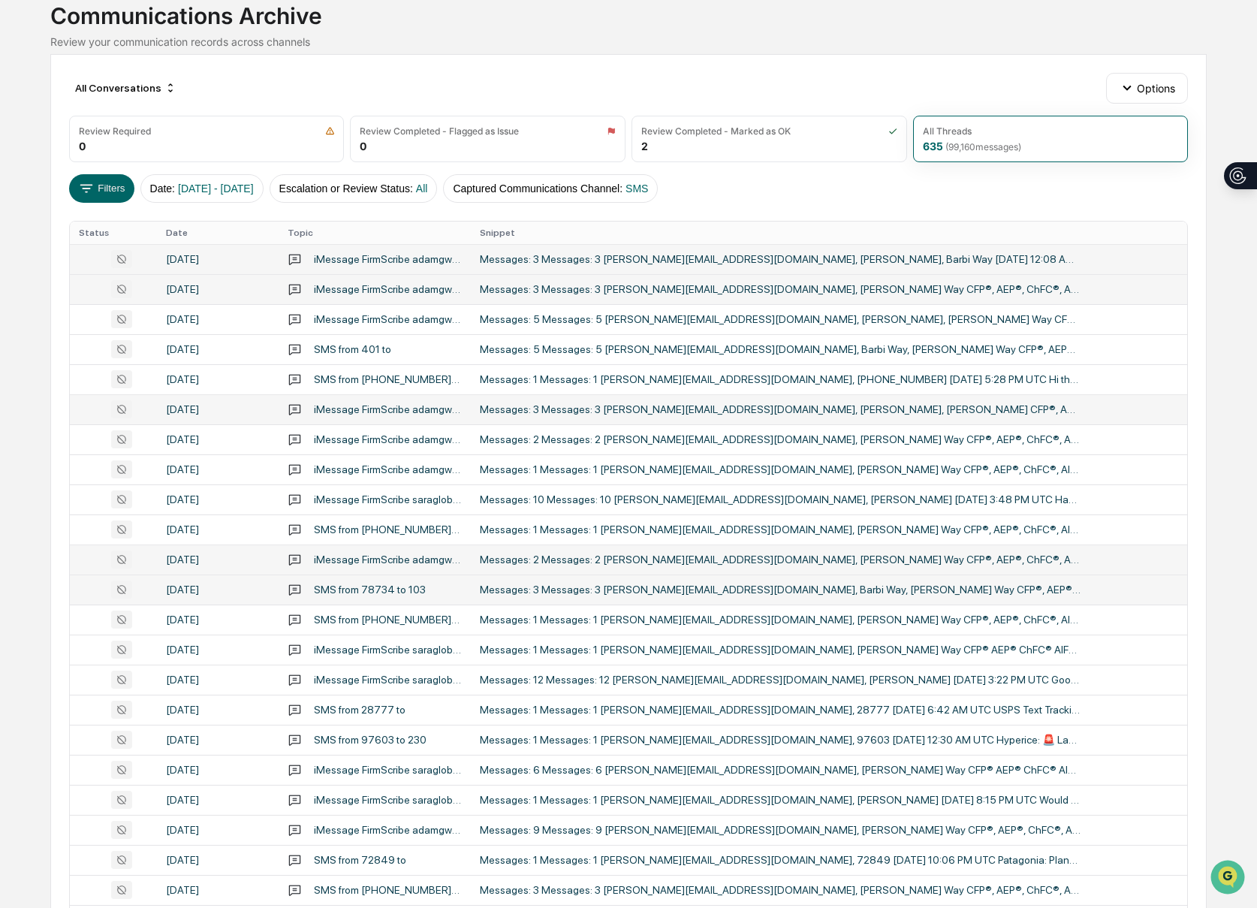
click at [919, 598] on td "Messages: 3 Messages: 3 [PERSON_NAME][EMAIL_ADDRESS][DOMAIN_NAME], Barbi Way, […" at bounding box center [829, 589] width 717 height 30
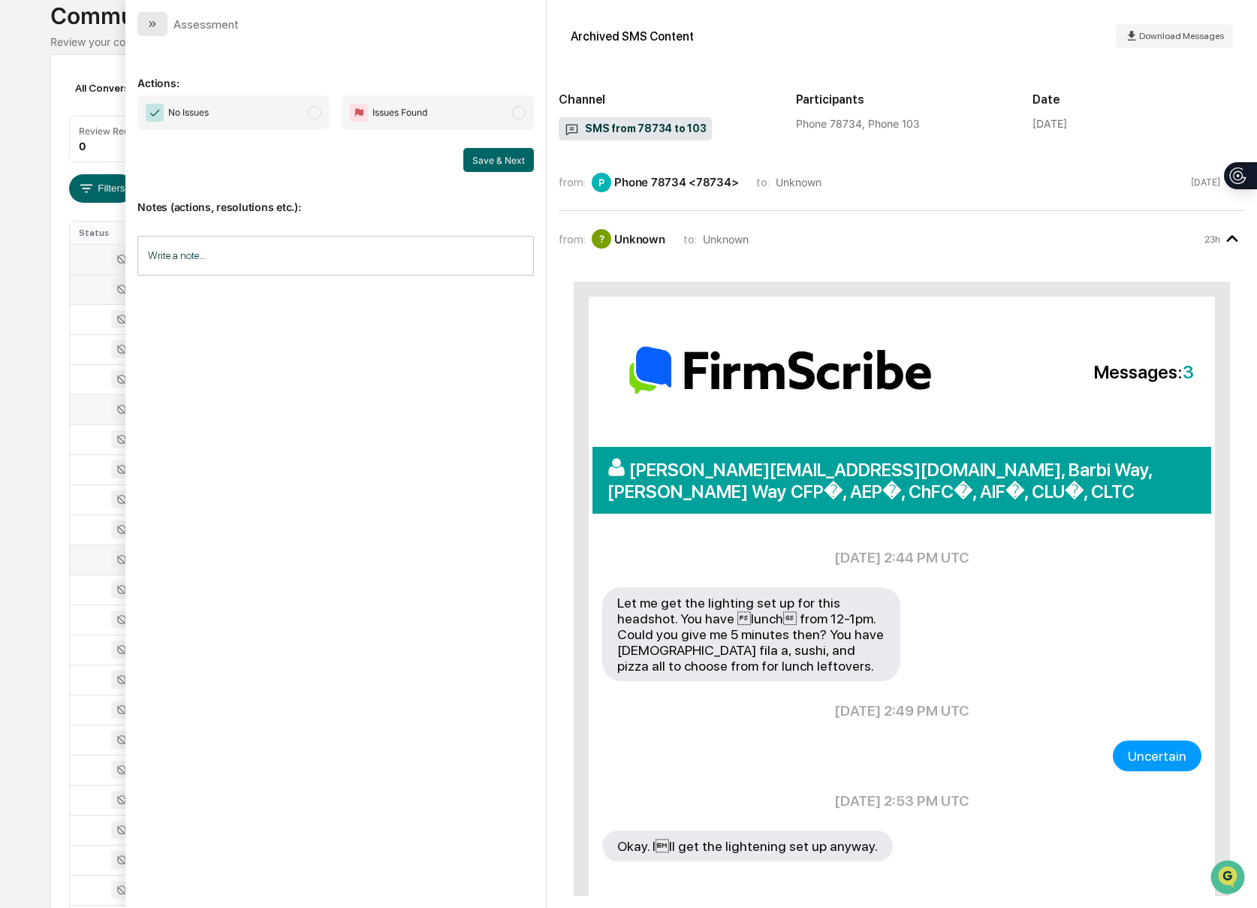
click at [150, 22] on icon "modal" at bounding box center [151, 24] width 4 height 6
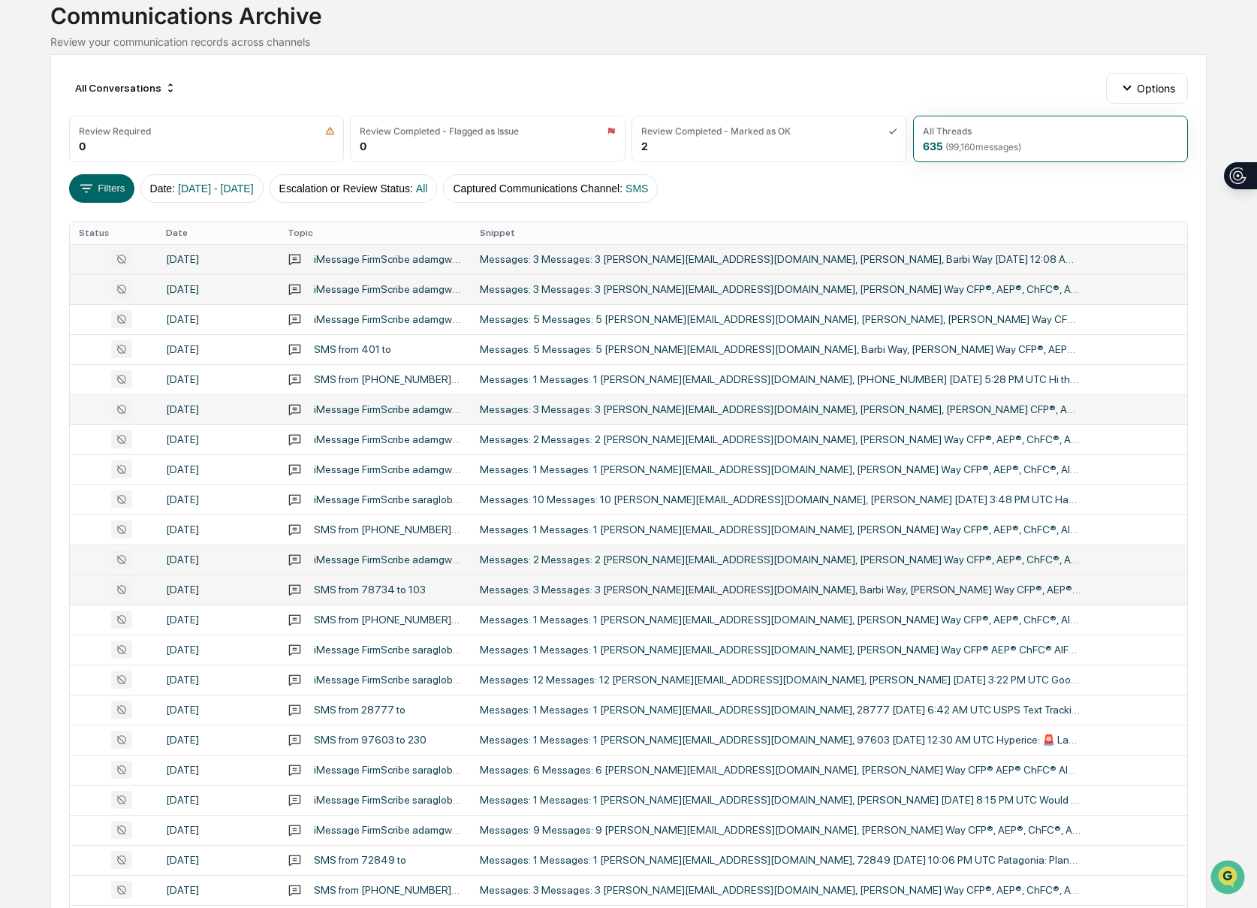
click at [922, 586] on div "Messages: 3 Messages: 3 [PERSON_NAME][EMAIL_ADDRESS][DOMAIN_NAME], Barbi Way, […" at bounding box center [780, 589] width 601 height 12
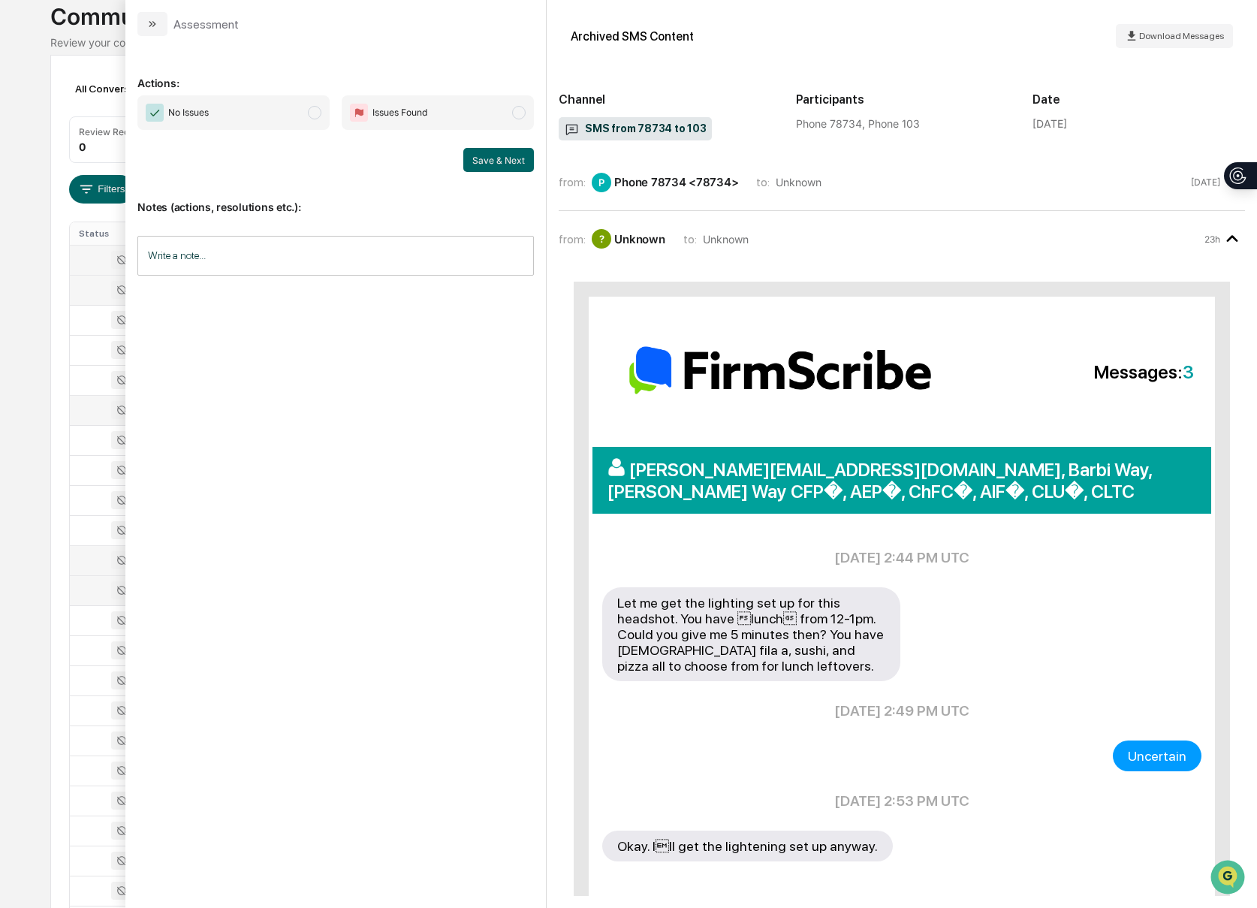
scroll to position [101, 0]
click at [146, 22] on icon "modal" at bounding box center [152, 24] width 12 height 12
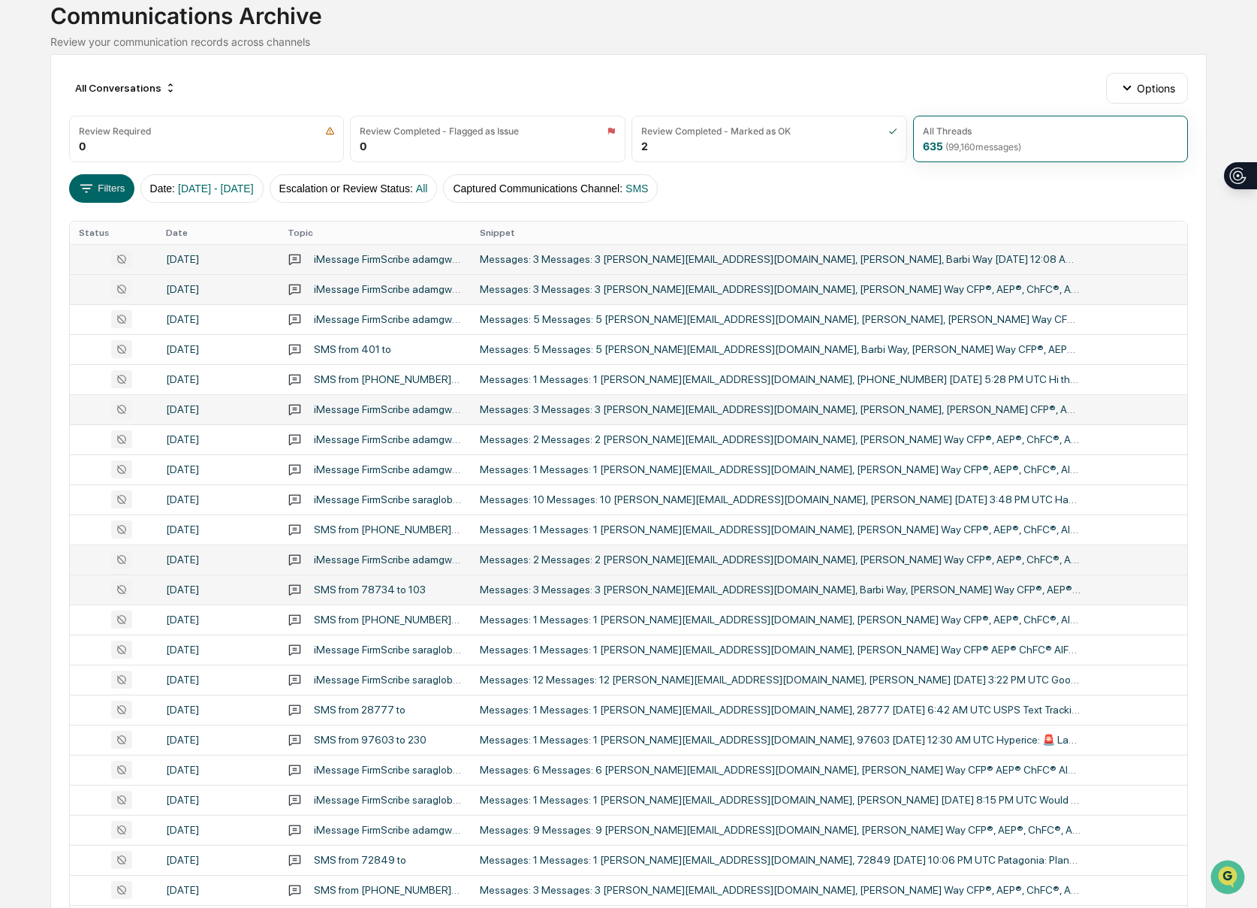
scroll to position [102, 0]
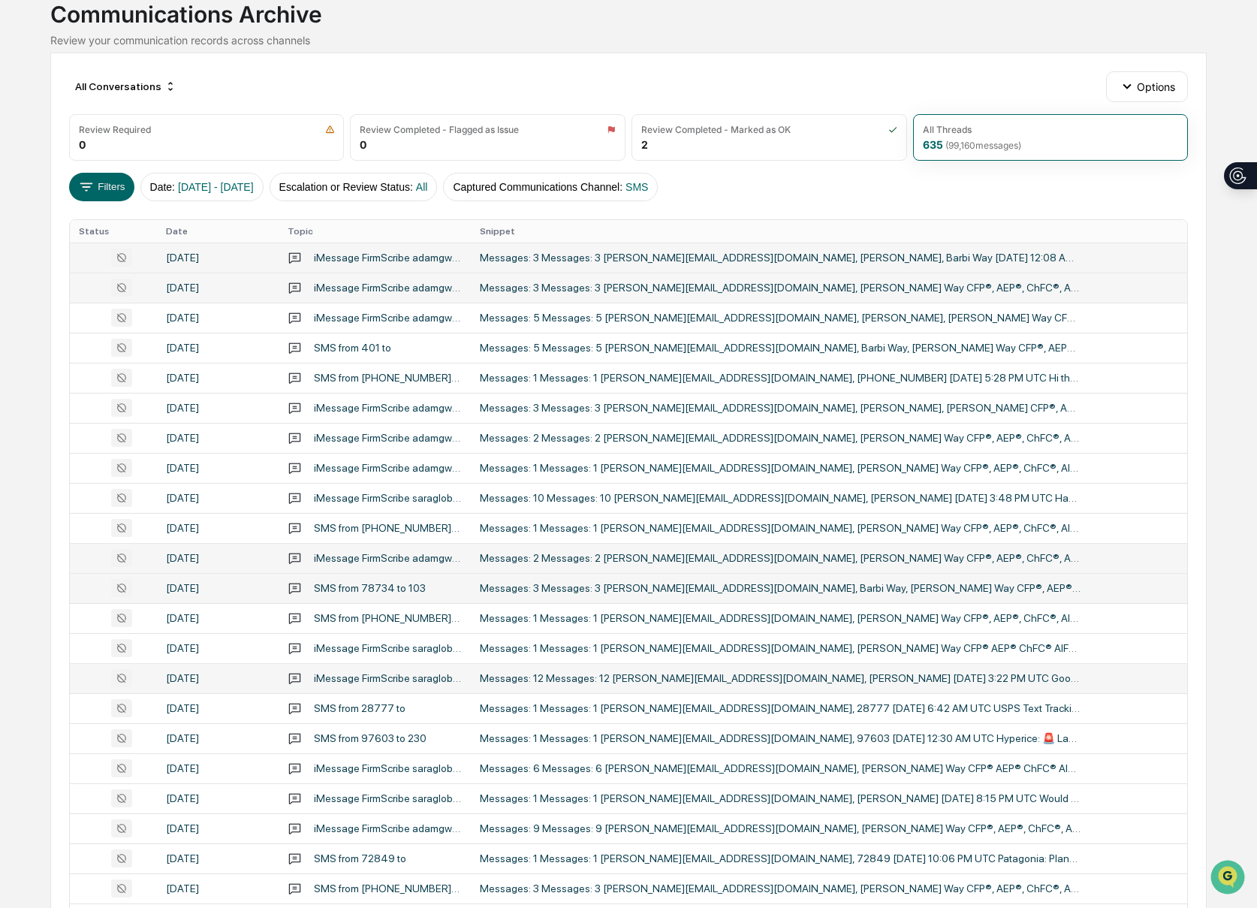
click at [995, 673] on div "Messages: 12 Messages: 12 [PERSON_NAME][EMAIL_ADDRESS][DOMAIN_NAME], [PERSON_NA…" at bounding box center [780, 678] width 601 height 12
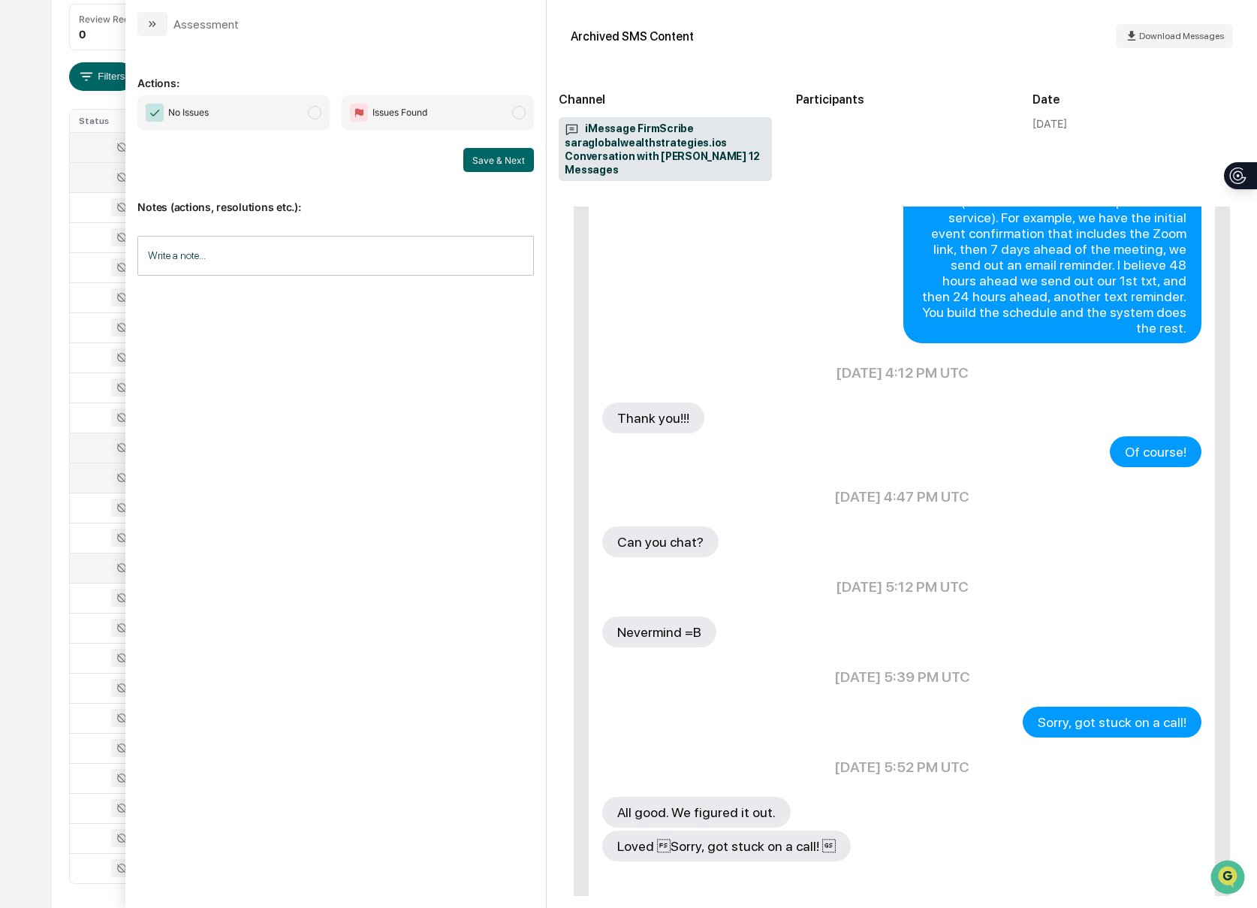
scroll to position [1051, 0]
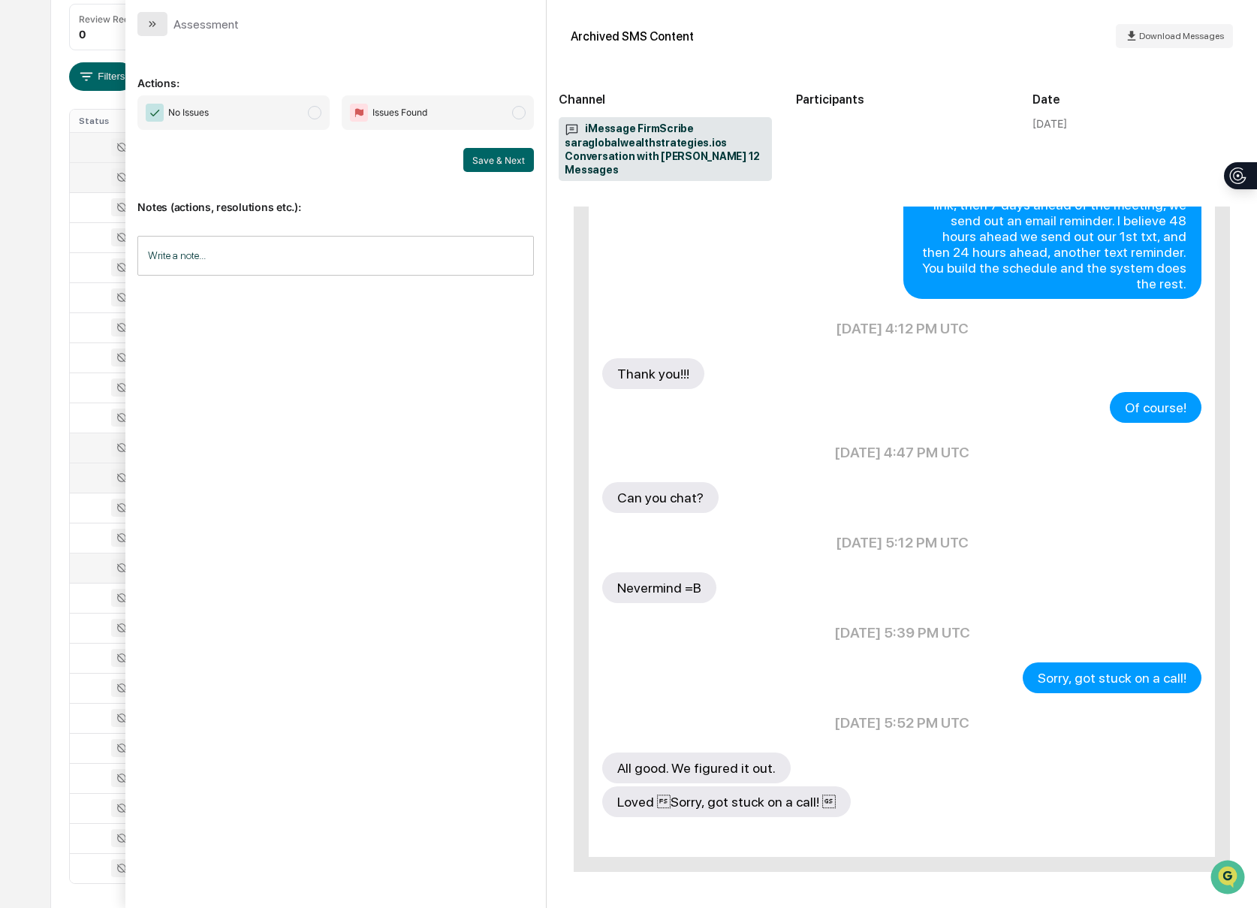
click at [149, 26] on icon "modal" at bounding box center [151, 24] width 4 height 6
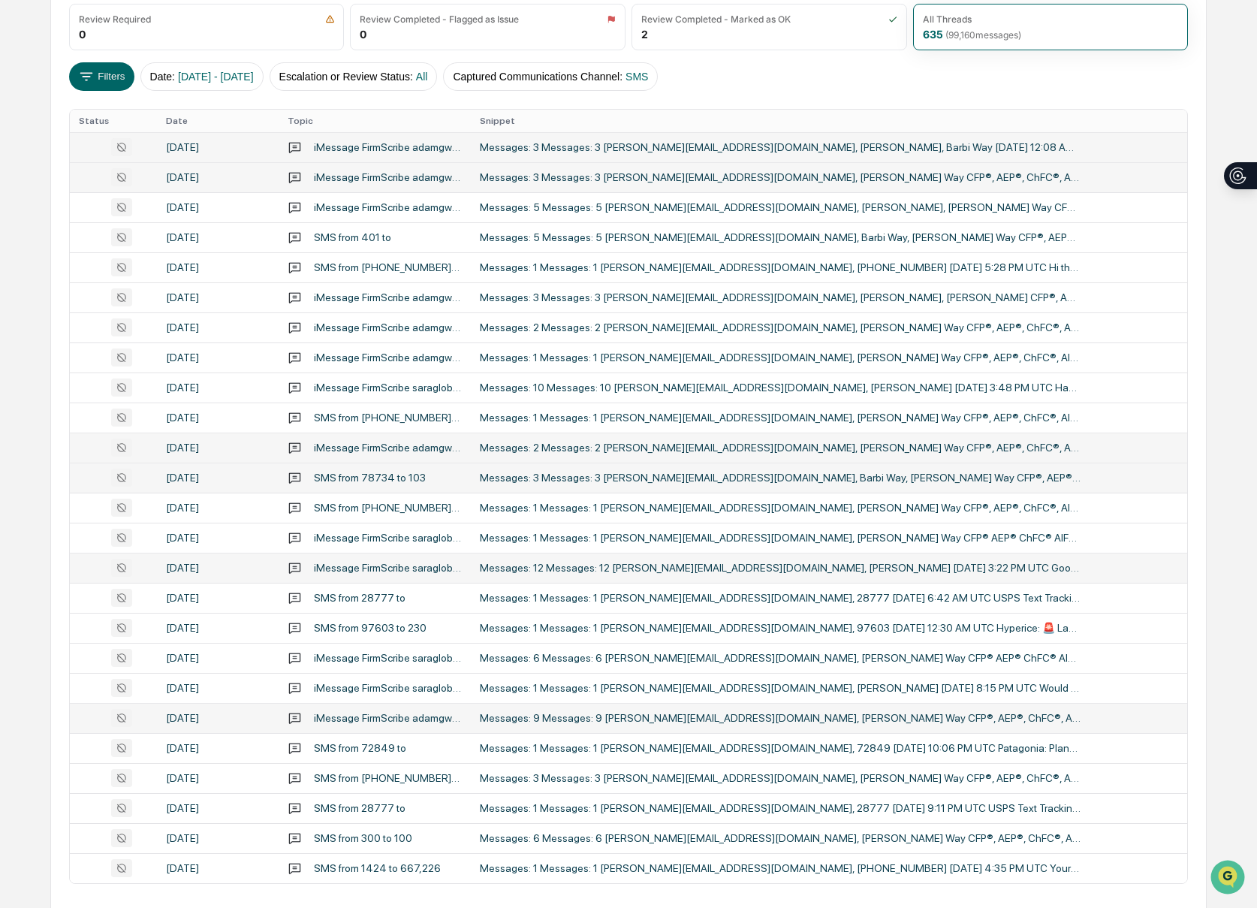
scroll to position [210, 0]
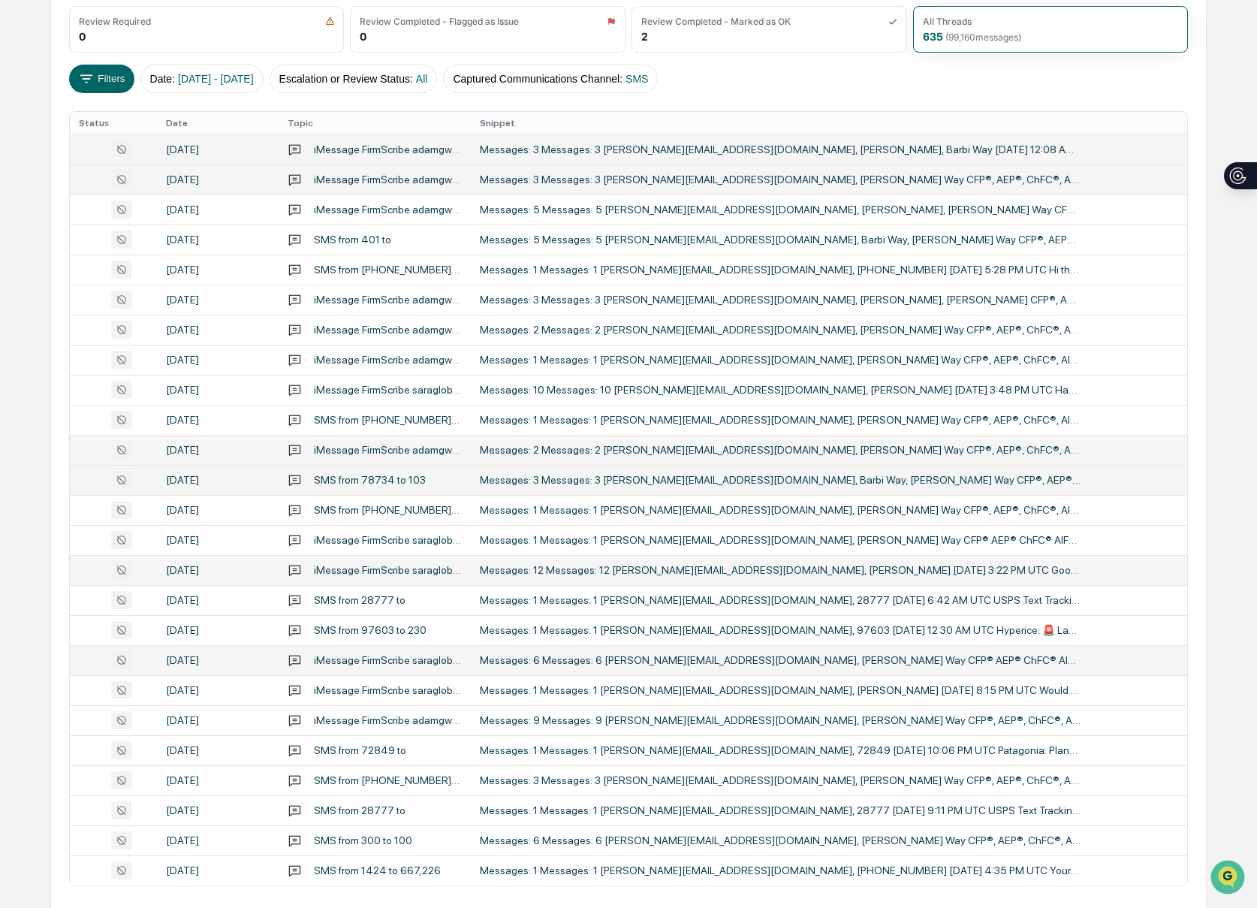
click at [933, 668] on td "Messages: 6 Messages: 6 [PERSON_NAME][EMAIL_ADDRESS][DOMAIN_NAME], [PERSON_NAME…" at bounding box center [829, 660] width 717 height 30
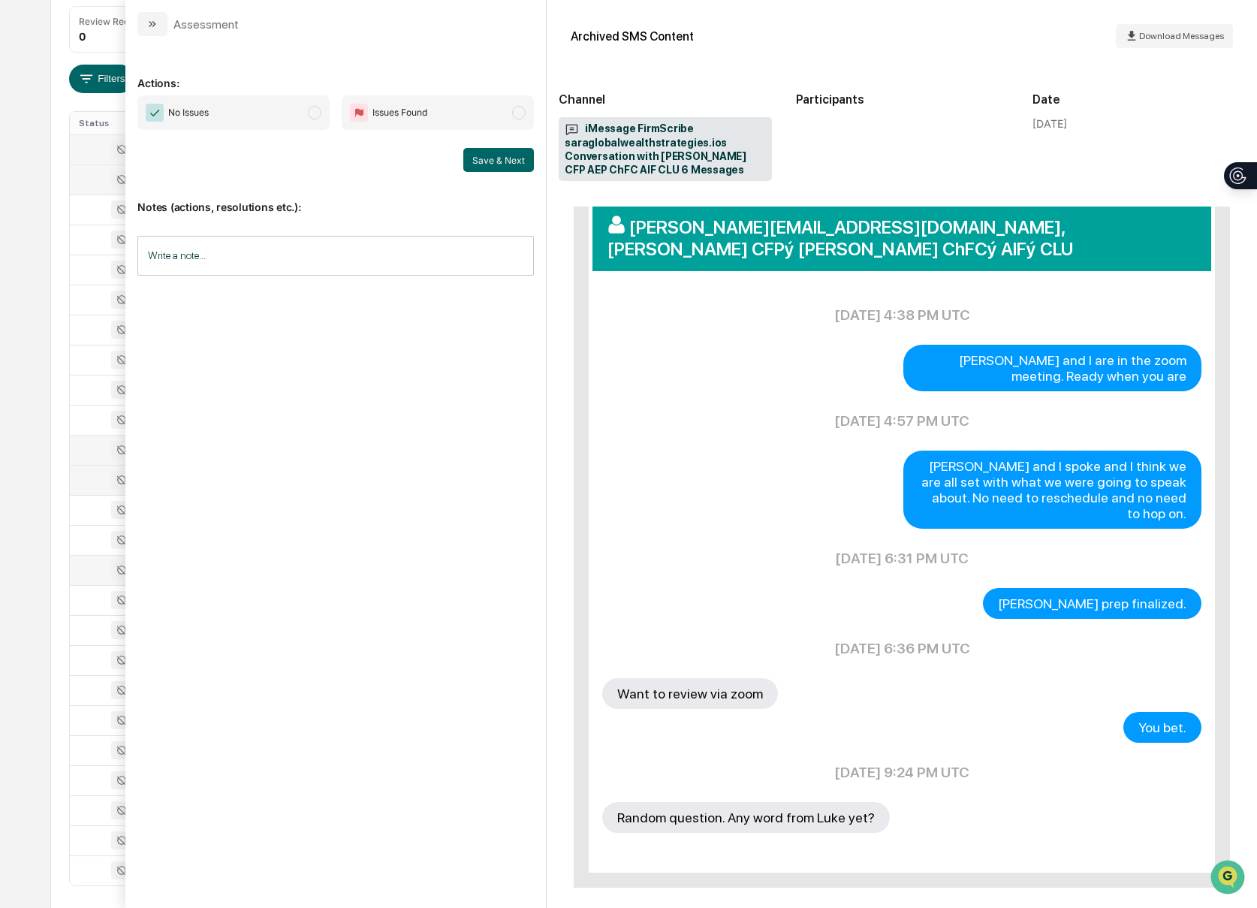
scroll to position [239, 0]
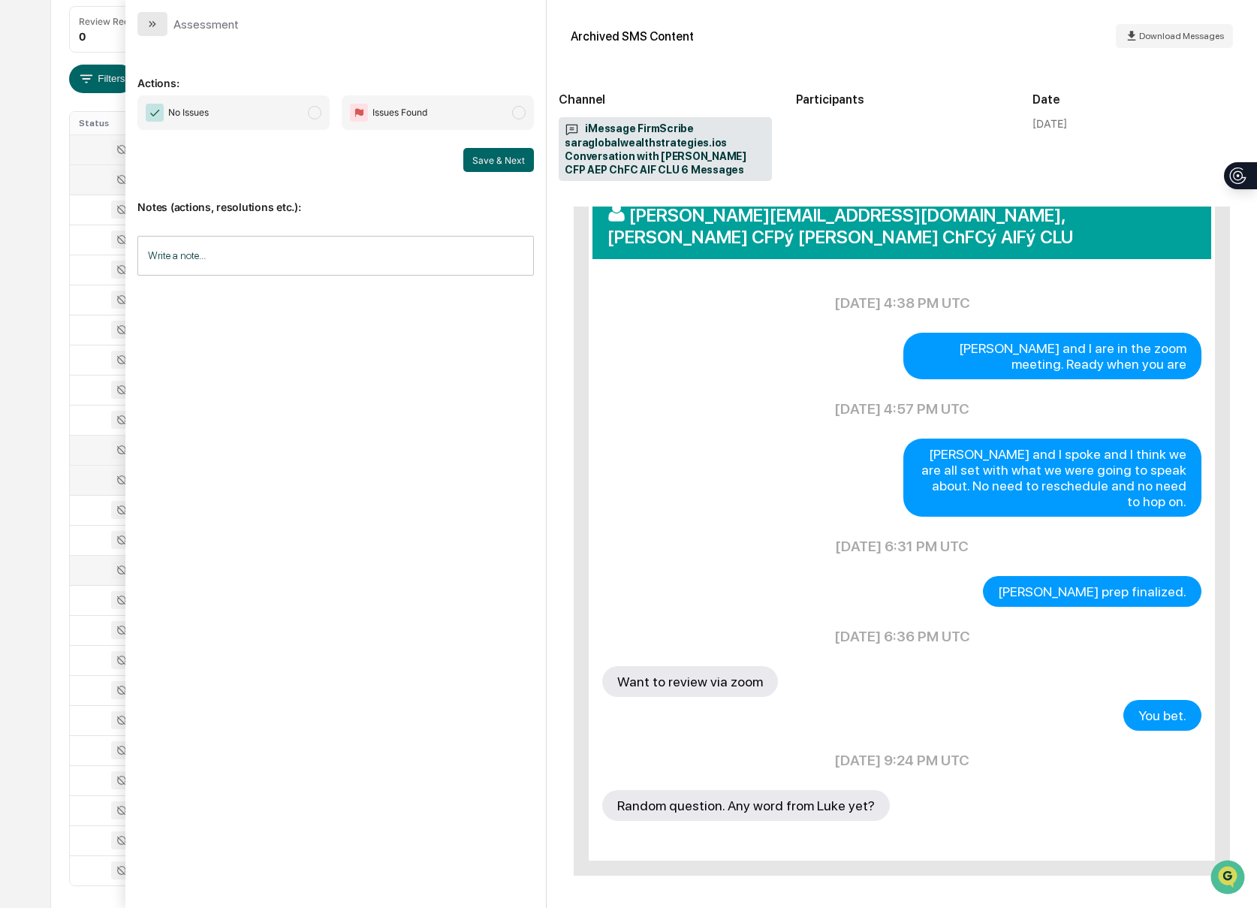
click at [146, 26] on button "modal" at bounding box center [152, 24] width 30 height 24
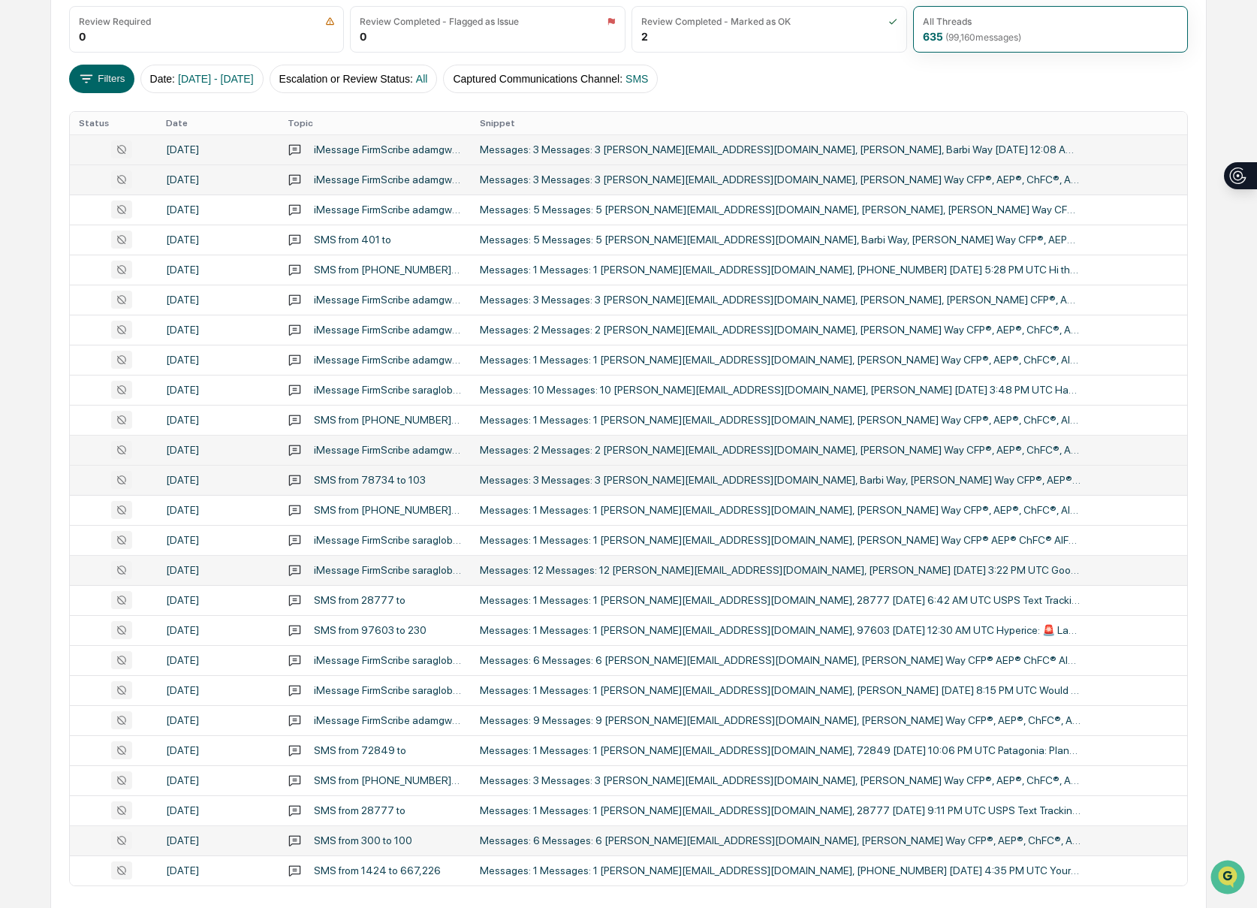
click at [977, 839] on div "Messages: 6 Messages: 6 [PERSON_NAME][EMAIL_ADDRESS][DOMAIN_NAME], [PERSON_NAME…" at bounding box center [780, 840] width 601 height 12
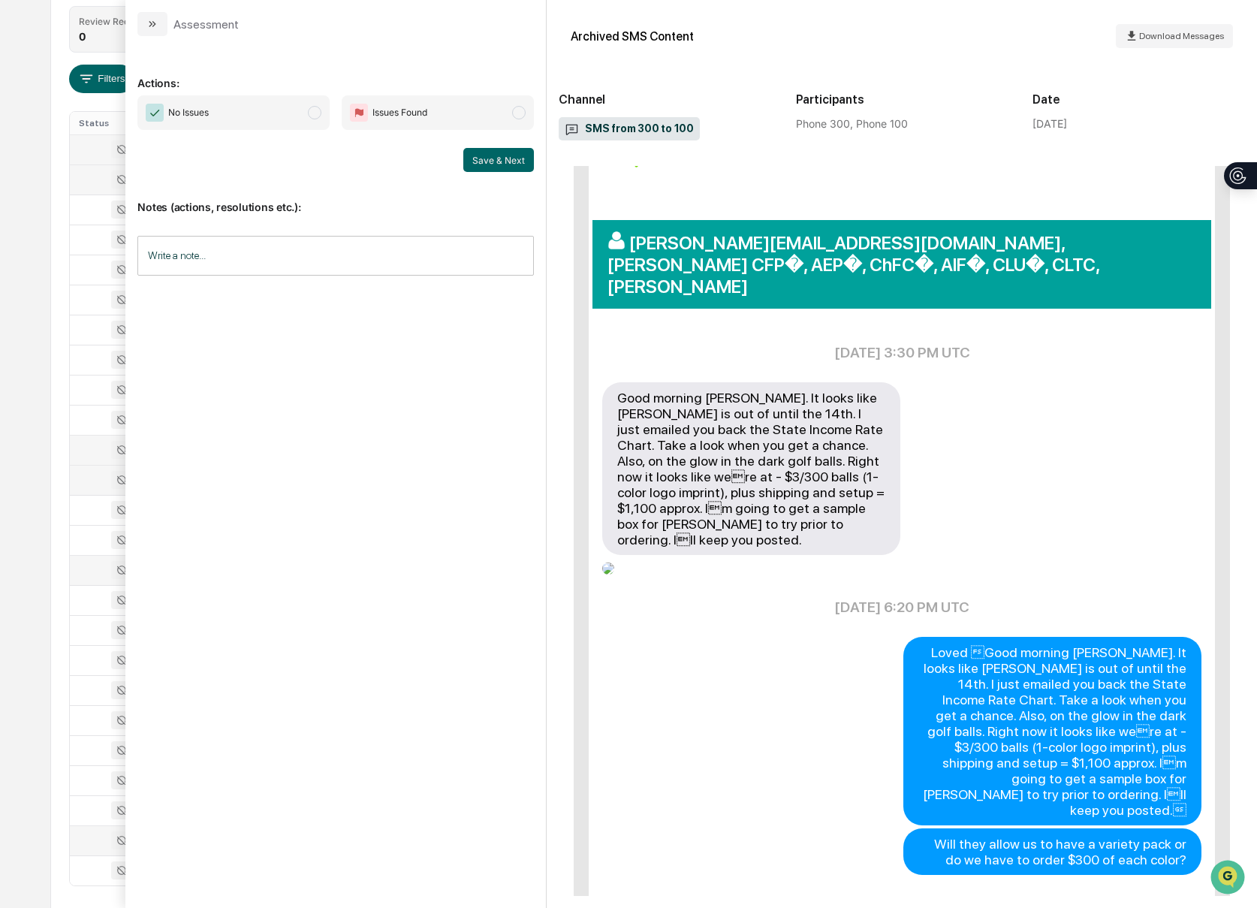
scroll to position [197, 0]
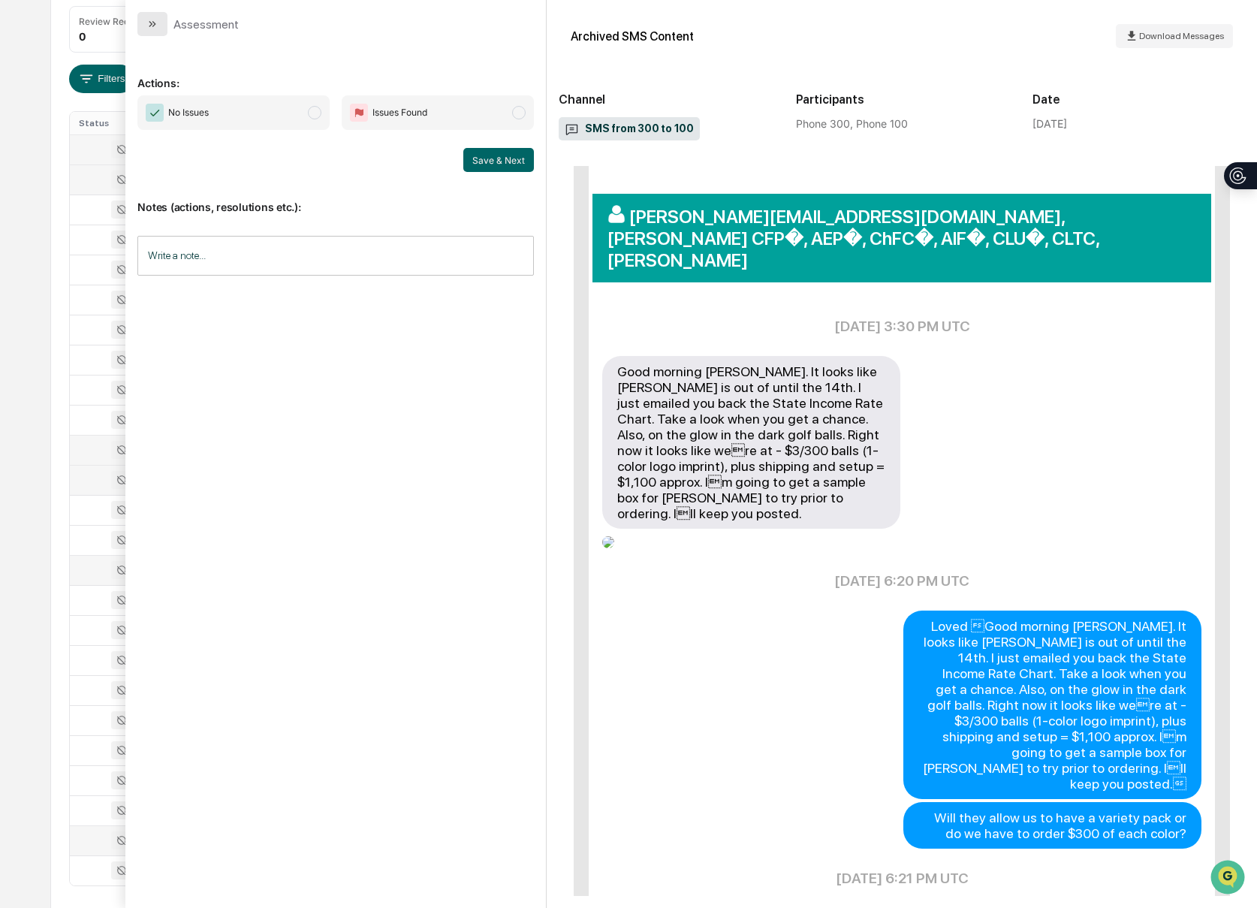
click at [157, 24] on icon "modal" at bounding box center [152, 24] width 12 height 12
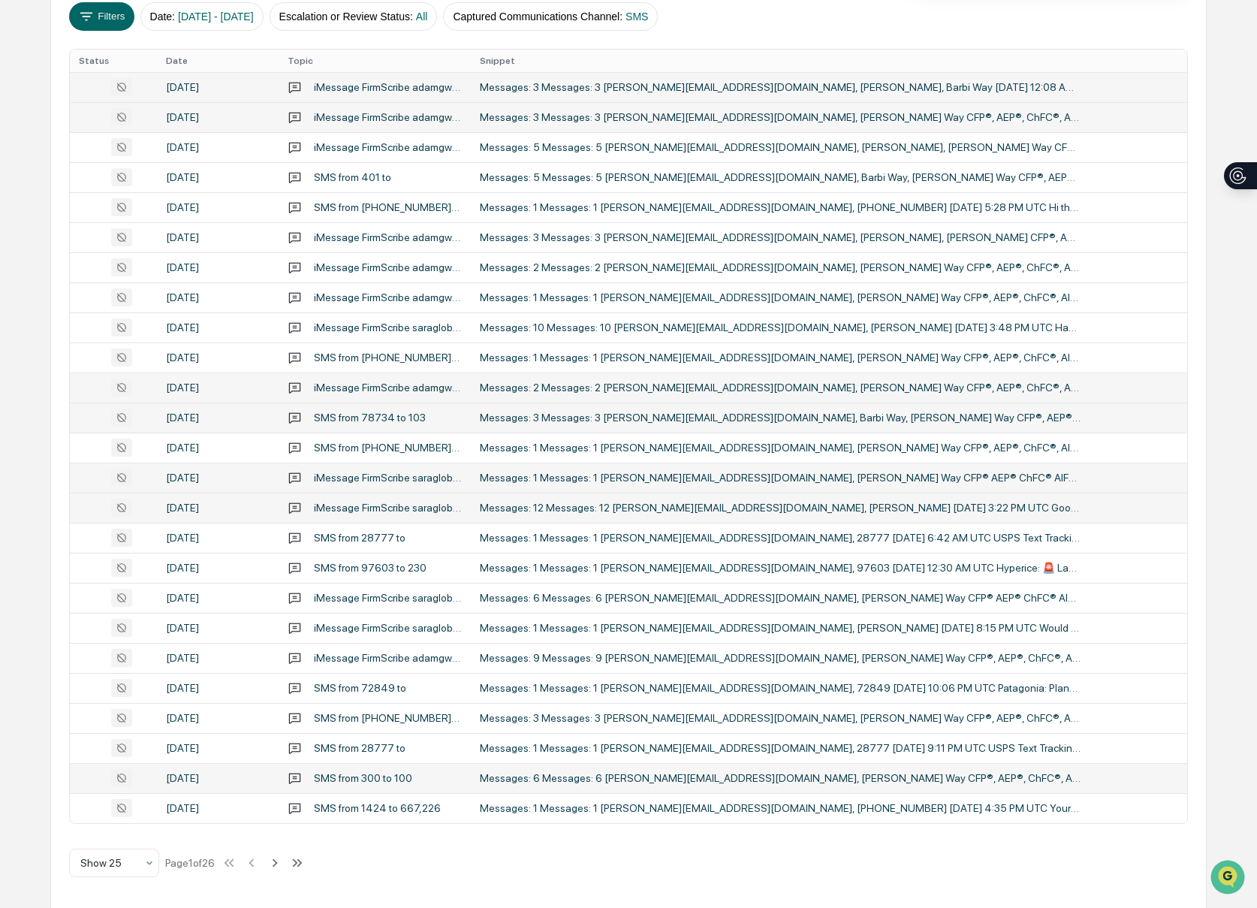
scroll to position [274, 0]
click at [277, 863] on icon at bounding box center [275, 862] width 17 height 17
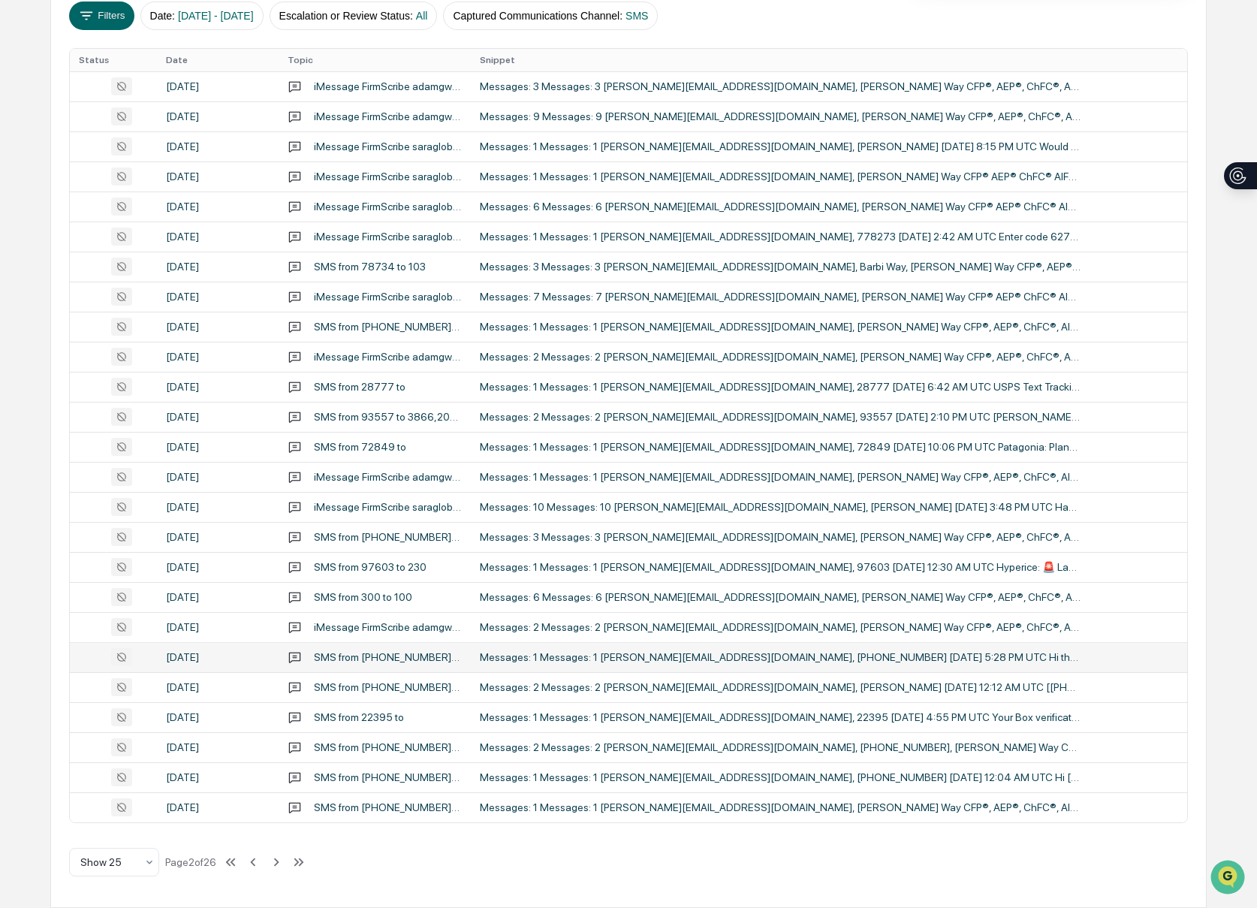
scroll to position [0, 0]
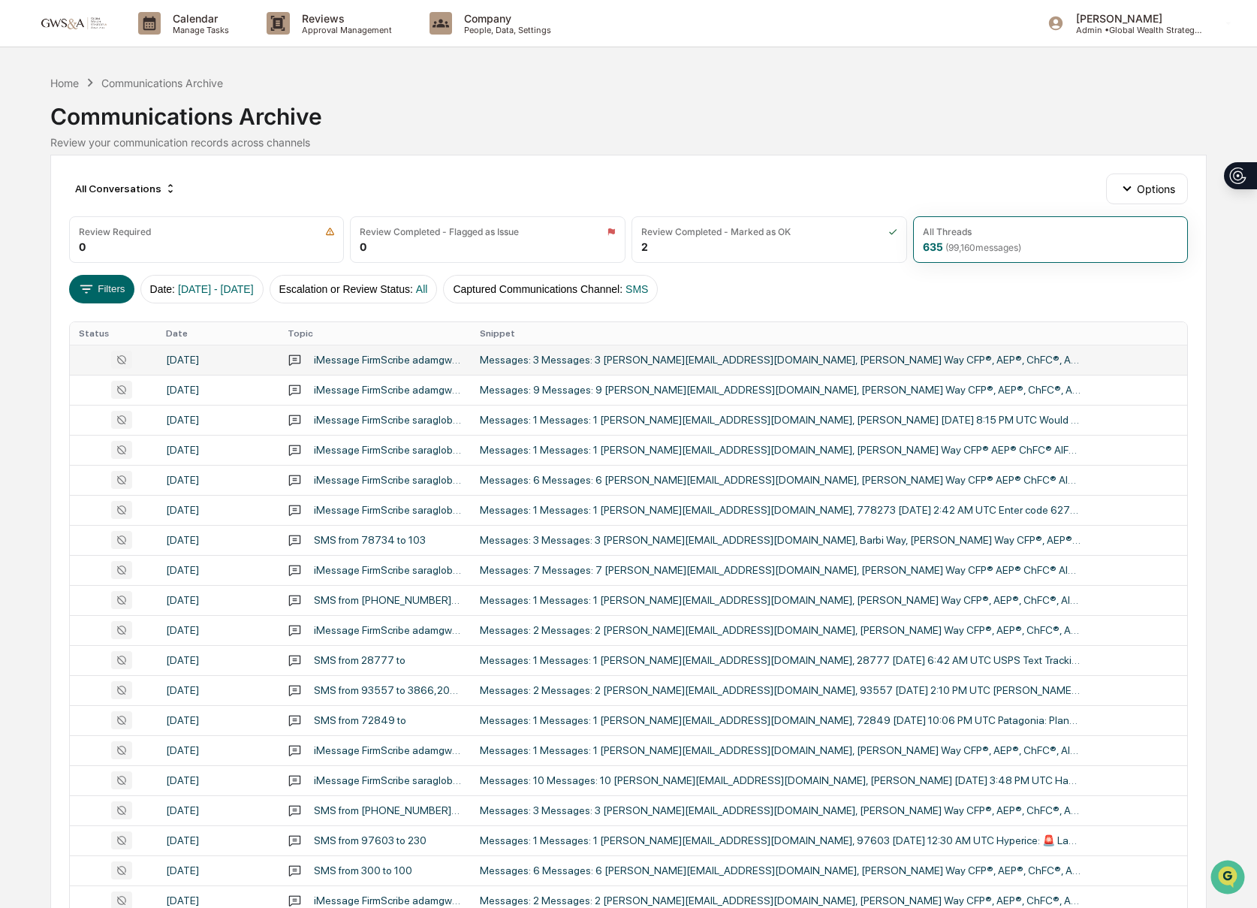
click at [629, 364] on div "Messages: 3 Messages: 3 [PERSON_NAME][EMAIL_ADDRESS][DOMAIN_NAME], [PERSON_NAME…" at bounding box center [780, 360] width 601 height 12
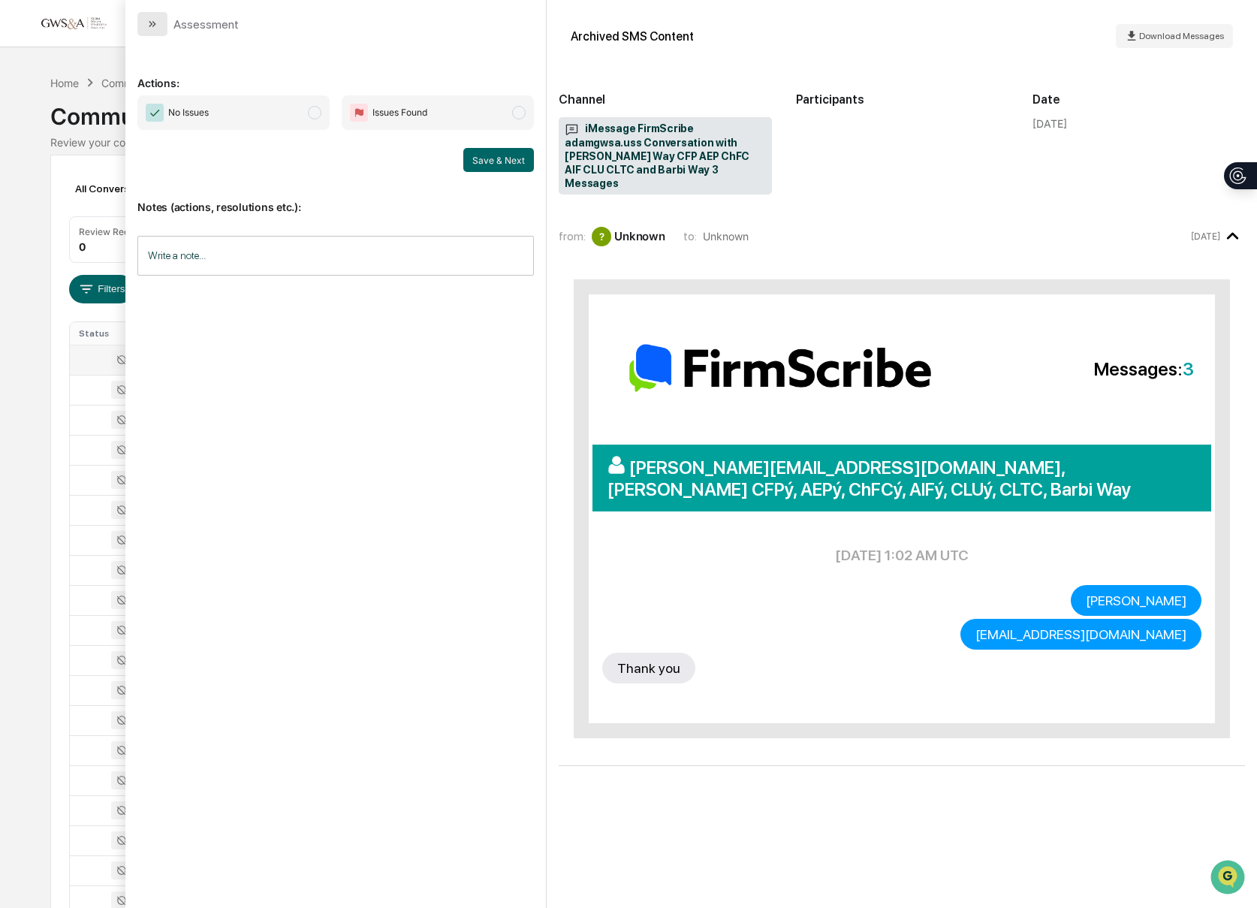
click at [148, 29] on icon "modal" at bounding box center [152, 24] width 12 height 12
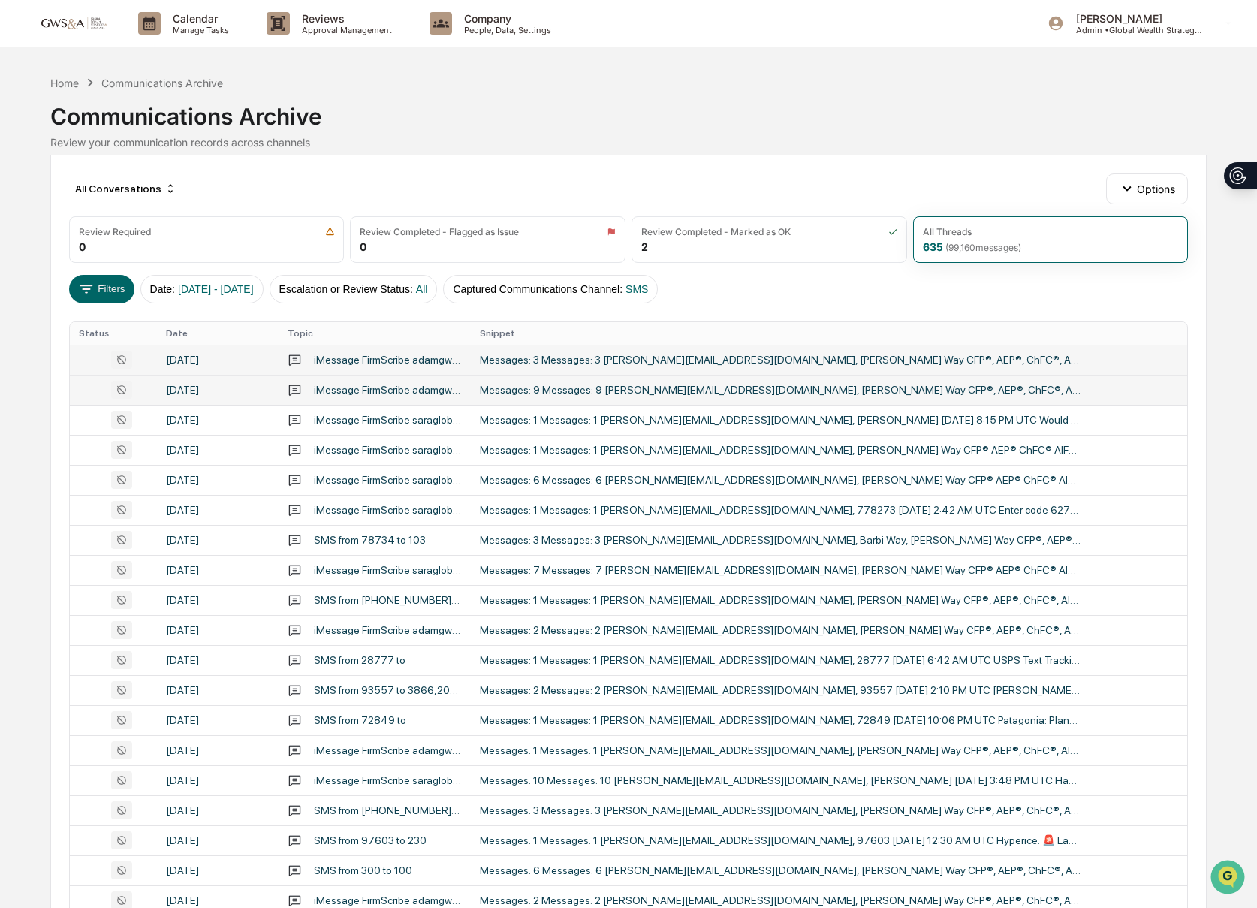
click at [563, 387] on div "Messages: 9 Messages: 9 [PERSON_NAME][EMAIL_ADDRESS][DOMAIN_NAME], [PERSON_NAME…" at bounding box center [780, 390] width 601 height 12
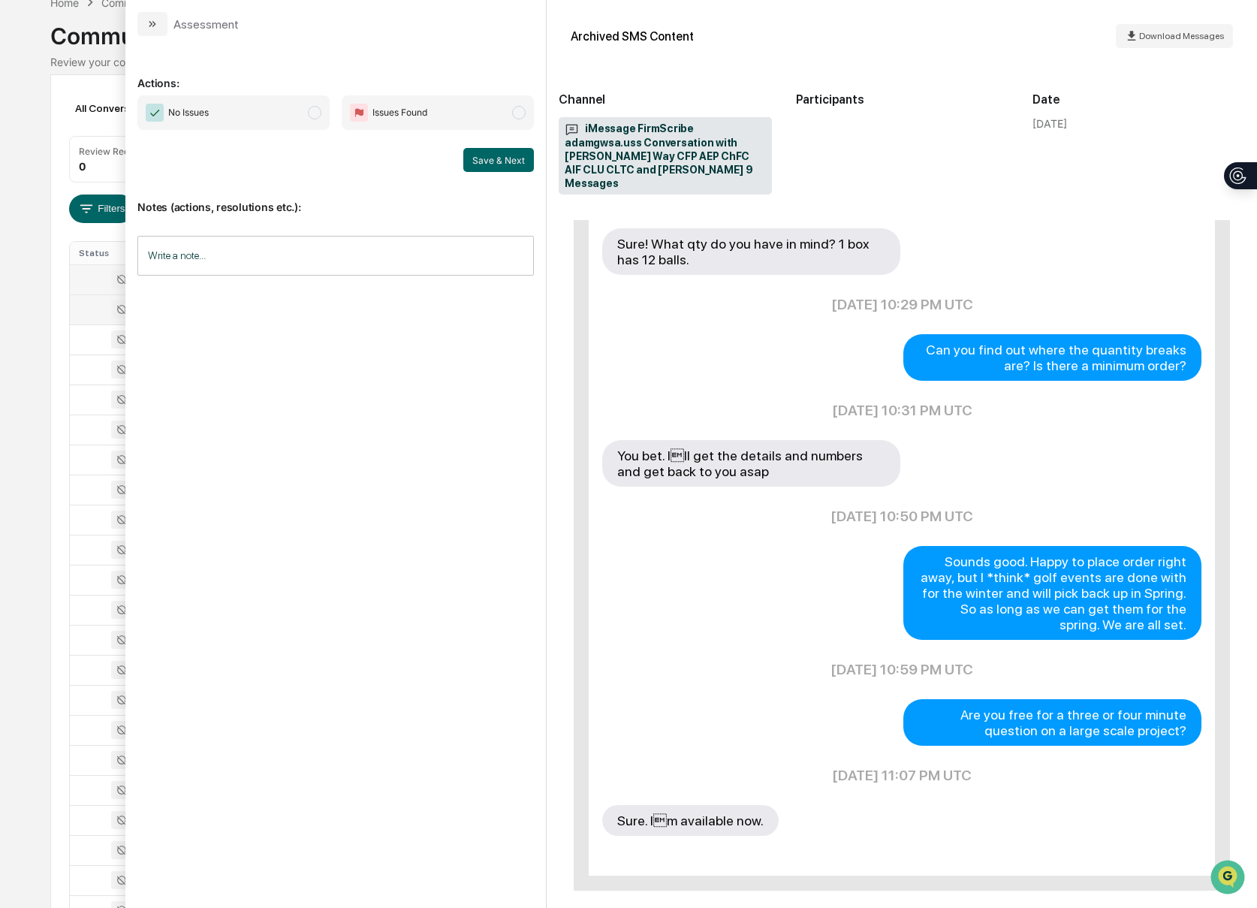
scroll to position [716, 0]
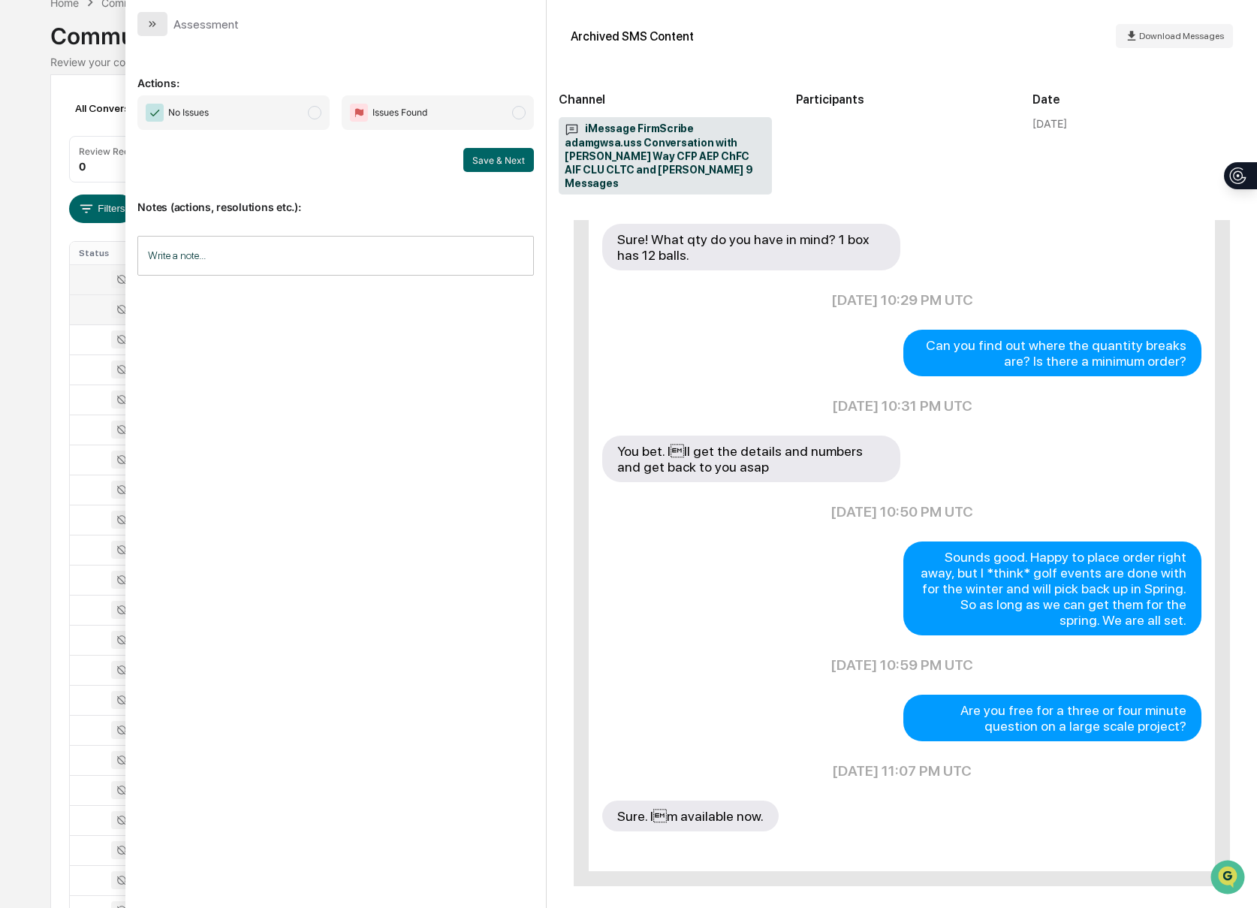
click at [149, 29] on icon "modal" at bounding box center [152, 24] width 12 height 12
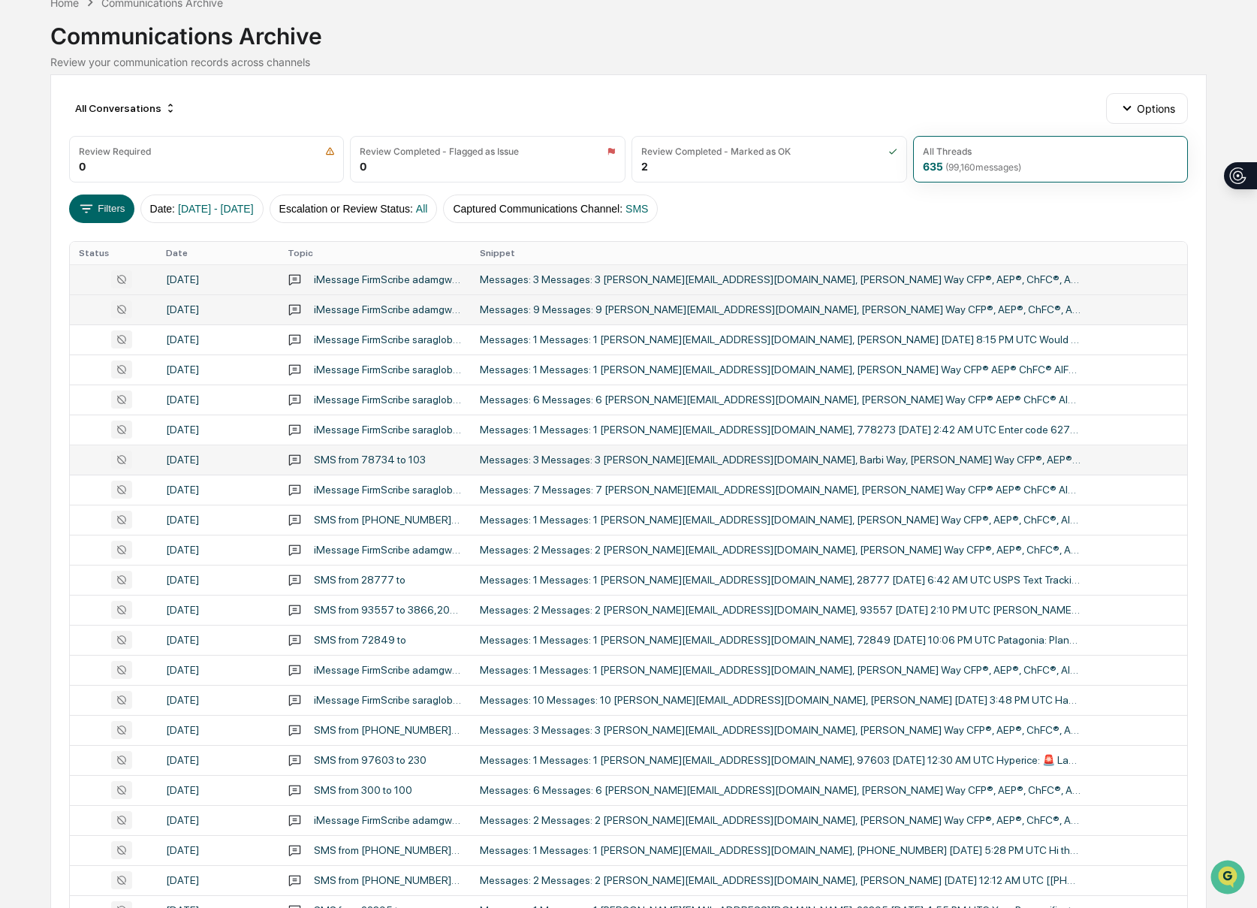
click at [778, 455] on div "Messages: 3 Messages: 3 [PERSON_NAME][EMAIL_ADDRESS][DOMAIN_NAME], Barbi Way, […" at bounding box center [780, 459] width 601 height 12
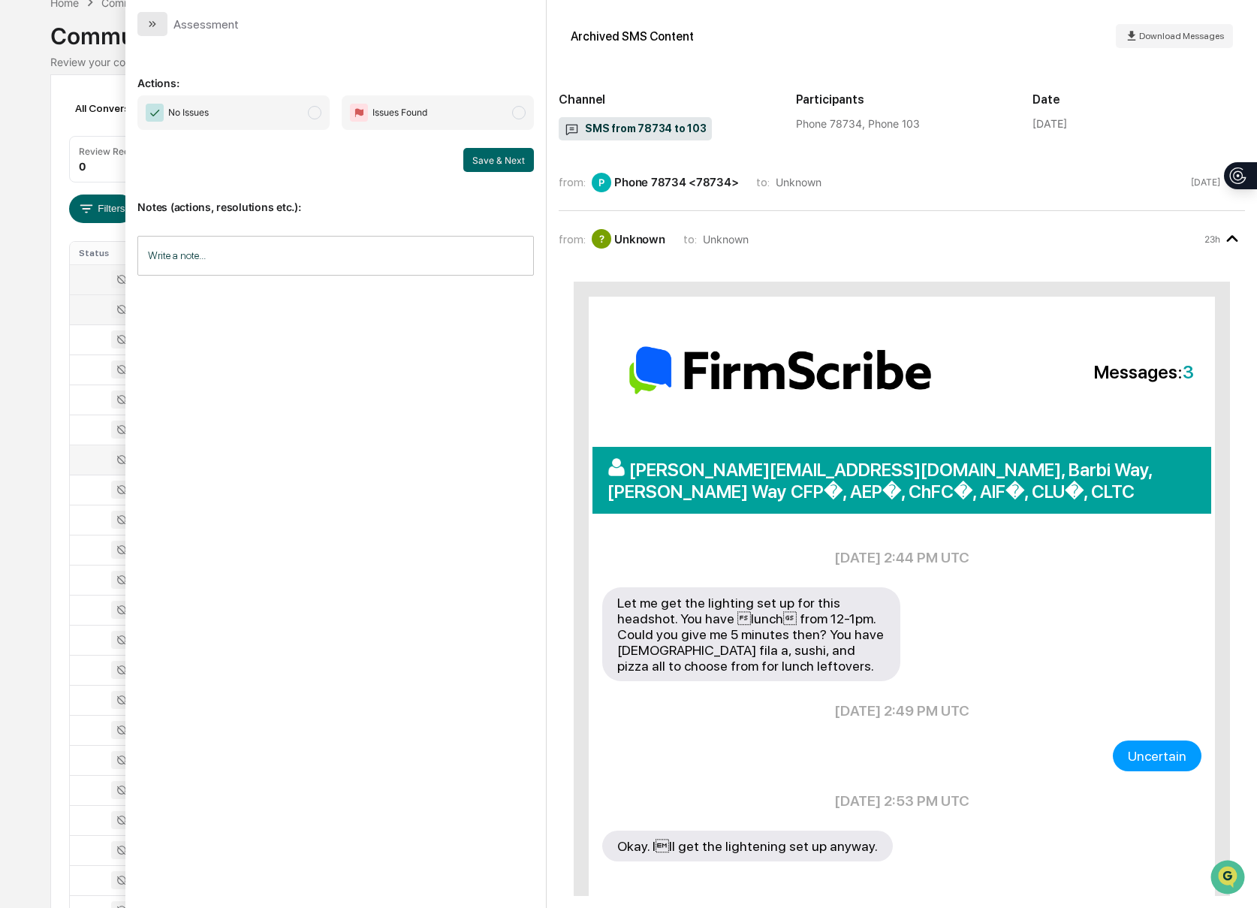
click at [150, 33] on button "modal" at bounding box center [152, 24] width 30 height 24
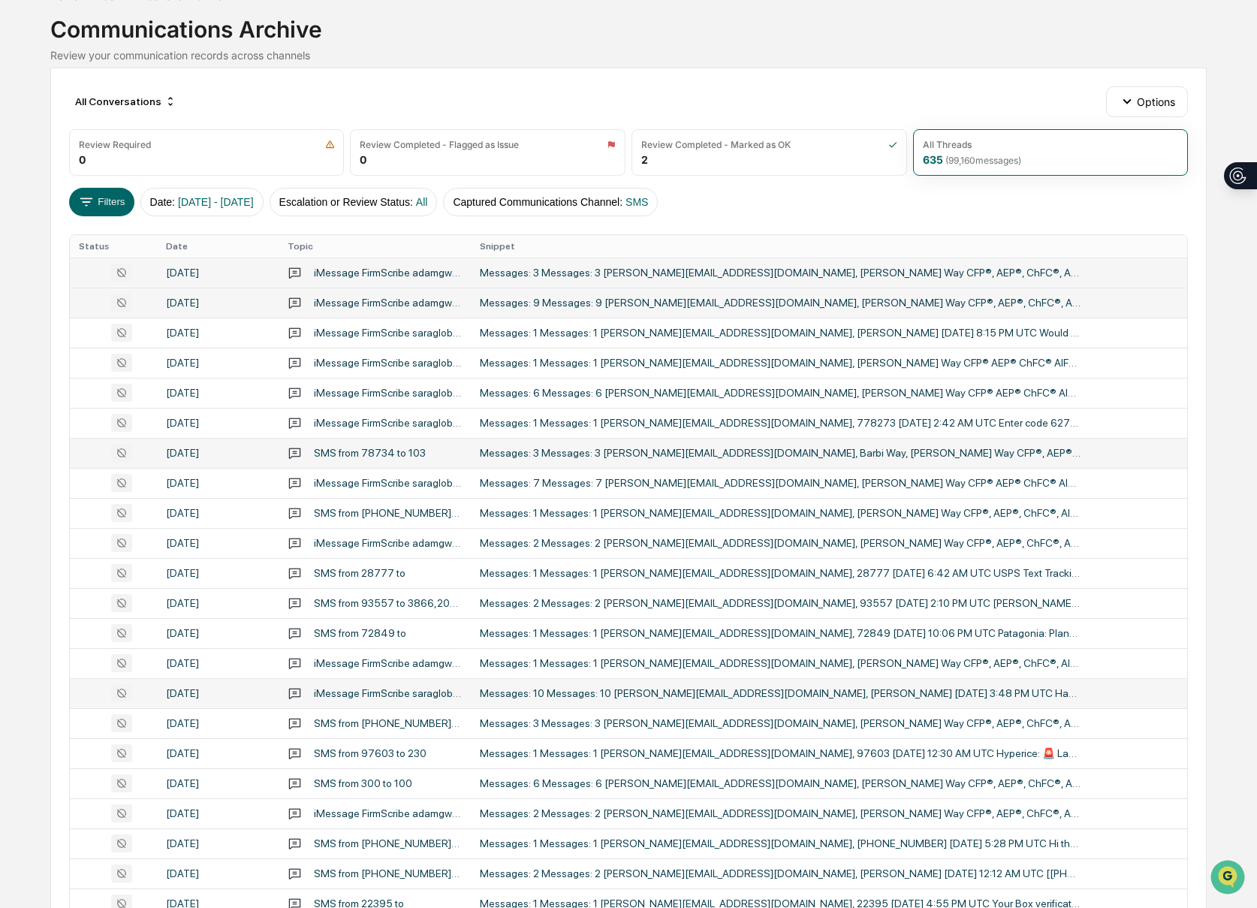
click at [921, 691] on div "Messages: 10 Messages: 10 [PERSON_NAME][EMAIL_ADDRESS][DOMAIN_NAME], [PERSON_NA…" at bounding box center [780, 693] width 601 height 12
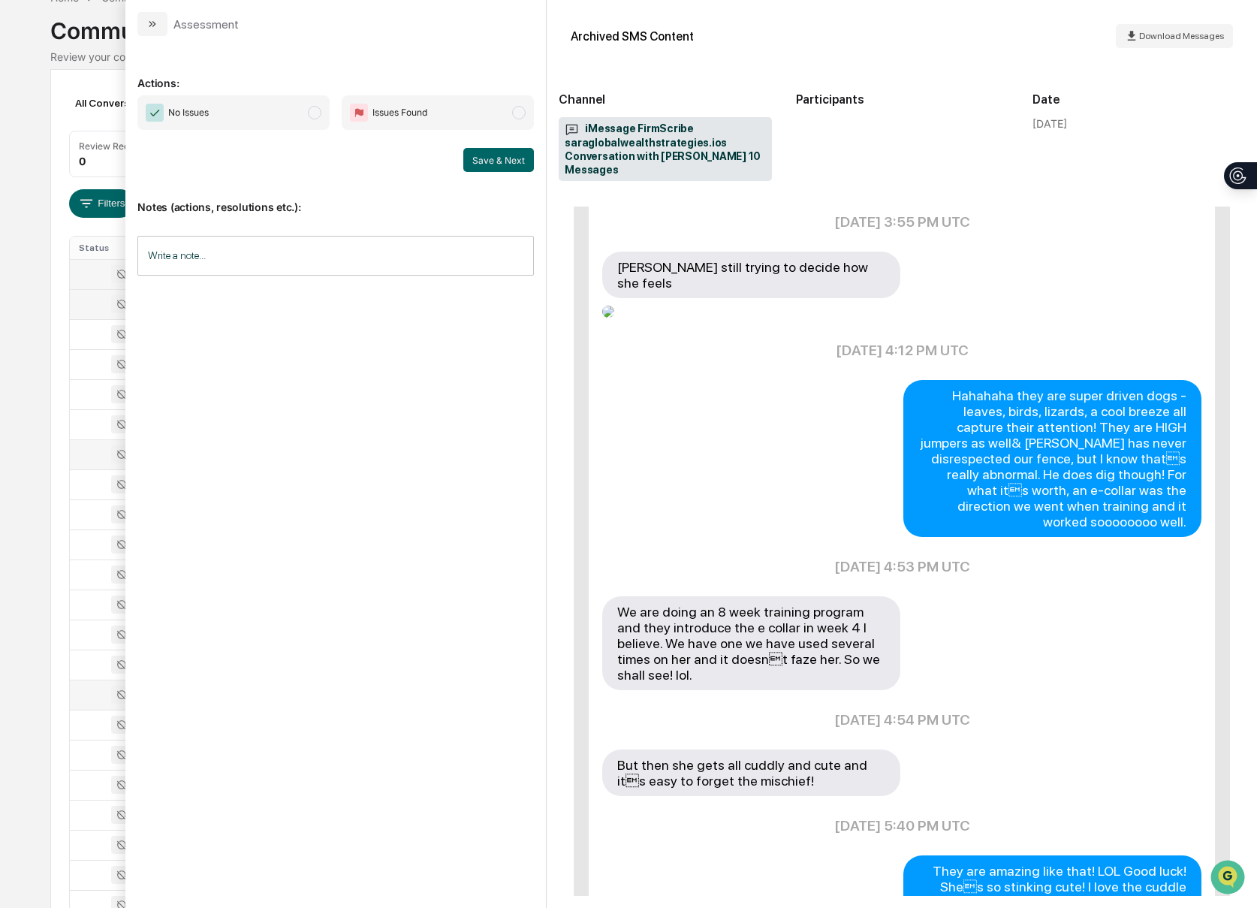
scroll to position [606, 0]
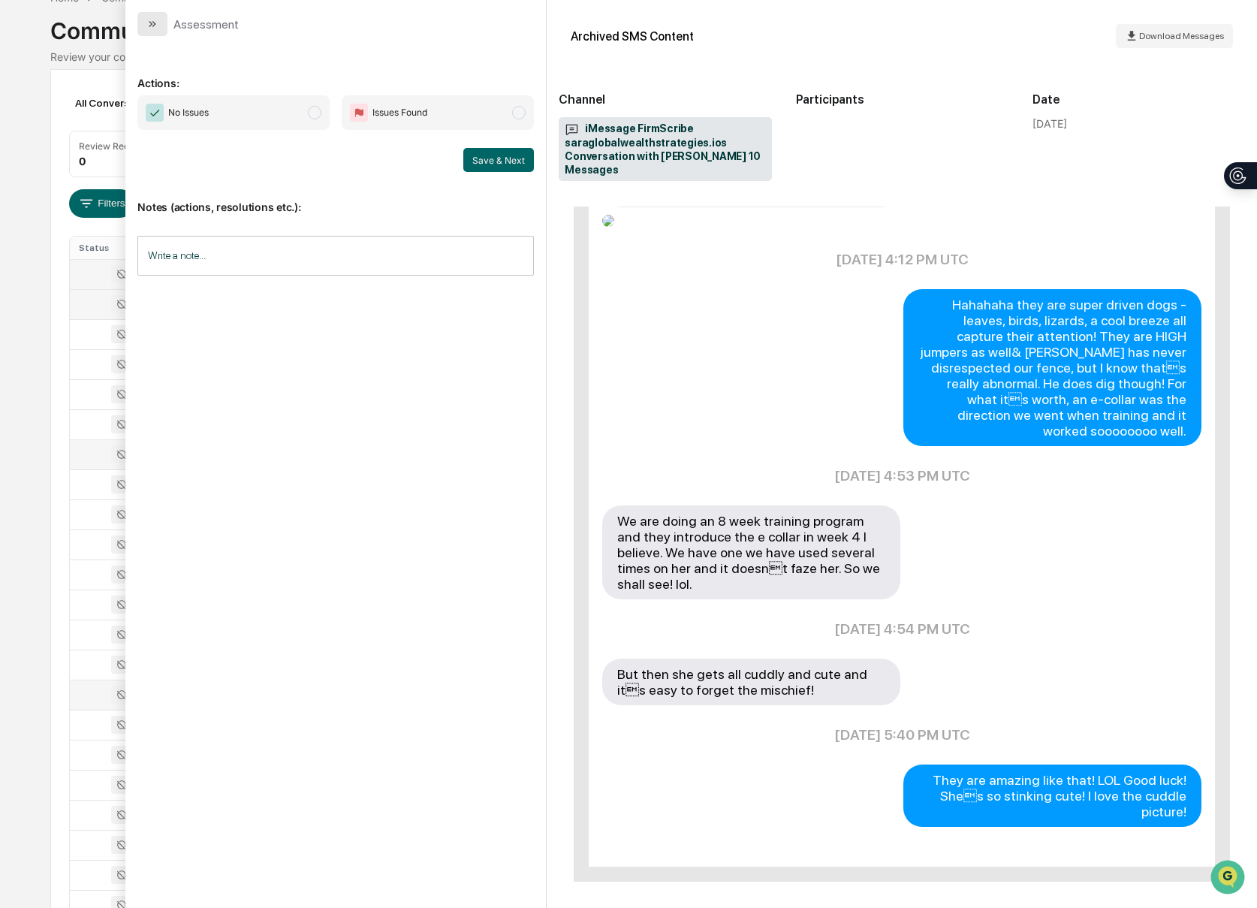
click at [164, 32] on button "modal" at bounding box center [152, 24] width 30 height 24
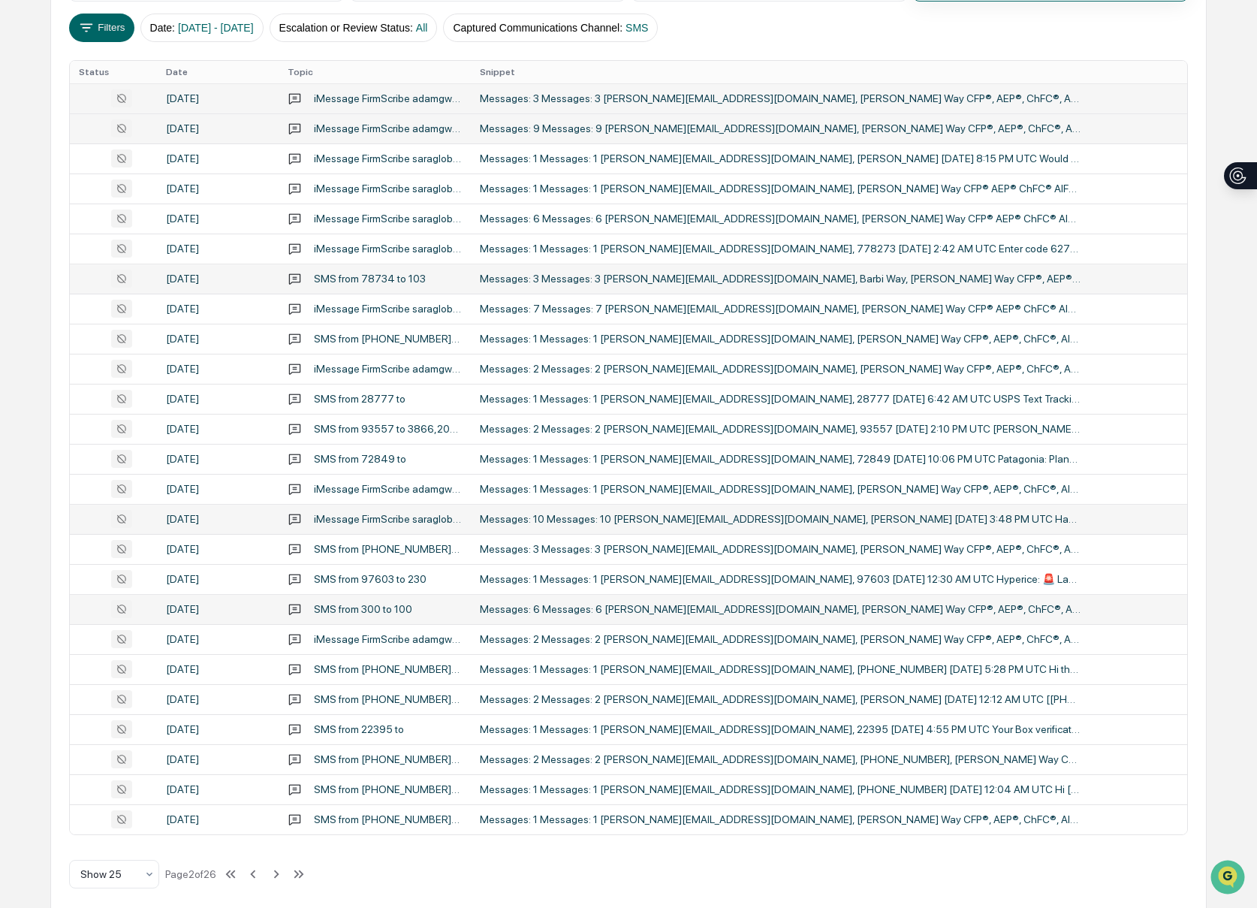
scroll to position [262, 0]
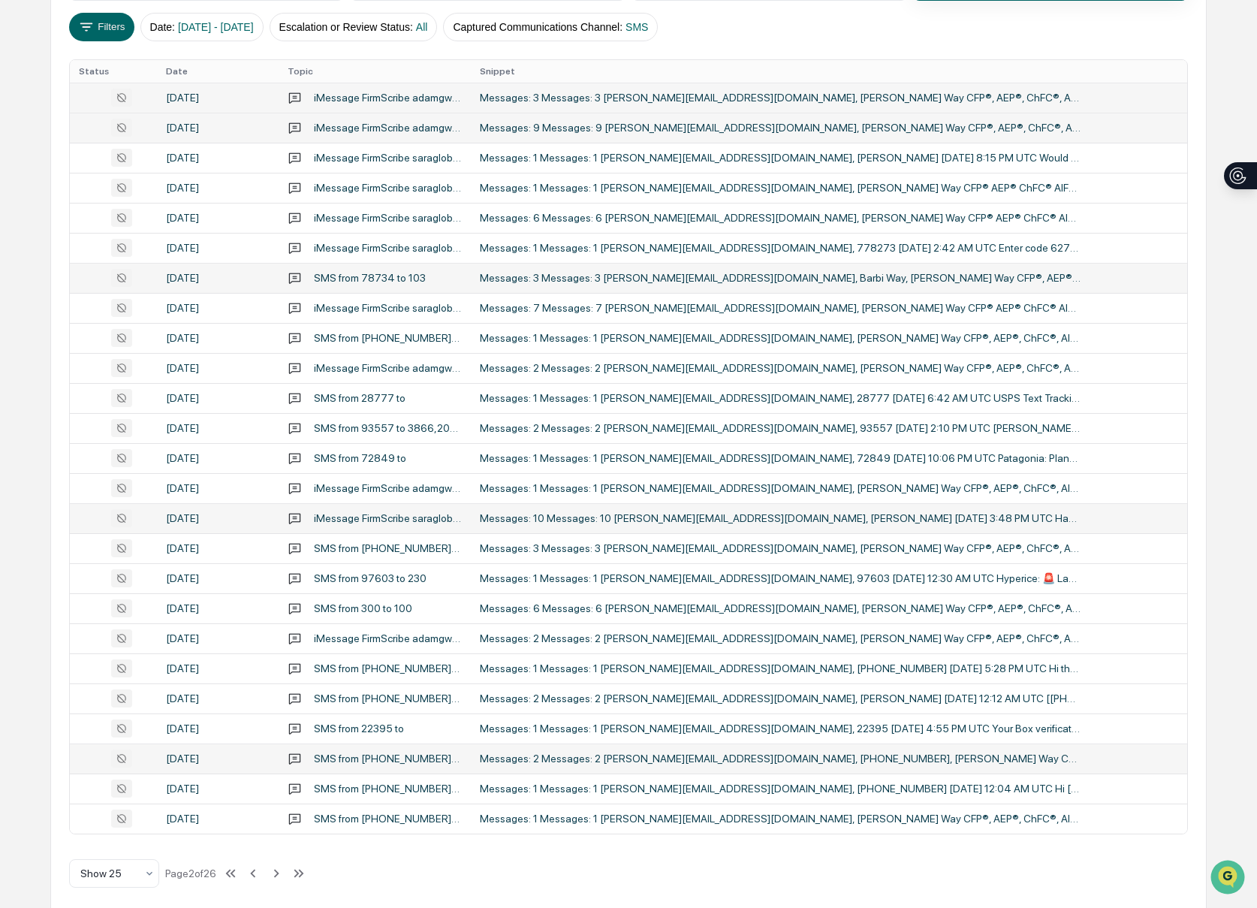
click at [1028, 766] on td "Messages: 2 Messages: 2 [PERSON_NAME][EMAIL_ADDRESS][DOMAIN_NAME], [PHONE_NUMBE…" at bounding box center [829, 758] width 717 height 30
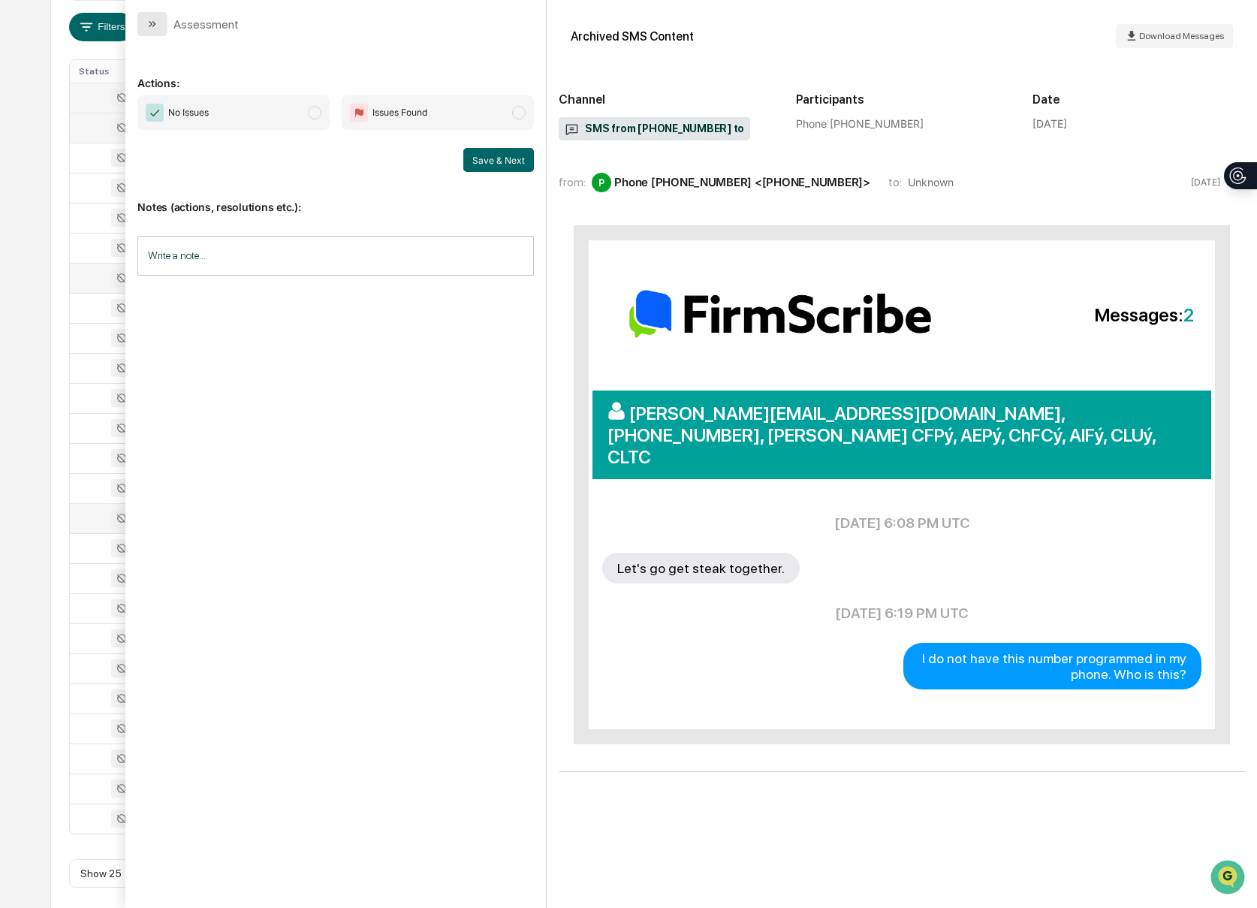
click at [153, 24] on icon "modal" at bounding box center [152, 24] width 12 height 12
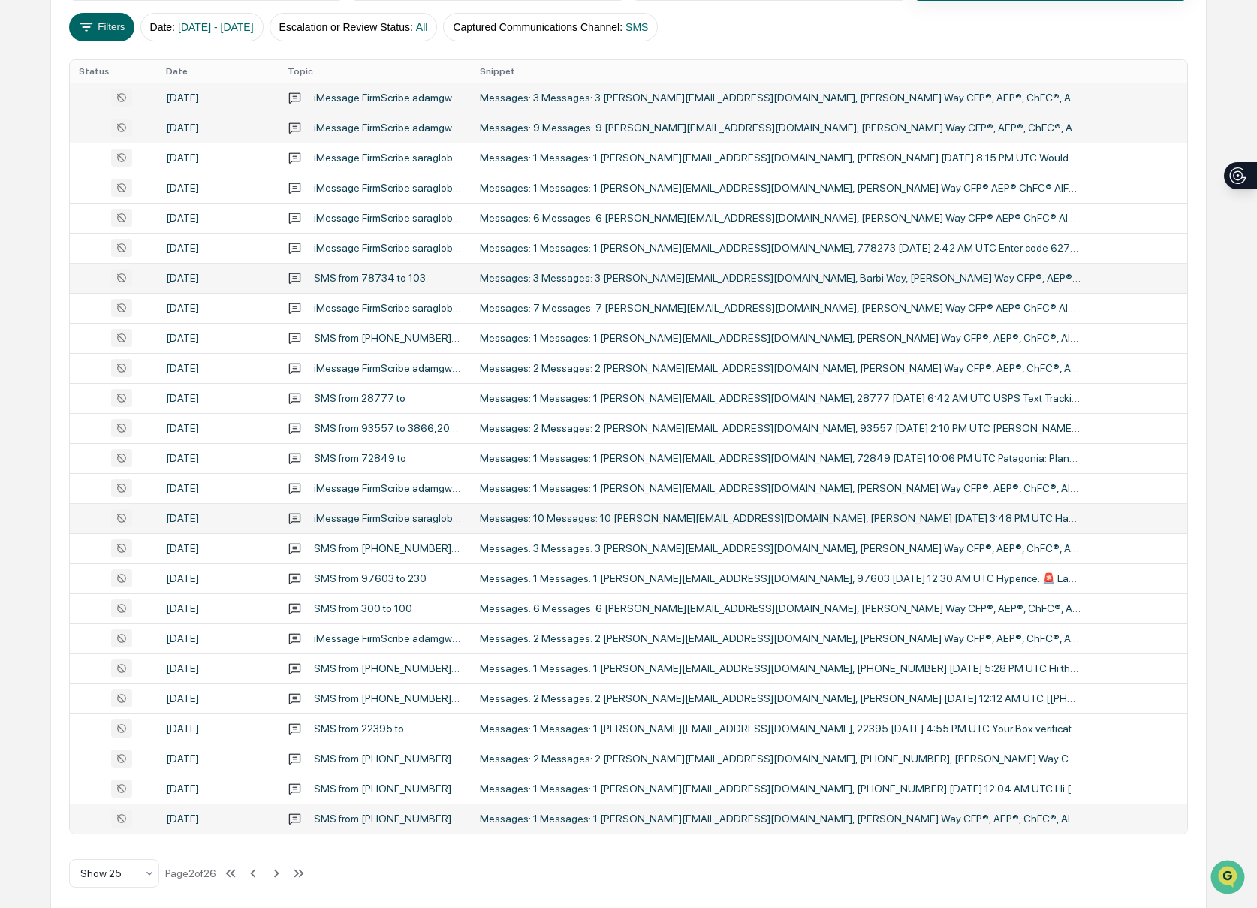
click at [1030, 806] on td "Messages: 1 Messages: 1 [PERSON_NAME][EMAIL_ADDRESS][DOMAIN_NAME], [PERSON_NAME…" at bounding box center [829, 818] width 717 height 30
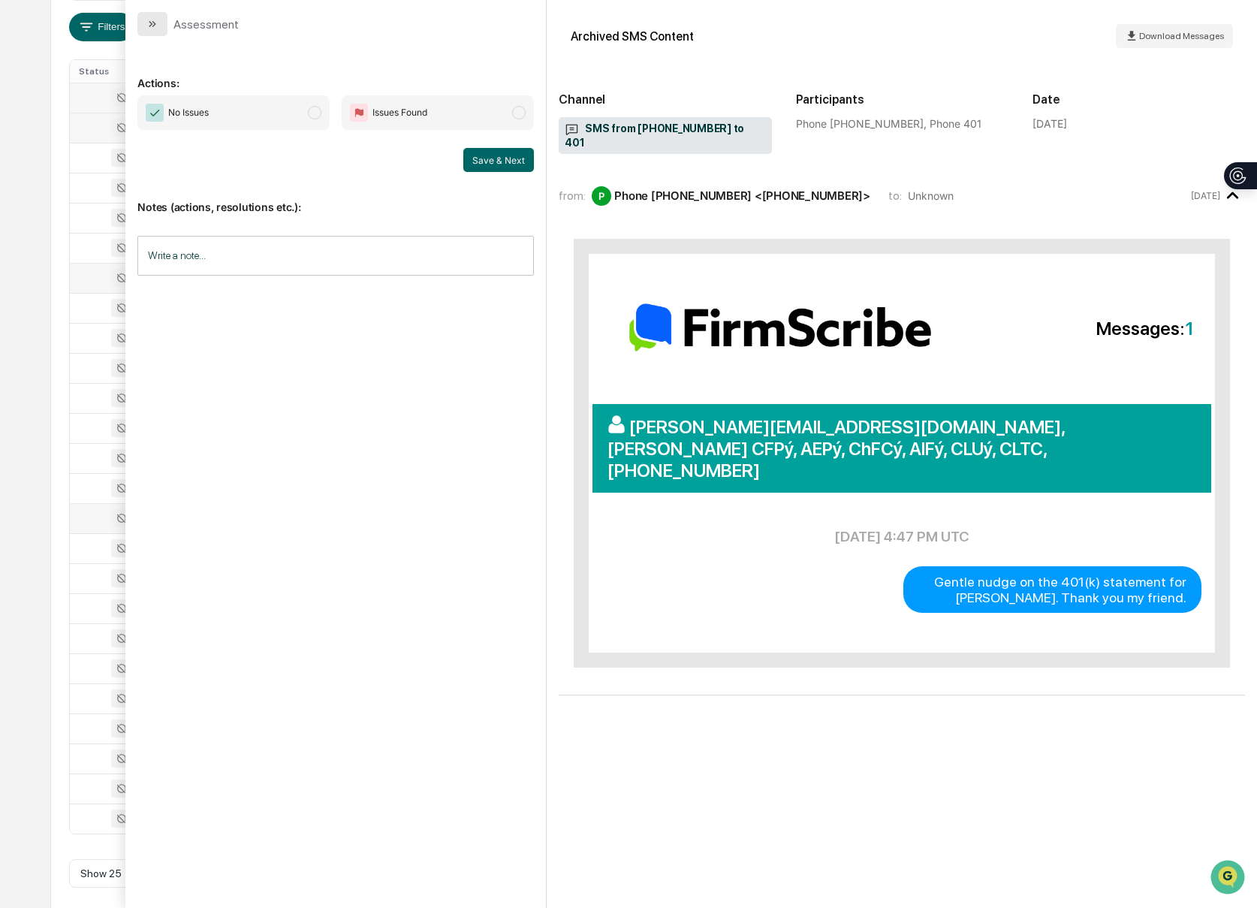
click at [153, 24] on icon "modal" at bounding box center [152, 24] width 12 height 12
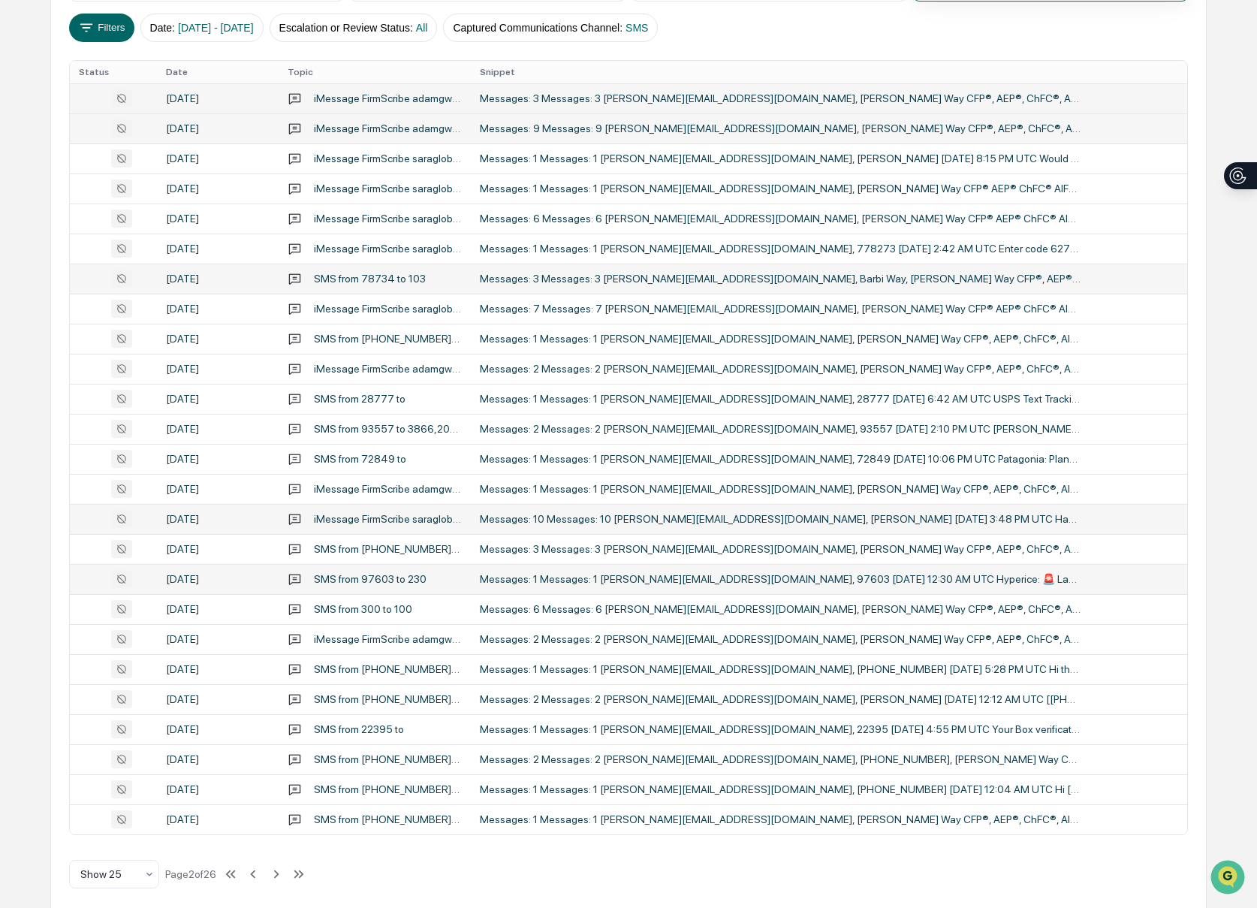
scroll to position [274, 0]
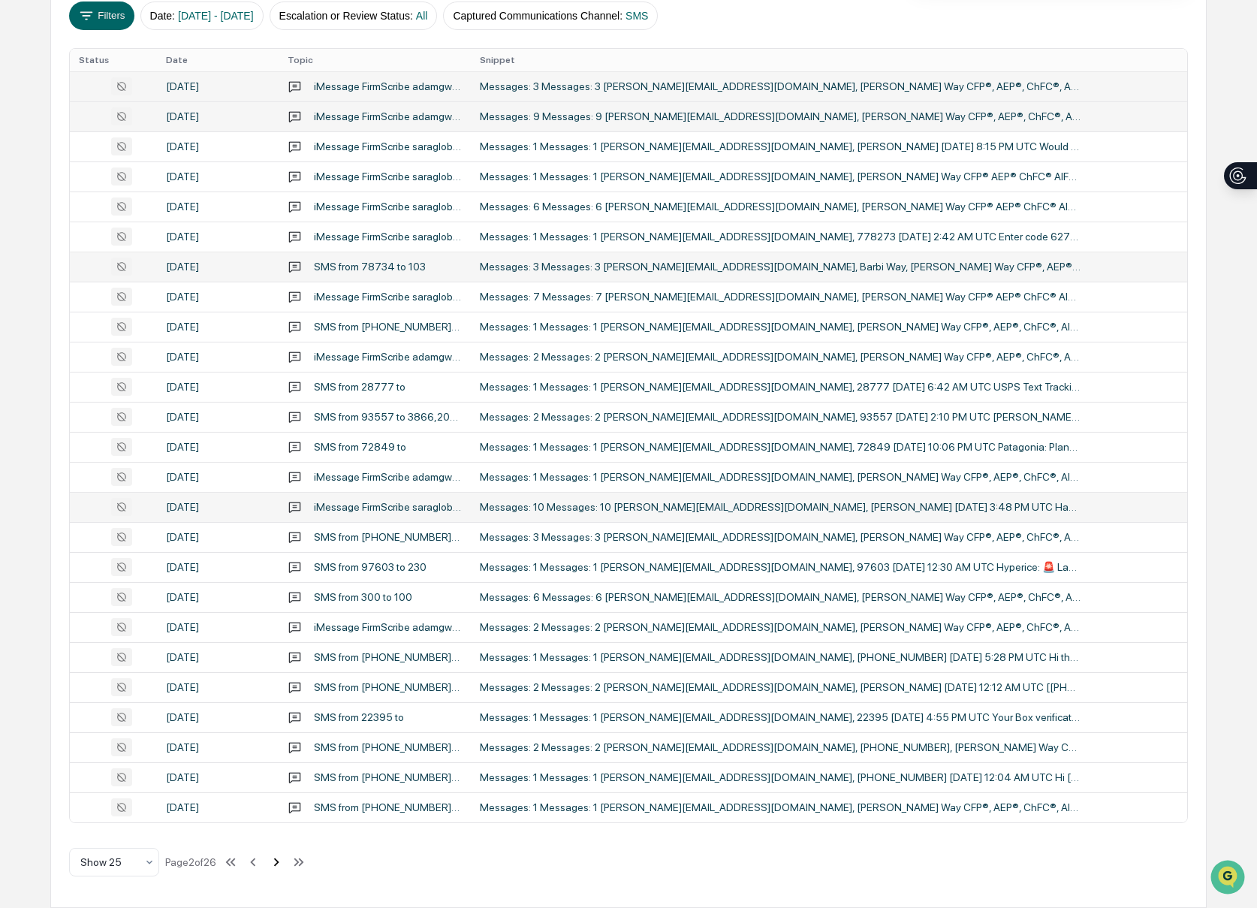
click at [280, 865] on icon at bounding box center [276, 862] width 17 height 17
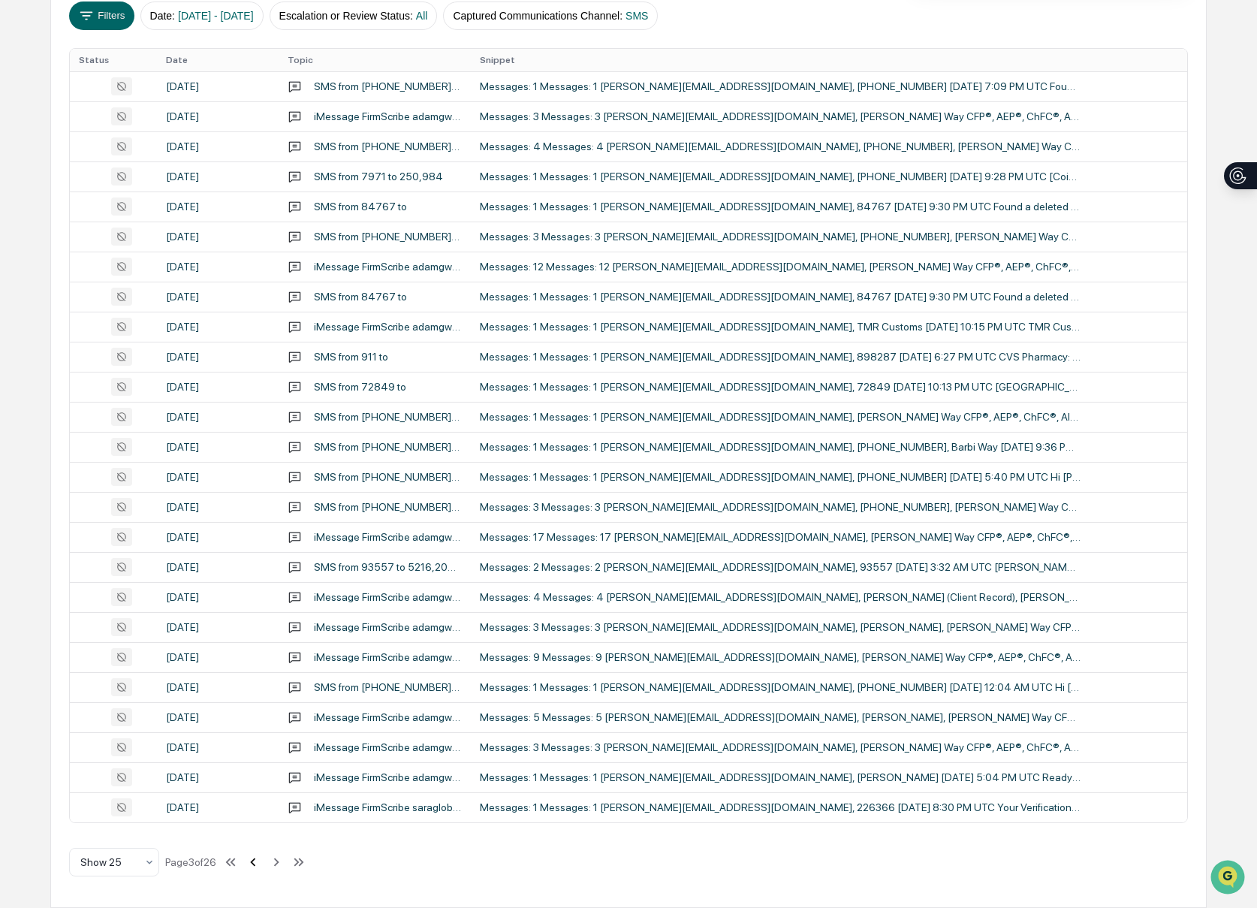
click at [261, 864] on icon at bounding box center [253, 862] width 17 height 17
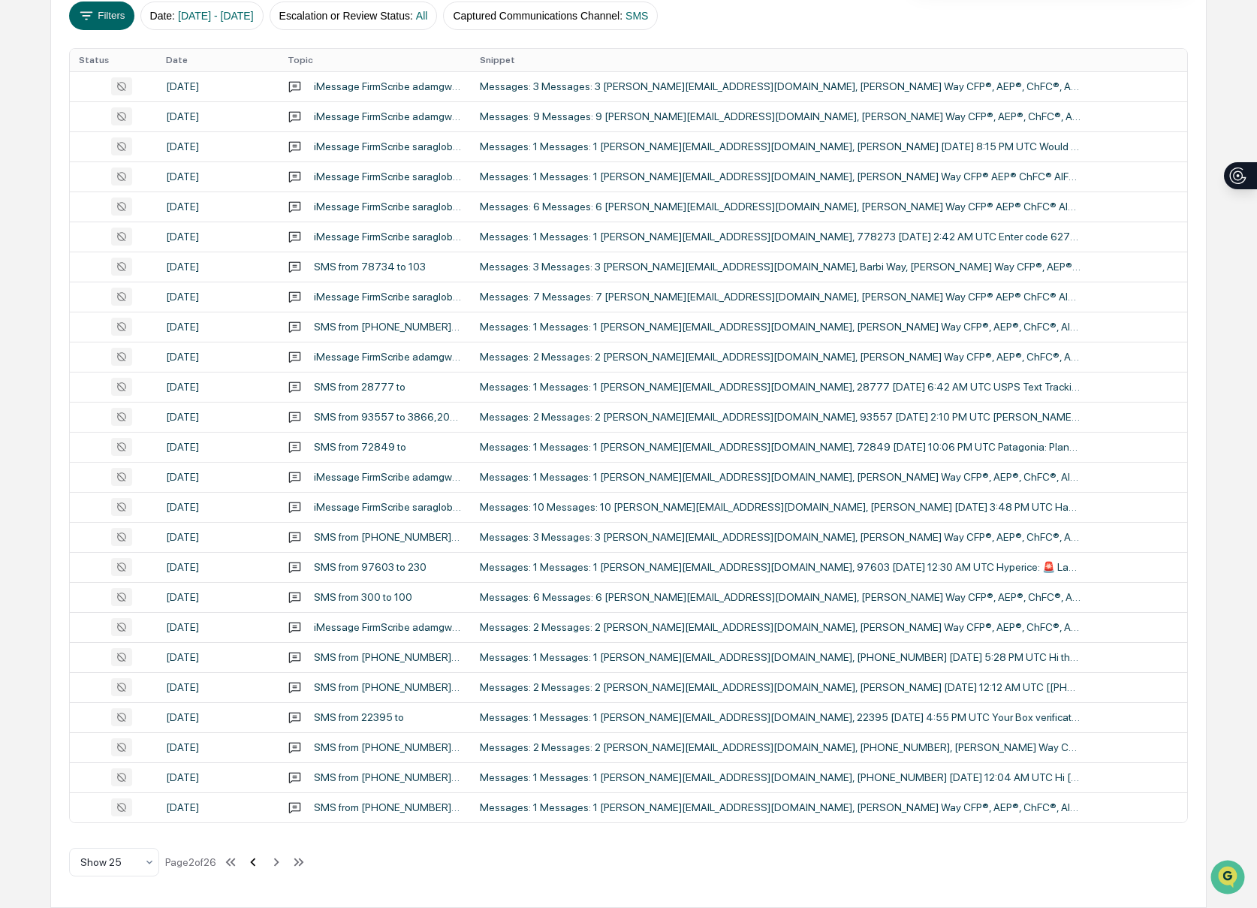
click at [258, 863] on icon at bounding box center [253, 862] width 17 height 17
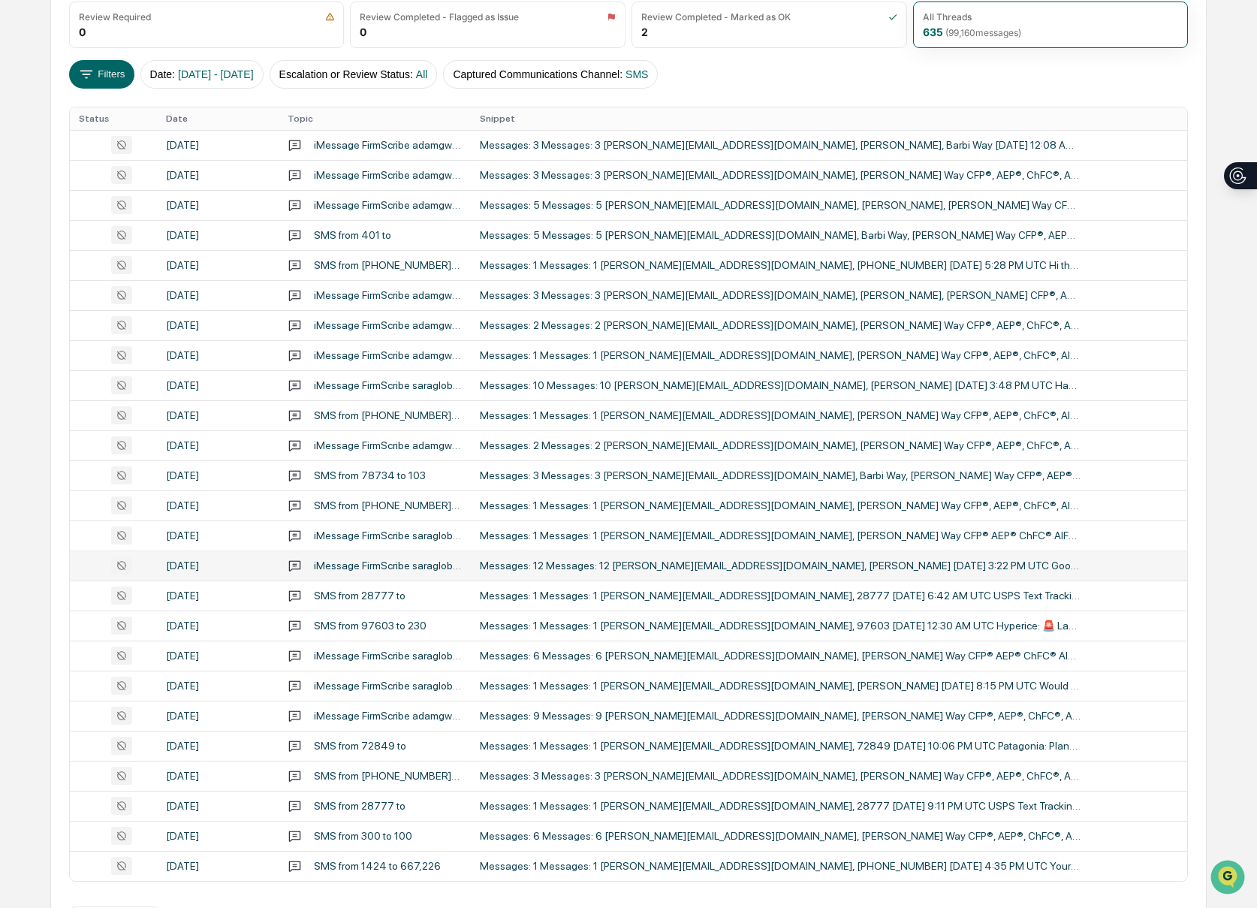
scroll to position [207, 0]
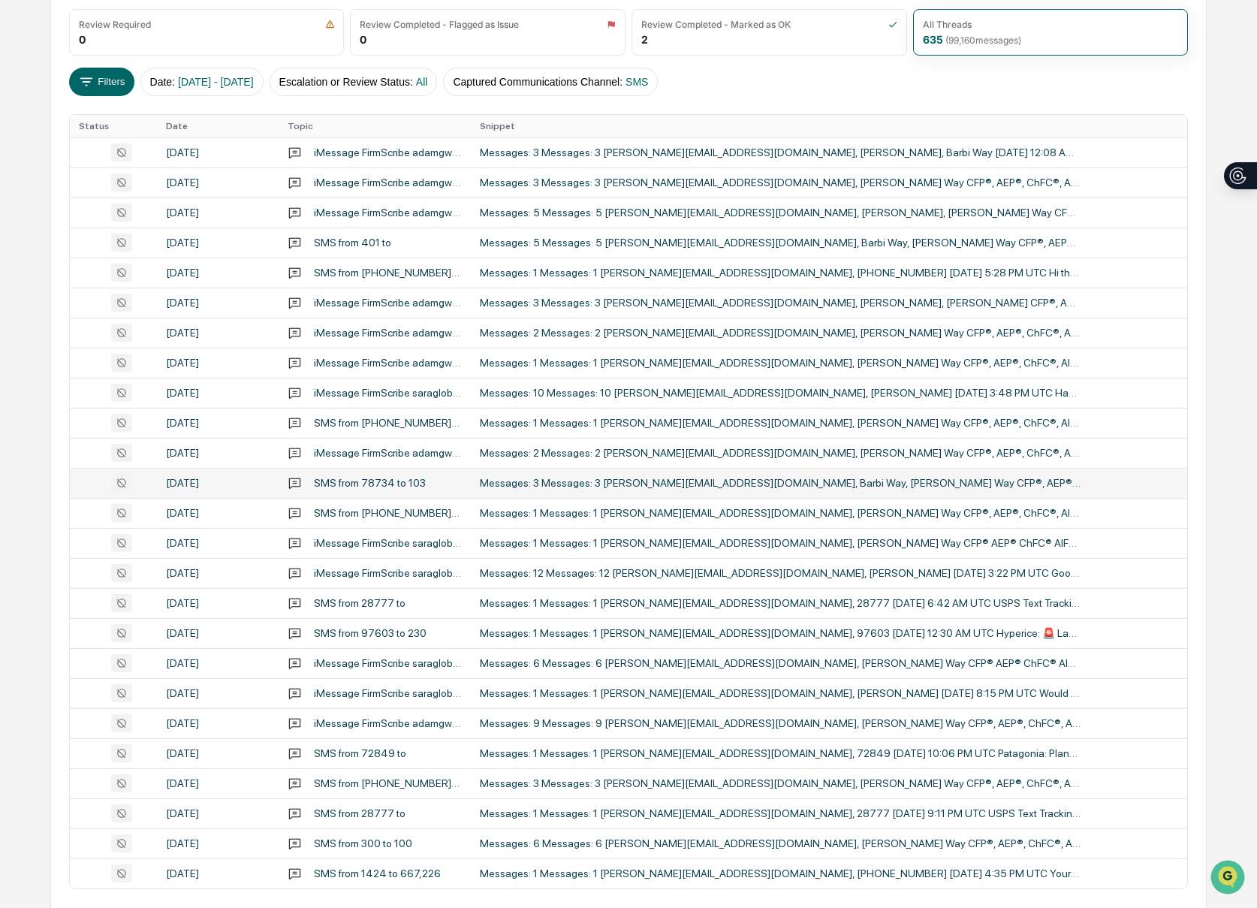
click at [645, 480] on div "Messages: 3 Messages: 3 [PERSON_NAME][EMAIL_ADDRESS][DOMAIN_NAME], Barbi Way, […" at bounding box center [780, 483] width 601 height 12
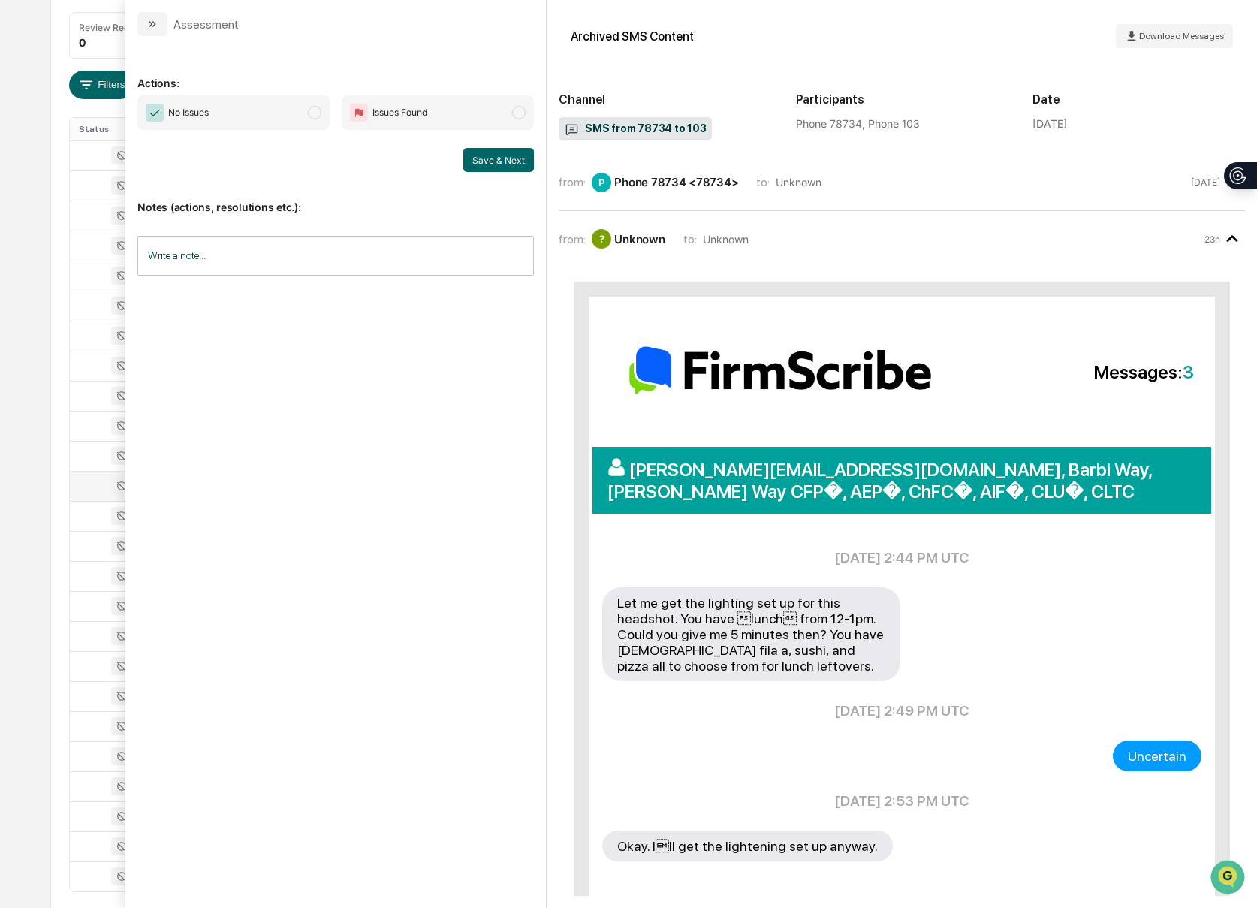
scroll to position [201, 0]
click at [150, 15] on button "modal" at bounding box center [152, 24] width 30 height 24
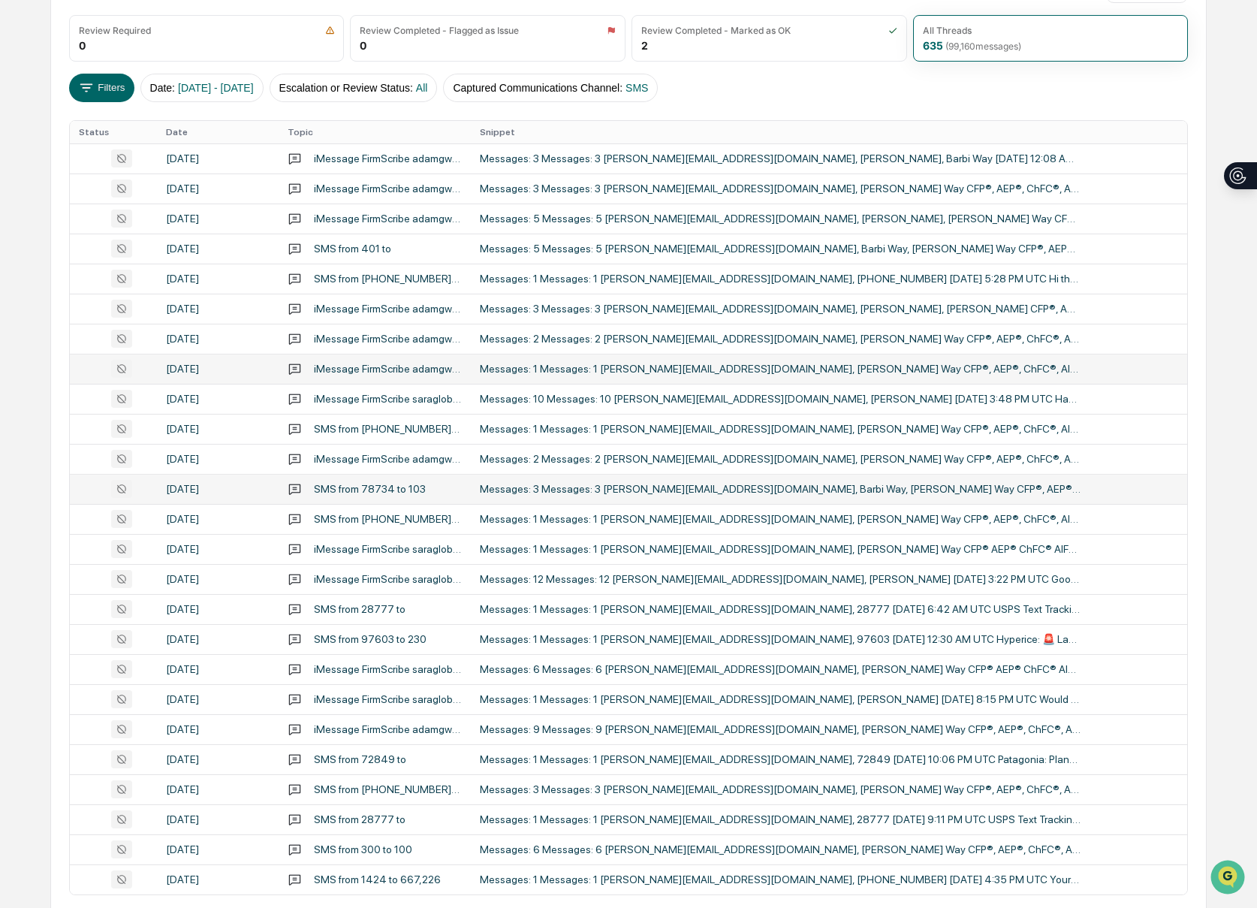
click at [601, 378] on td "Messages: 1 Messages: 1 [PERSON_NAME][EMAIL_ADDRESS][DOMAIN_NAME], [PERSON_NAME…" at bounding box center [829, 369] width 717 height 30
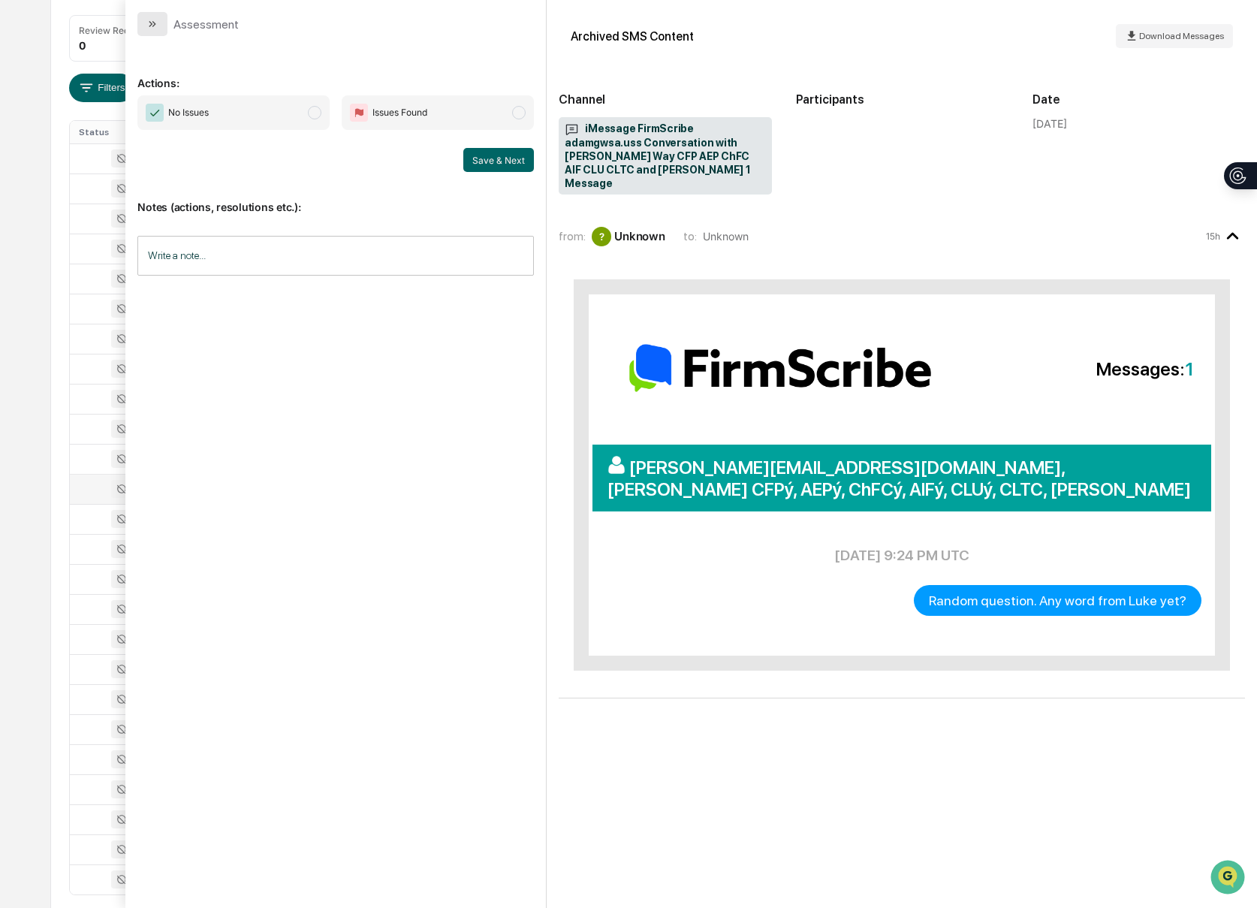
click at [155, 26] on icon "modal" at bounding box center [152, 24] width 12 height 12
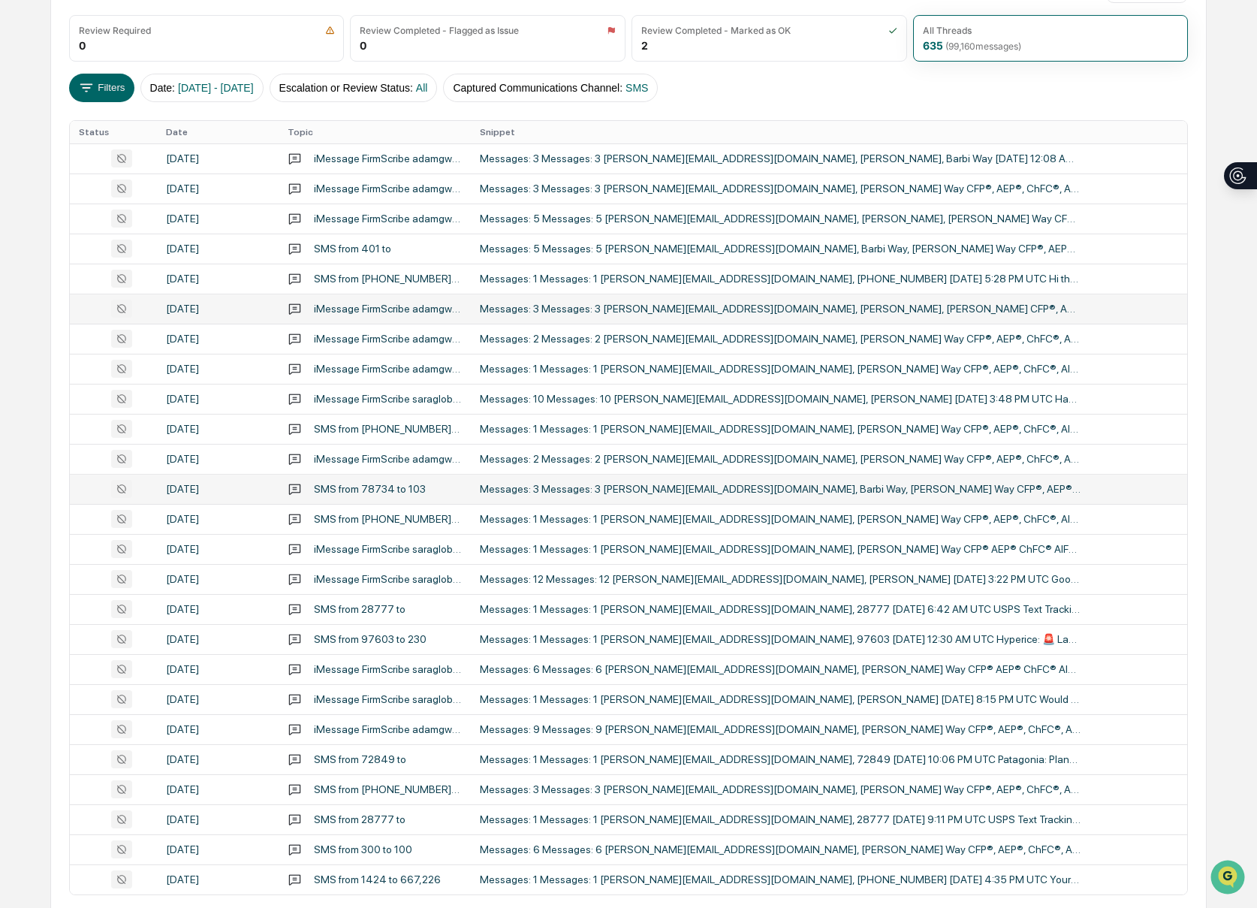
click at [662, 301] on td "Messages: 3 Messages: 3 [PERSON_NAME][EMAIL_ADDRESS][DOMAIN_NAME], [PERSON_NAME…" at bounding box center [829, 309] width 717 height 30
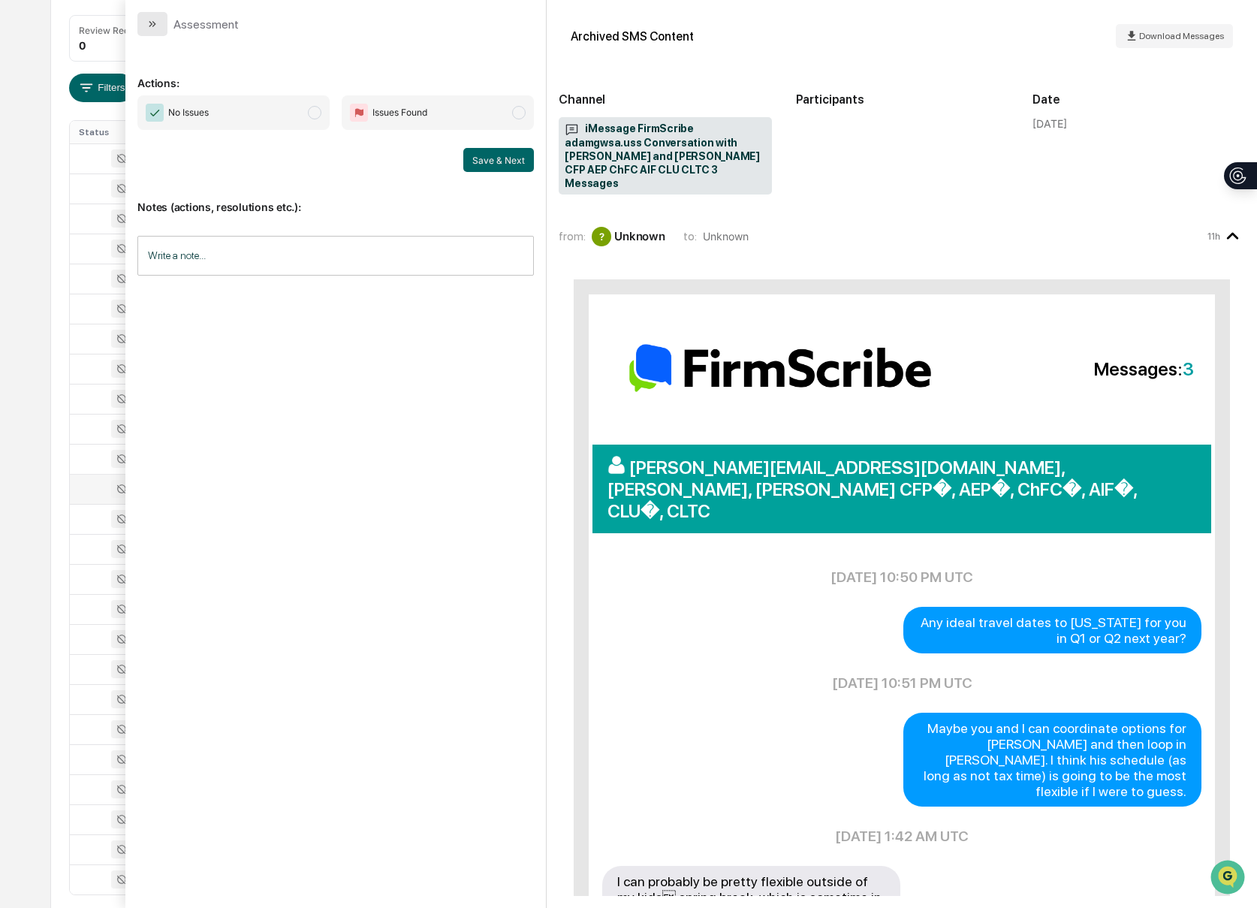
click at [146, 29] on button "modal" at bounding box center [152, 24] width 30 height 24
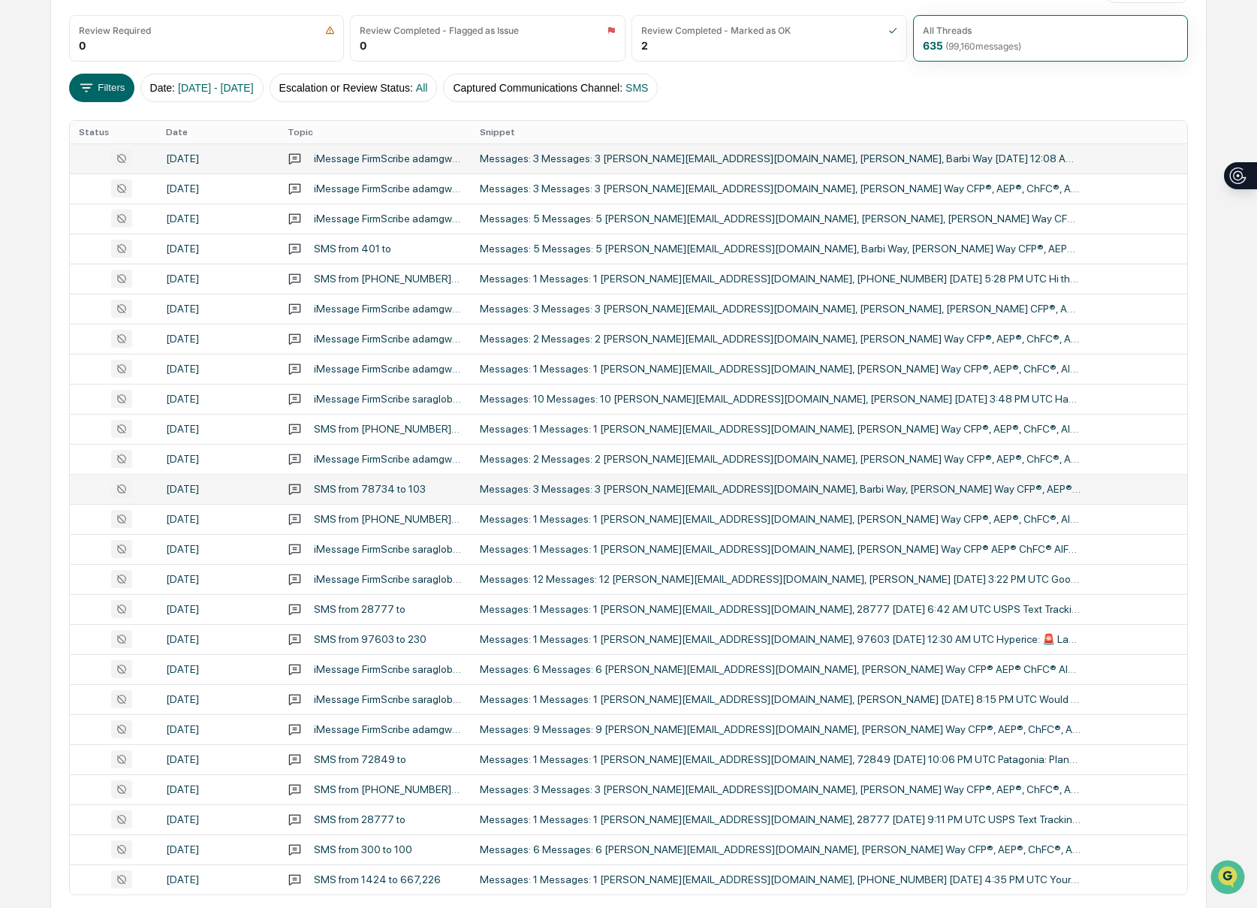
click at [630, 156] on div "Messages: 3 Messages: 3 [PERSON_NAME][EMAIL_ADDRESS][DOMAIN_NAME], [PERSON_NAME…" at bounding box center [780, 158] width 601 height 12
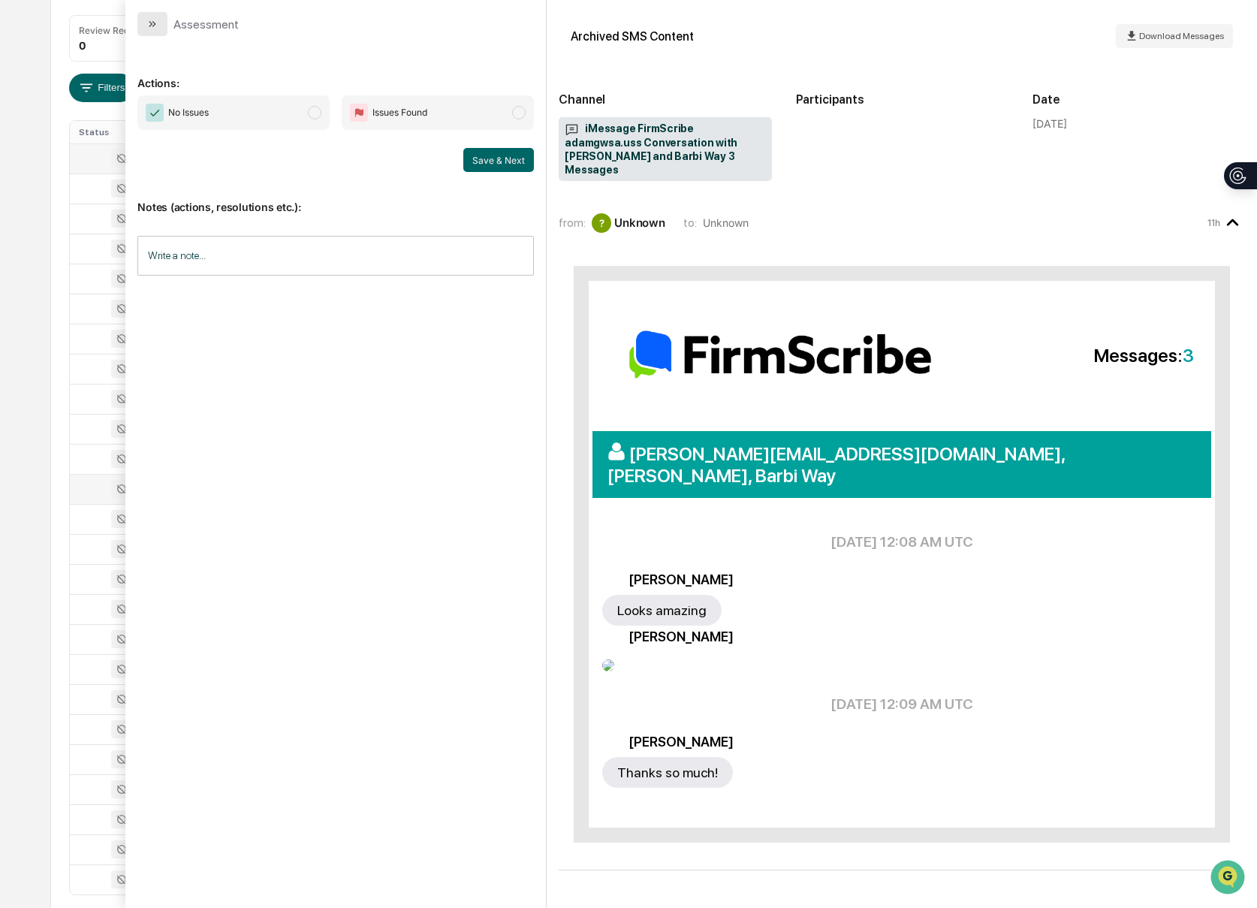
click at [157, 28] on icon "modal" at bounding box center [152, 24] width 12 height 12
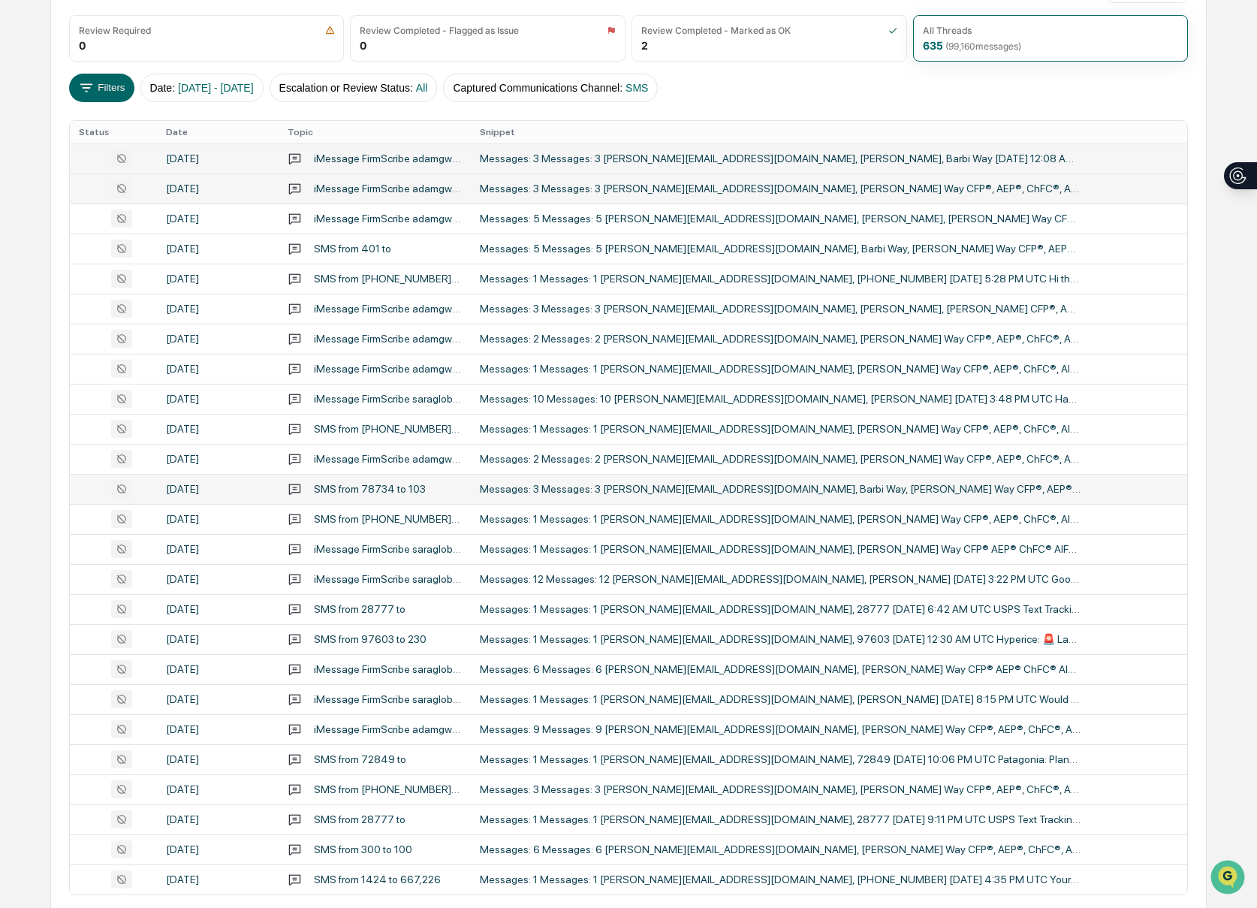
click at [721, 186] on div "Messages: 3 Messages: 3 [PERSON_NAME][EMAIL_ADDRESS][DOMAIN_NAME], [PERSON_NAME…" at bounding box center [780, 188] width 601 height 12
